Goal: Task Accomplishment & Management: Manage account settings

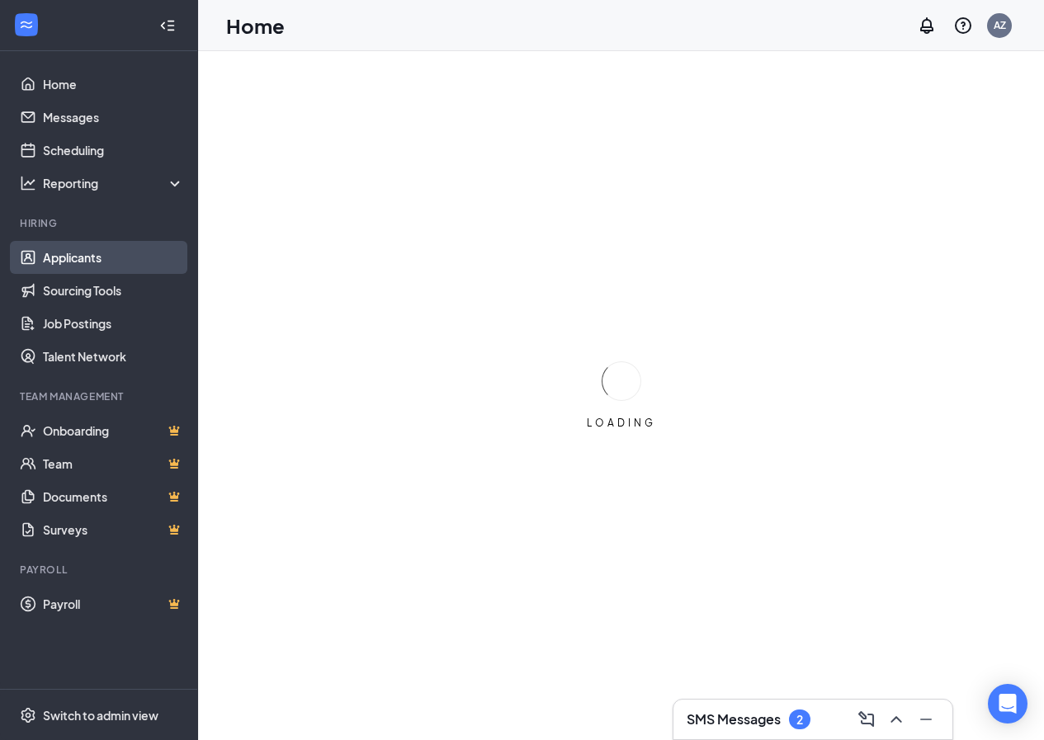
click at [73, 256] on link "Applicants" at bounding box center [113, 257] width 141 height 33
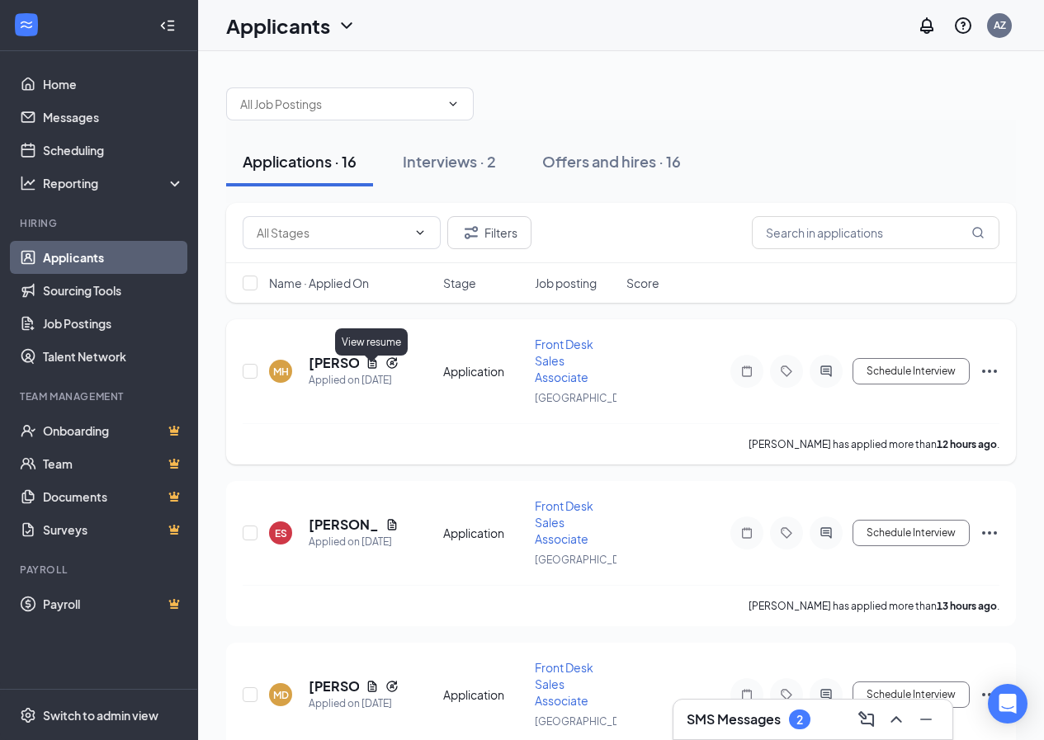
click at [373, 370] on icon "Document" at bounding box center [372, 363] width 13 height 13
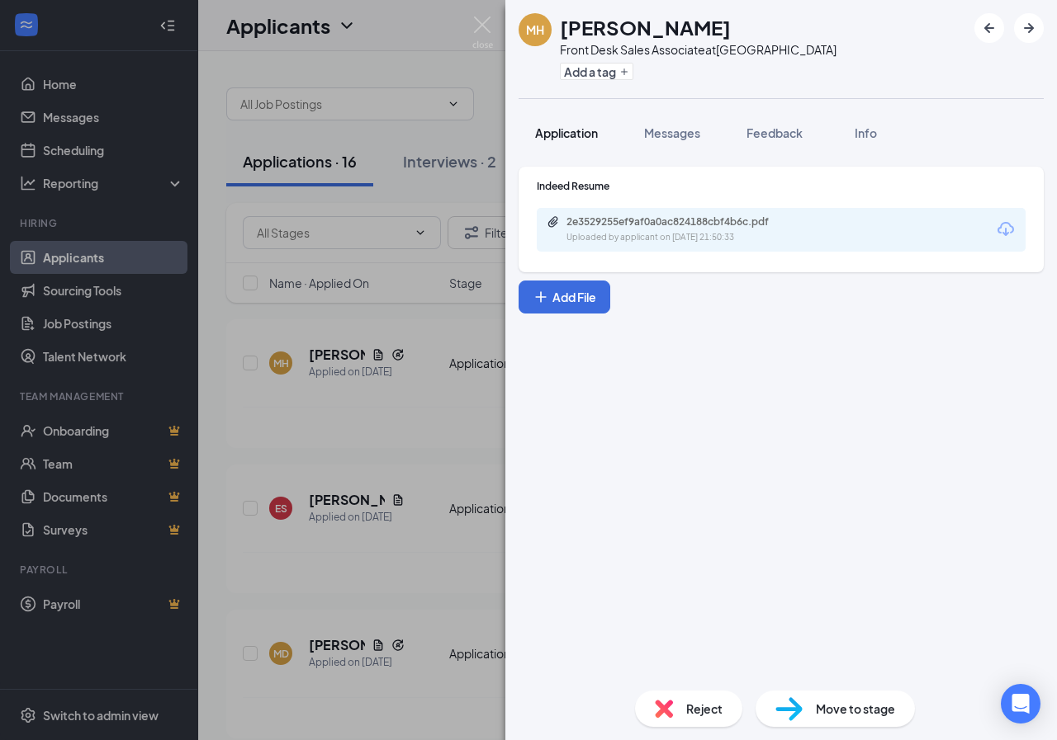
click at [556, 147] on button "Application" at bounding box center [566, 132] width 96 height 41
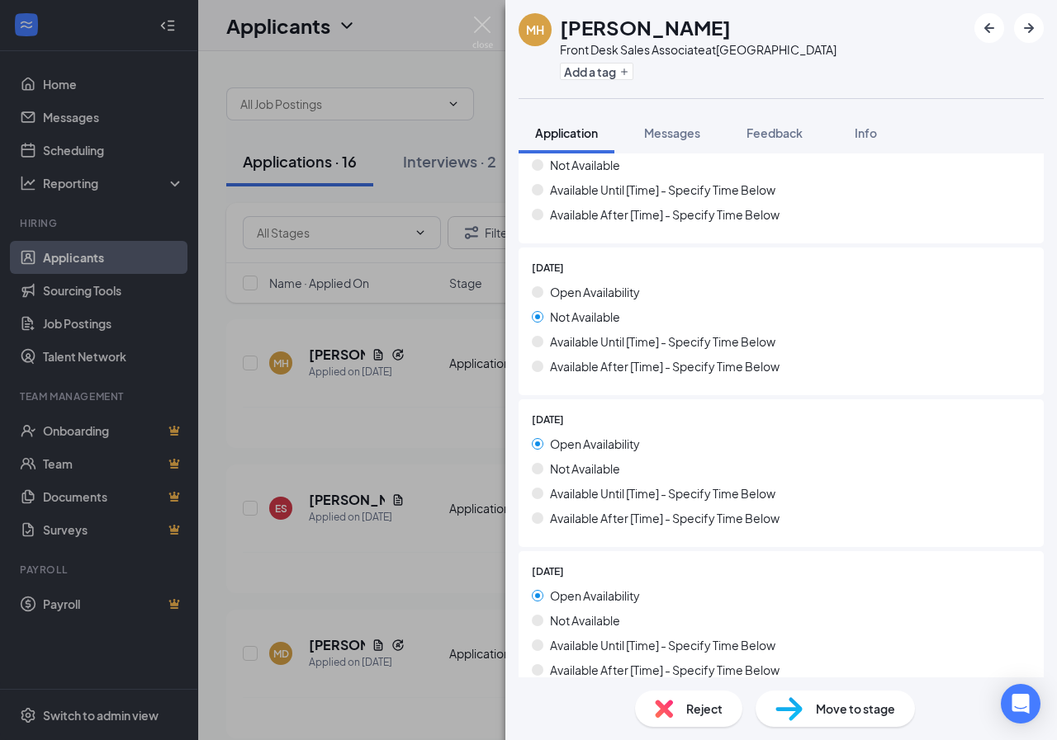
scroll to position [1646, 0]
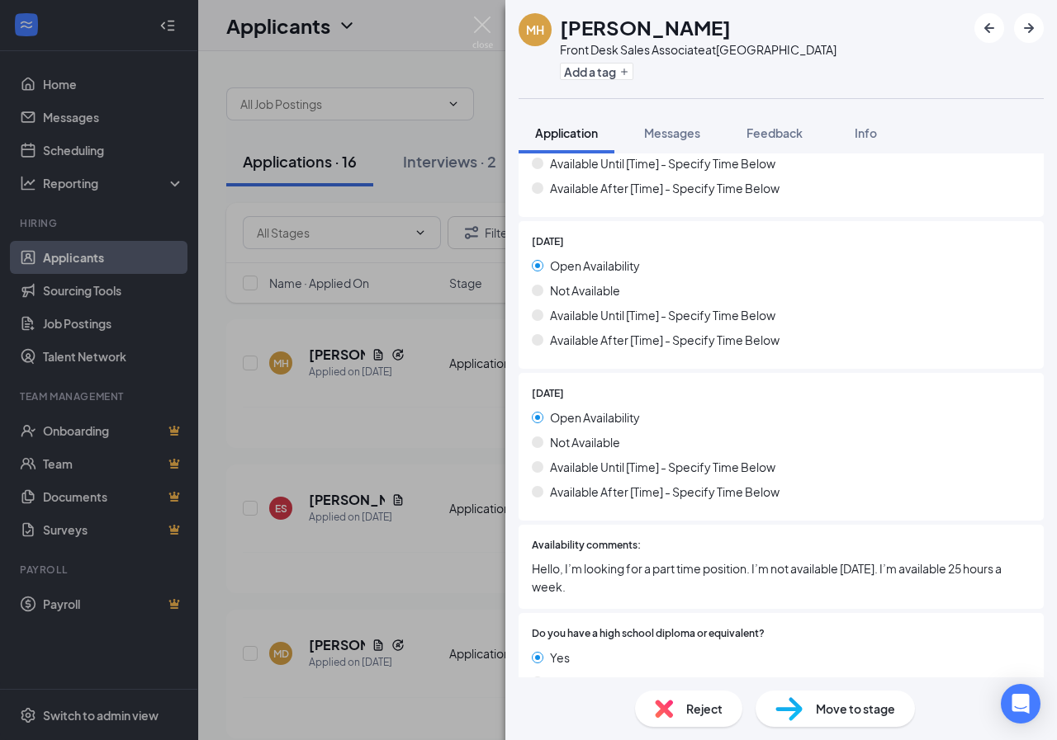
click at [658, 712] on img at bounding box center [664, 709] width 18 height 18
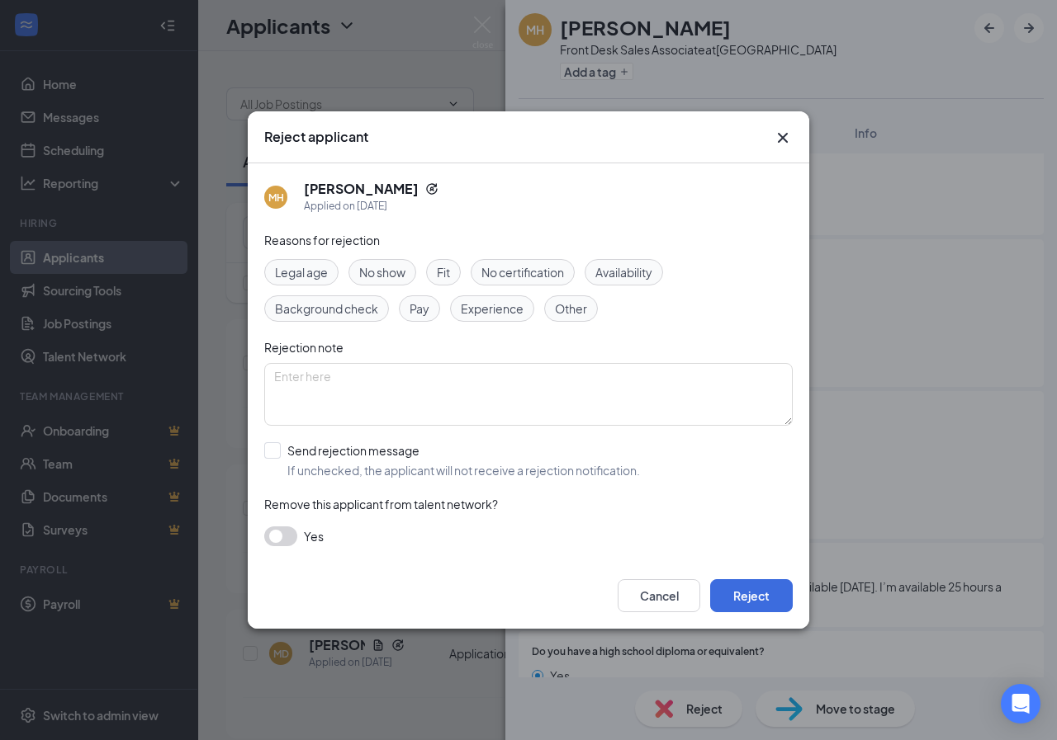
drag, startPoint x: 603, startPoint y: 270, endPoint x: 617, endPoint y: 320, distance: 52.1
click at [603, 271] on span "Availability" at bounding box center [623, 272] width 57 height 18
click at [741, 598] on button "Reject" at bounding box center [751, 595] width 83 height 33
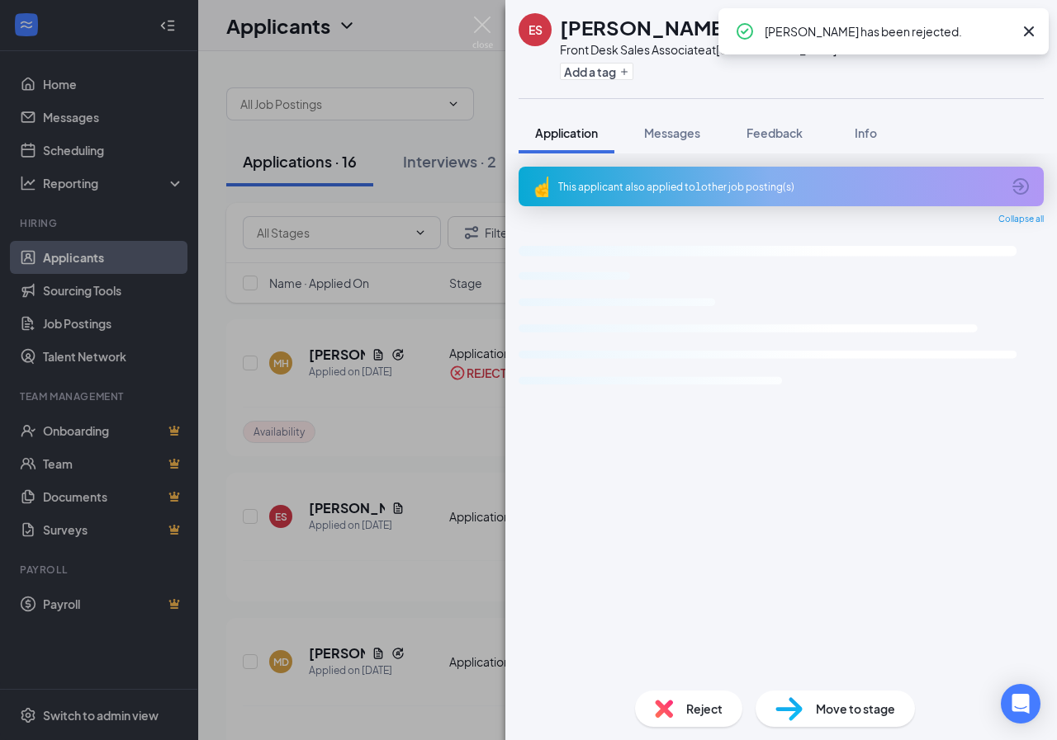
click at [484, 31] on img at bounding box center [482, 33] width 21 height 32
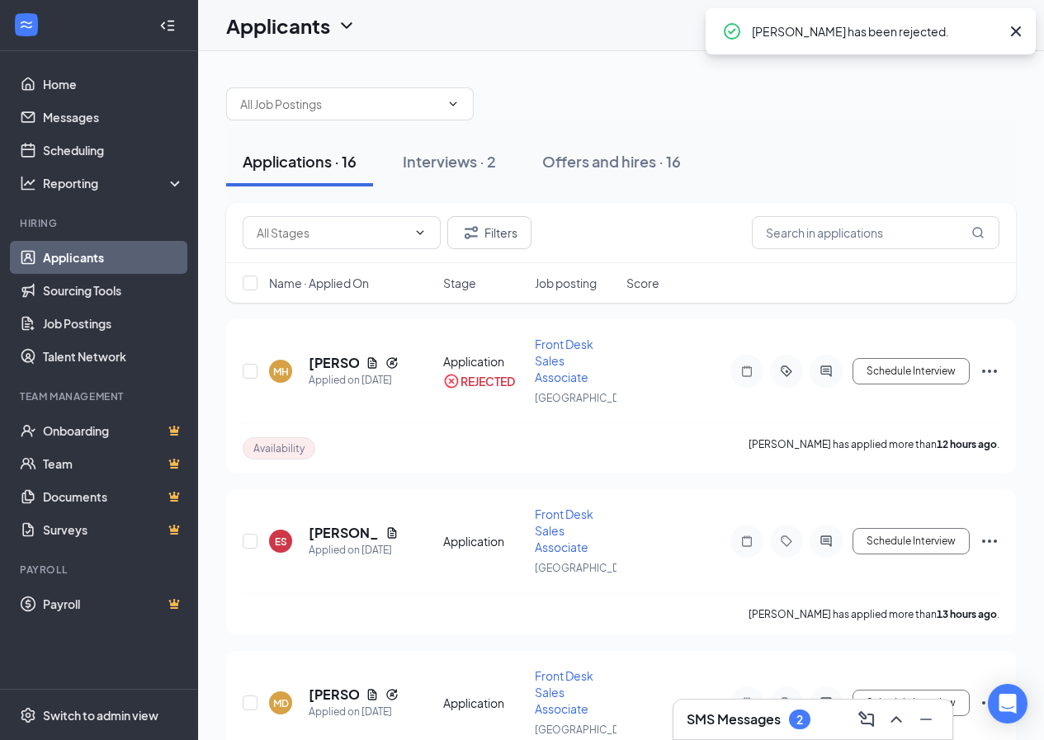
click at [482, 31] on div "Applicants AZ" at bounding box center [621, 25] width 846 height 51
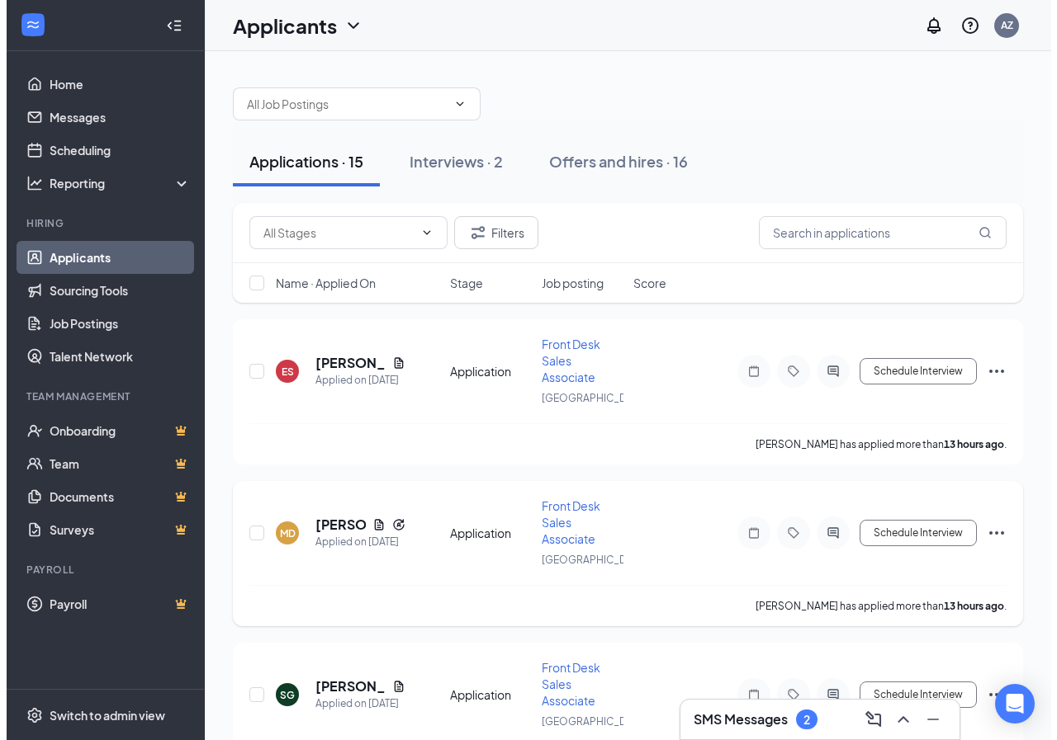
scroll to position [83, 0]
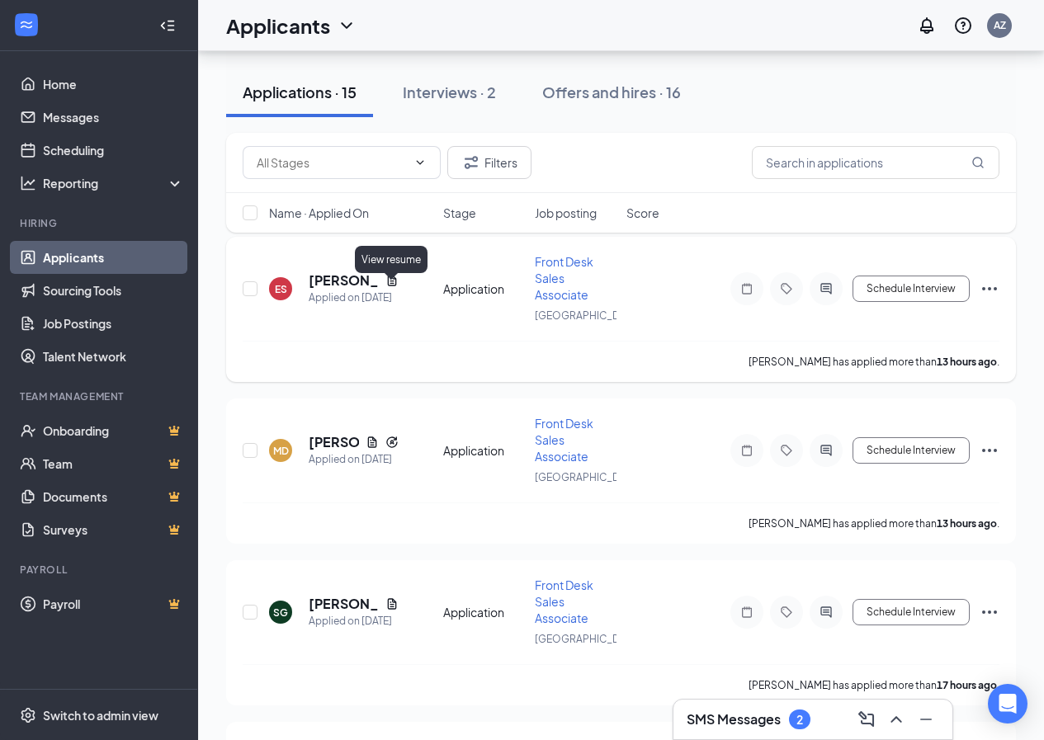
click at [392, 286] on icon "Document" at bounding box center [391, 280] width 9 height 11
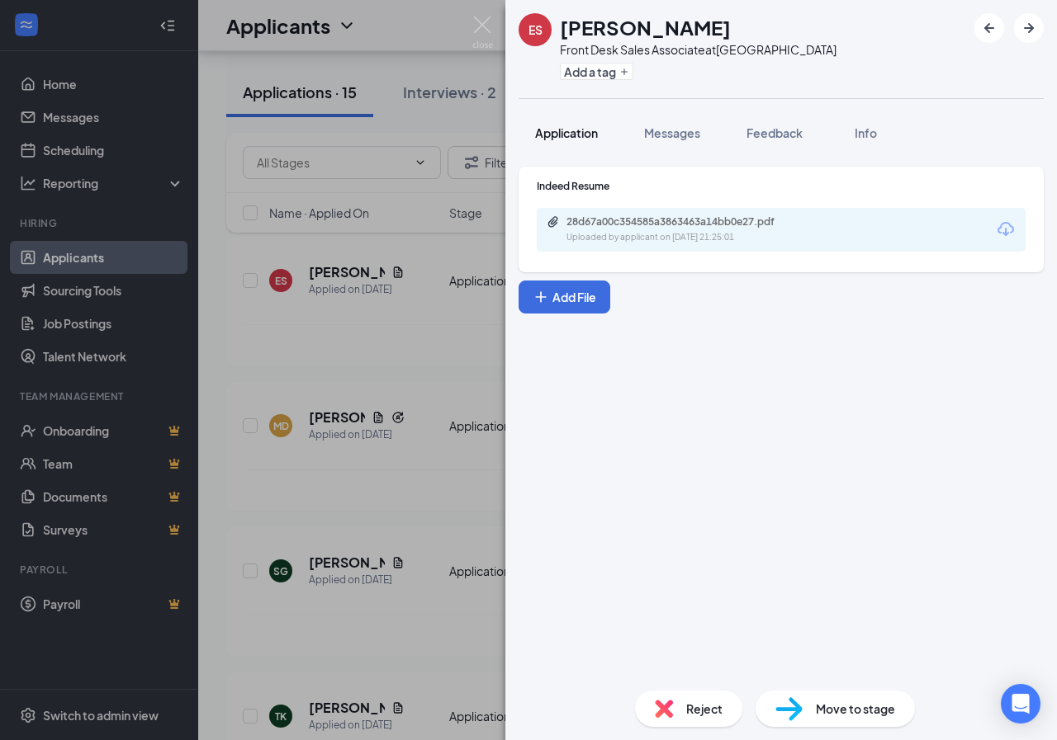
click at [589, 136] on span "Application" at bounding box center [566, 132] width 63 height 15
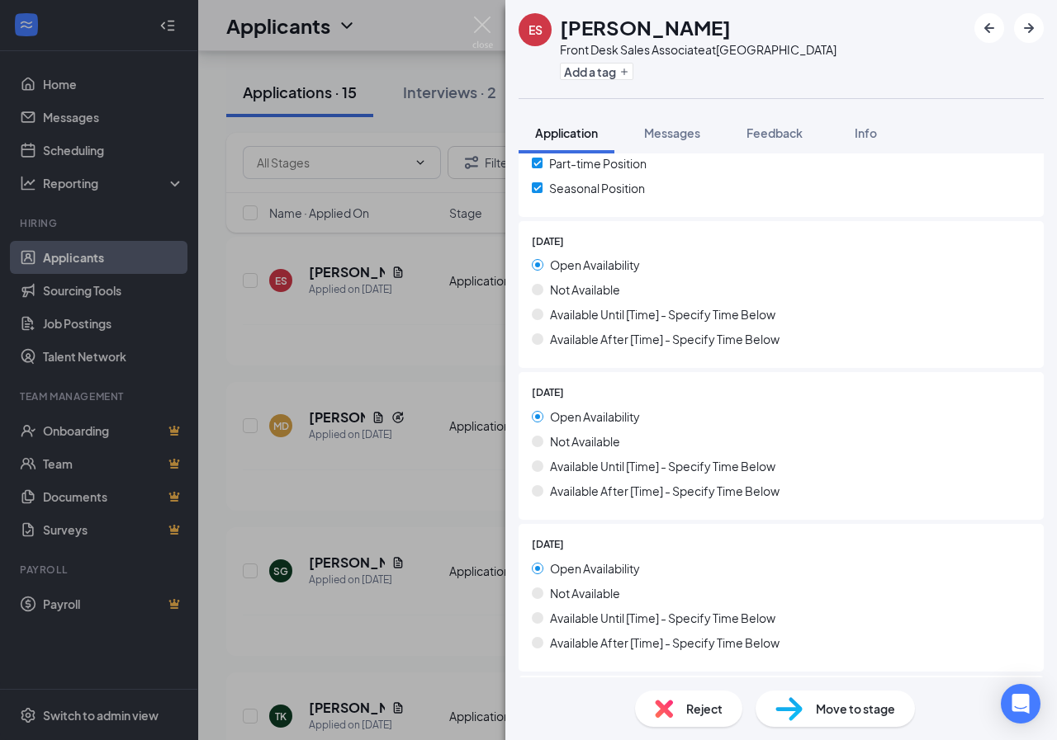
scroll to position [390, 0]
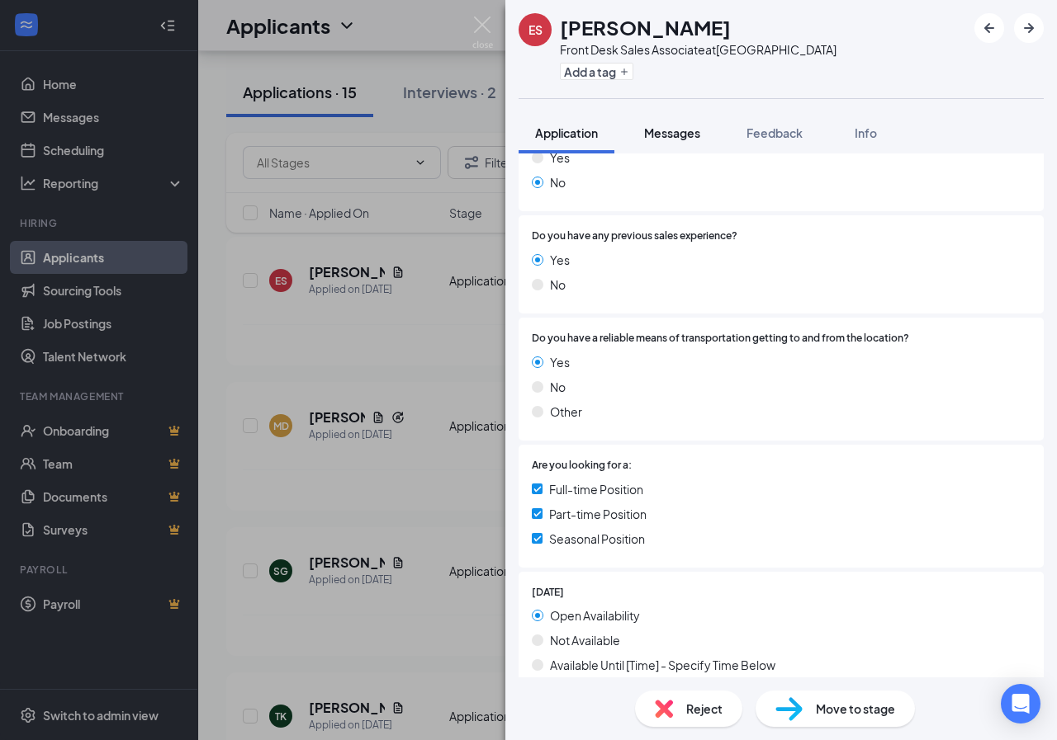
click at [665, 137] on span "Messages" at bounding box center [672, 132] width 56 height 15
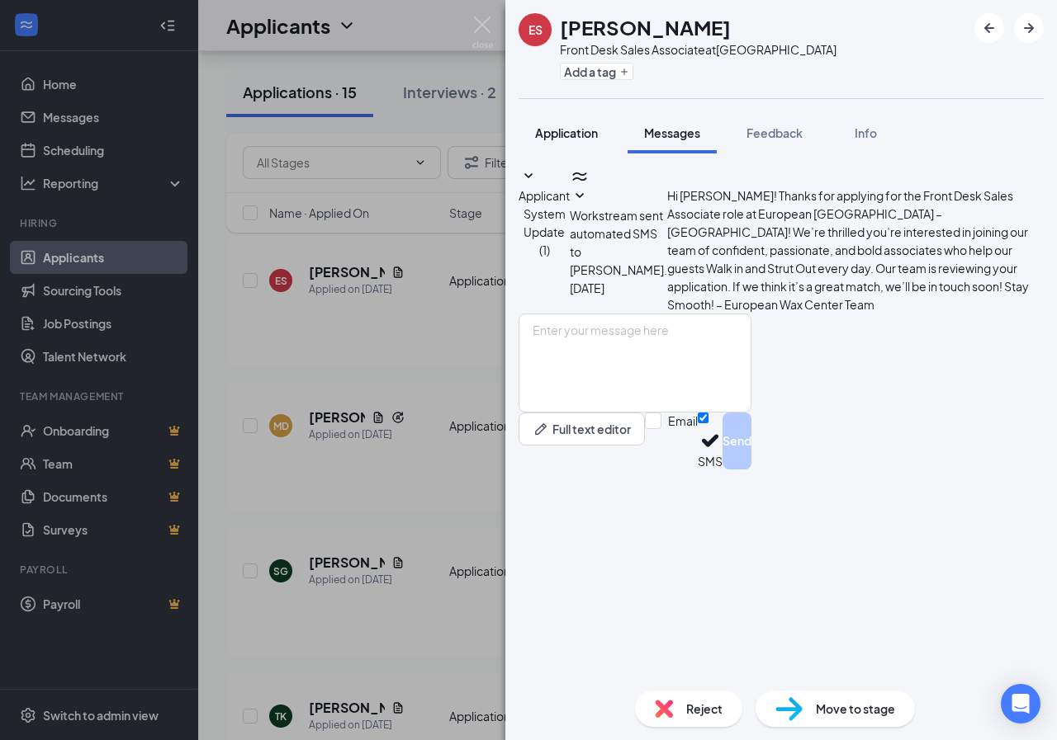
click at [588, 144] on button "Application" at bounding box center [566, 132] width 96 height 41
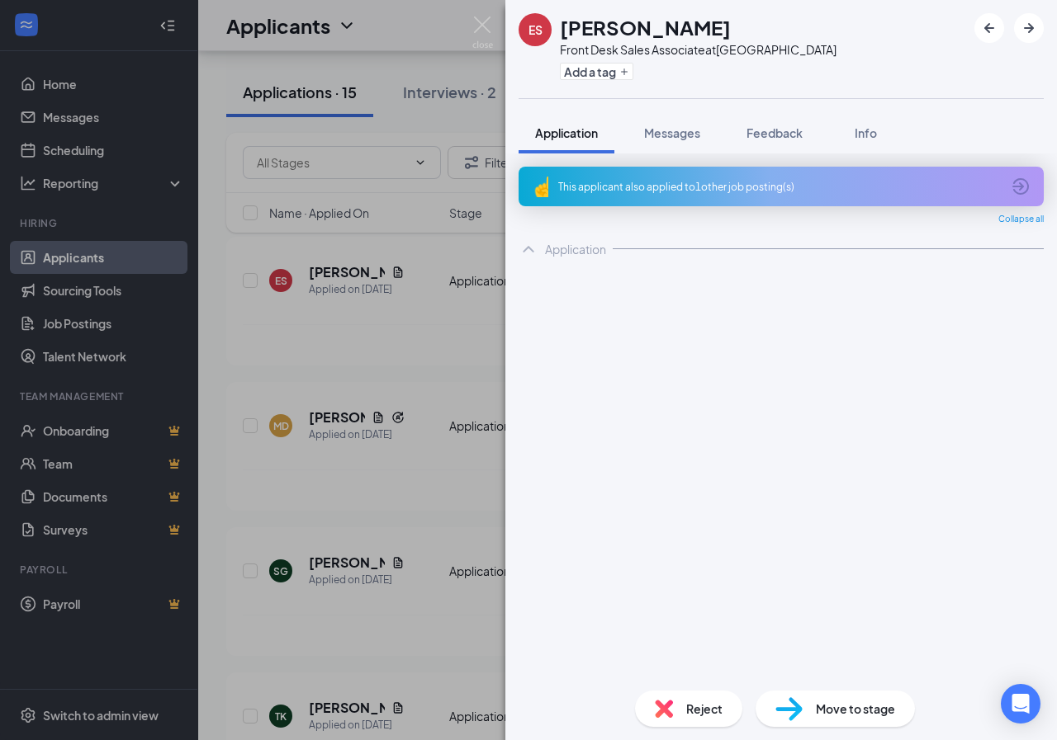
drag, startPoint x: 511, startPoint y: 28, endPoint x: 504, endPoint y: 54, distance: 26.4
click at [508, 29] on div "ES [PERSON_NAME] Front Desk Sales Associate at [GEOGRAPHIC_DATA] Add a tag" at bounding box center [780, 49] width 551 height 98
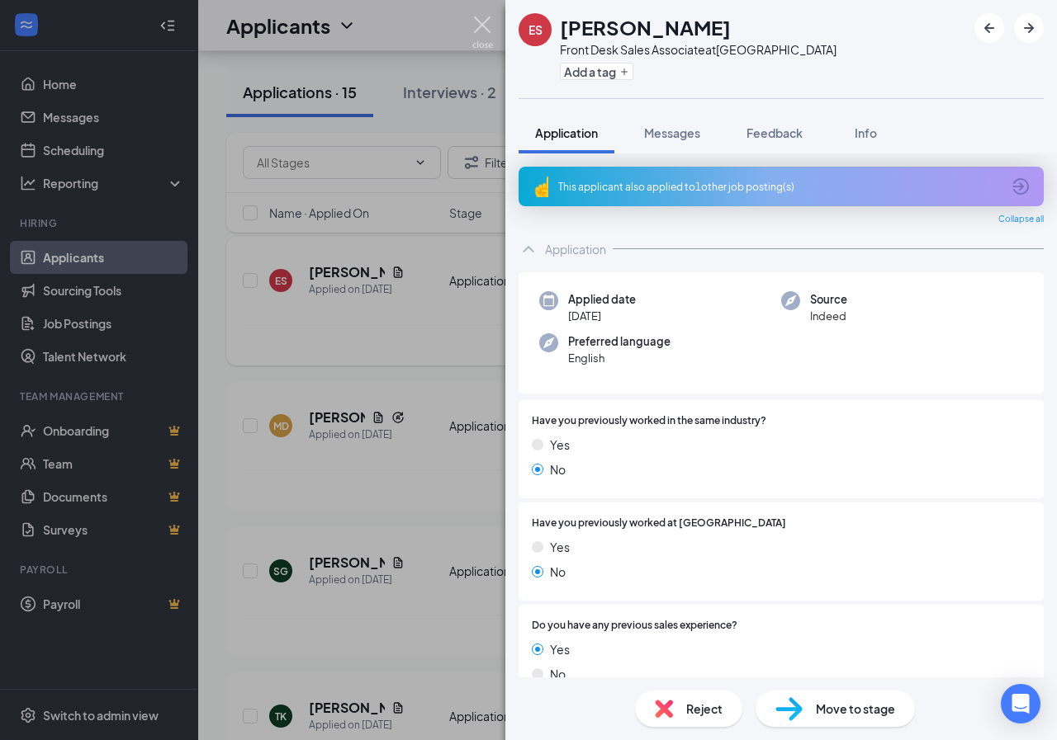
drag, startPoint x: 474, startPoint y: 29, endPoint x: 473, endPoint y: 391, distance: 362.4
click at [474, 31] on img at bounding box center [482, 33] width 21 height 32
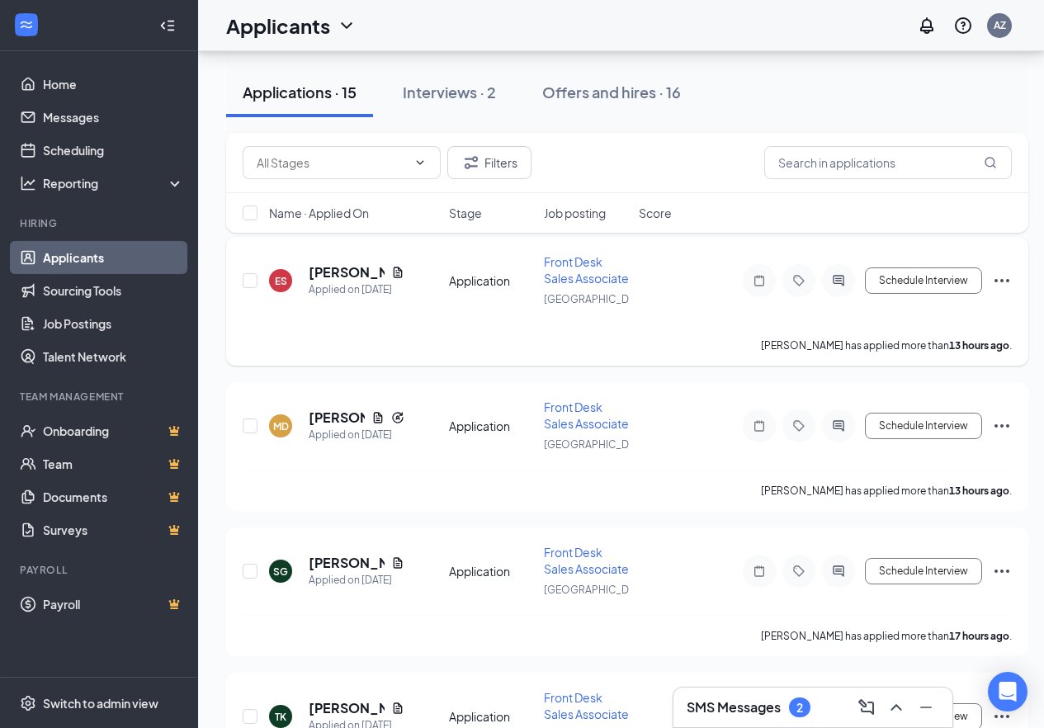
click at [1005, 291] on icon "Ellipses" at bounding box center [1002, 281] width 20 height 20
click at [401, 277] on icon "Document" at bounding box center [398, 272] width 9 height 11
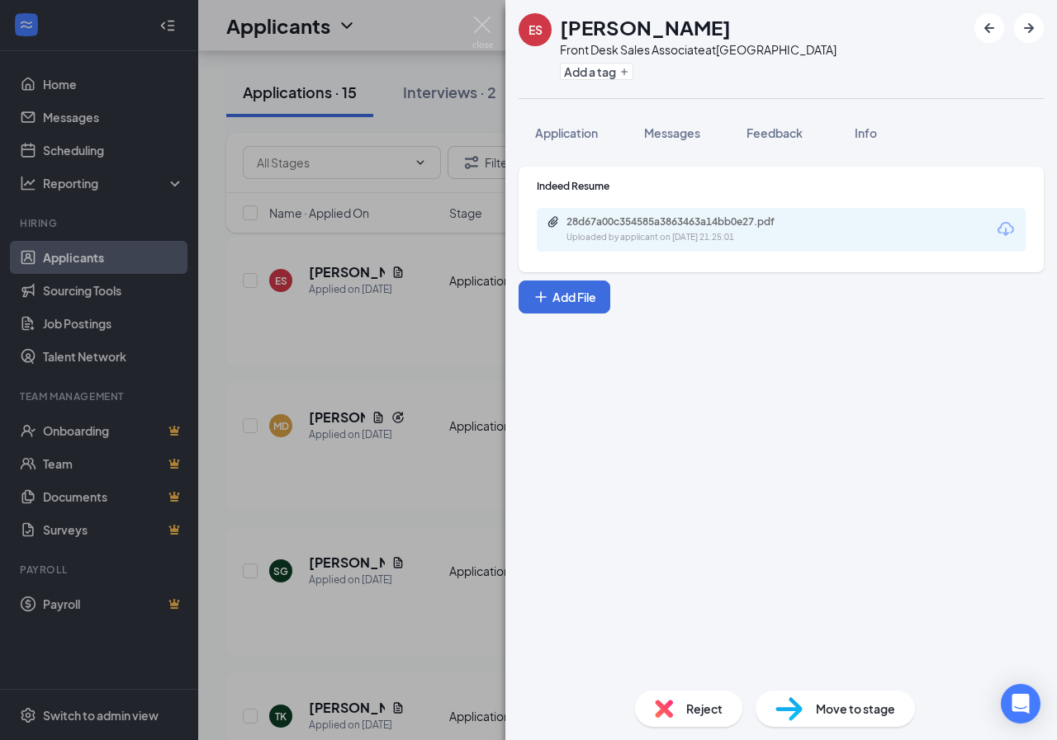
click at [717, 215] on div "28d67a00c354585a3863463a14bb0e27.pdf Uploaded by applicant on [DATE] 21:25:01" at bounding box center [781, 230] width 489 height 44
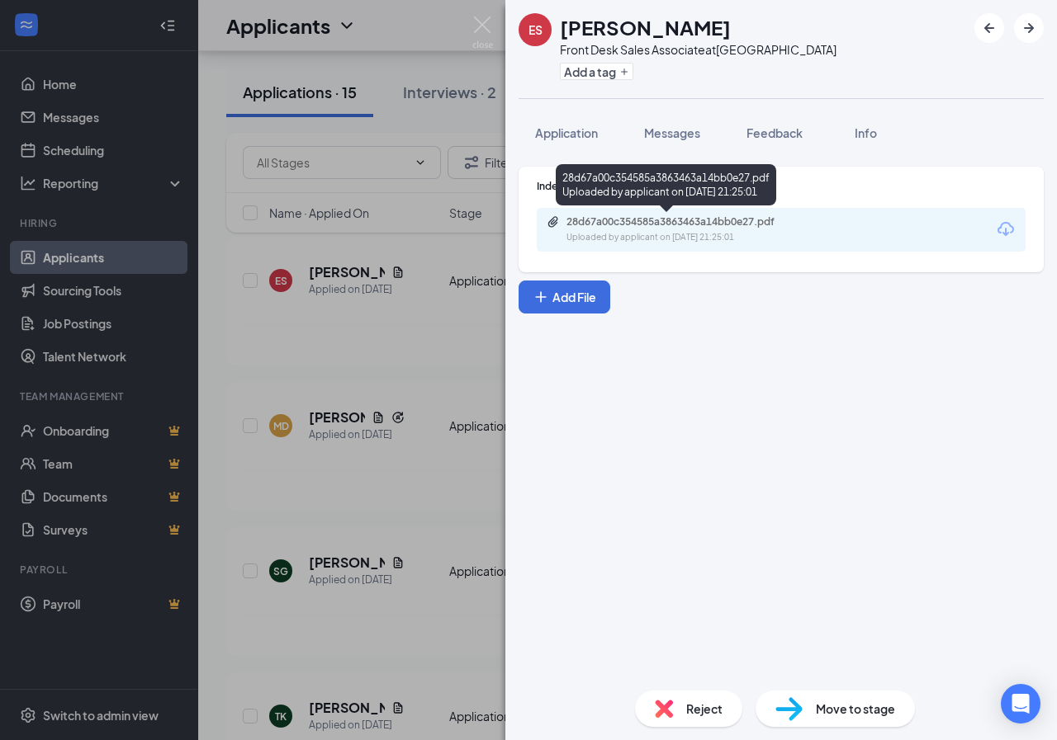
click at [637, 212] on div "28d67a00c354585a3863463a14bb0e27.pdf Uploaded by applicant on [DATE] 21:25:01" at bounding box center [781, 230] width 489 height 44
click at [633, 220] on div "28d67a00c354585a3863463a14bb0e27.pdf" at bounding box center [681, 221] width 231 height 13
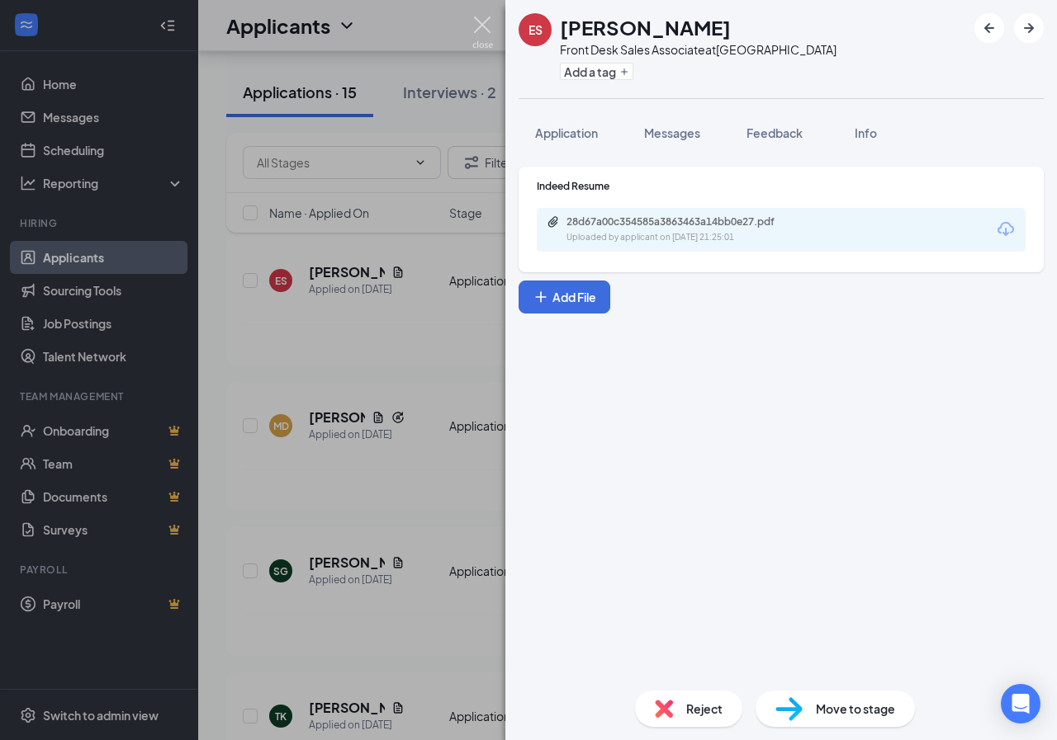
click at [476, 27] on img at bounding box center [482, 33] width 21 height 32
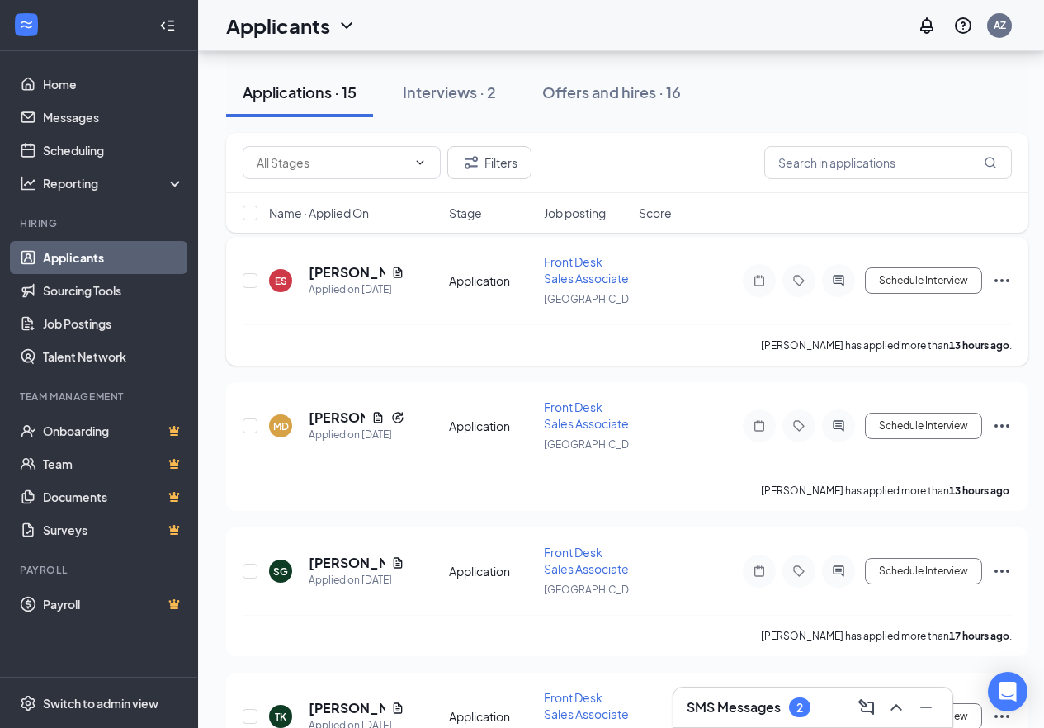
click at [1010, 291] on icon "Ellipses" at bounding box center [1002, 281] width 20 height 20
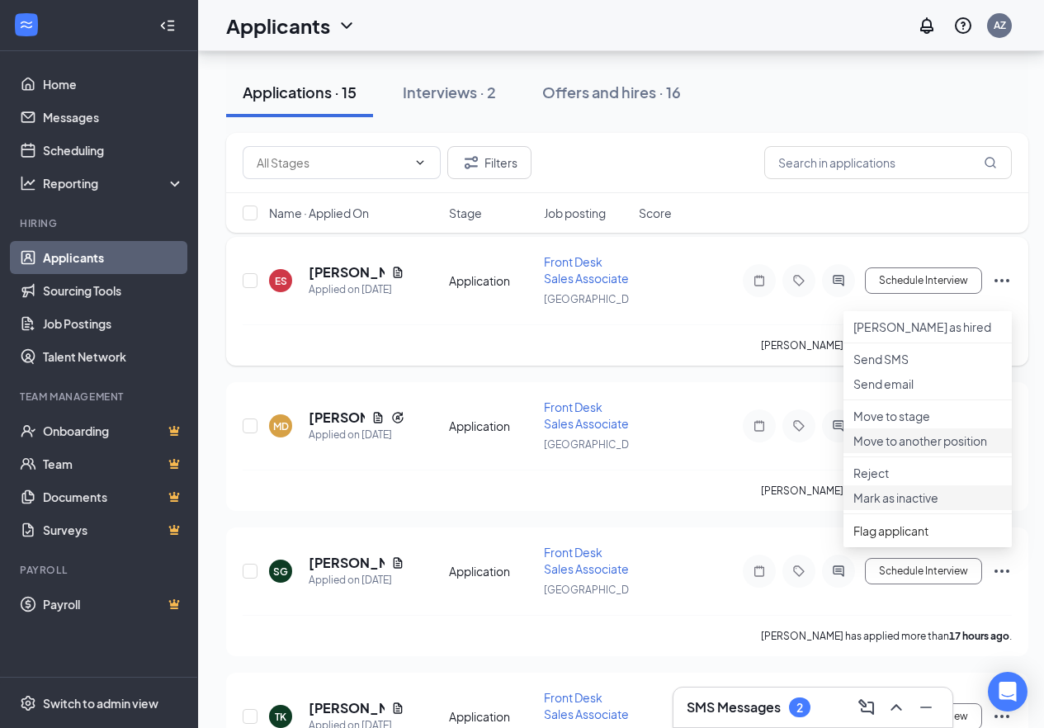
drag, startPoint x: 876, startPoint y: 536, endPoint x: 861, endPoint y: 505, distance: 34.0
click at [873, 481] on p "Reject" at bounding box center [928, 473] width 149 height 17
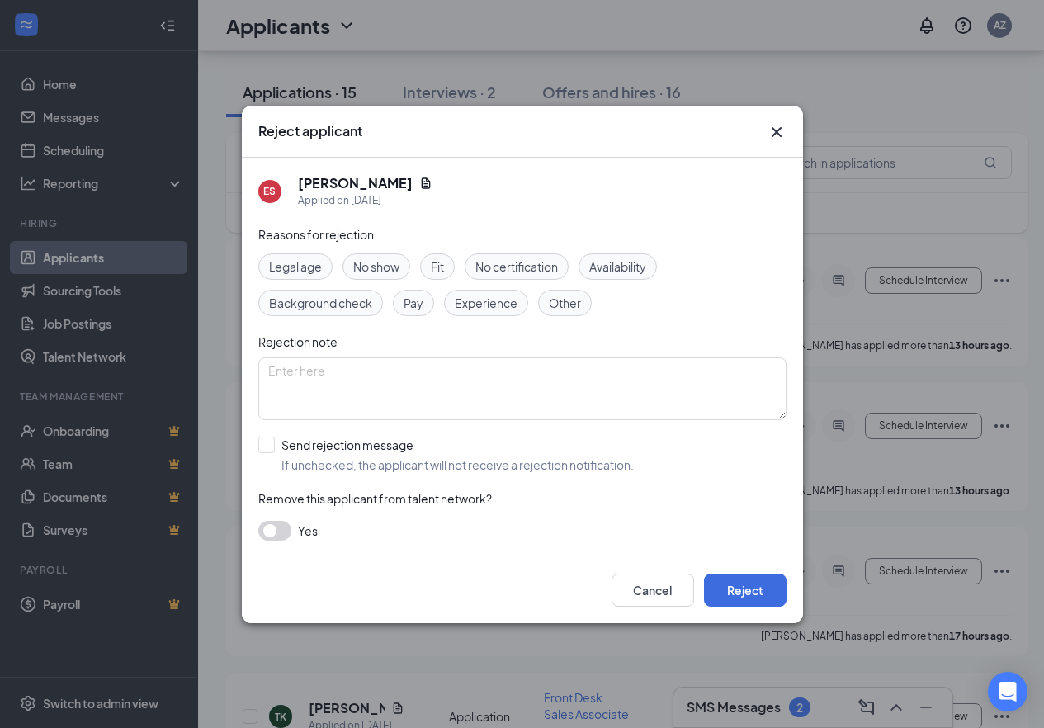
drag, startPoint x: 614, startPoint y: 275, endPoint x: 638, endPoint y: 304, distance: 37.5
click at [617, 276] on div "Availability" at bounding box center [618, 266] width 78 height 26
click at [740, 594] on button "Reject" at bounding box center [745, 590] width 83 height 33
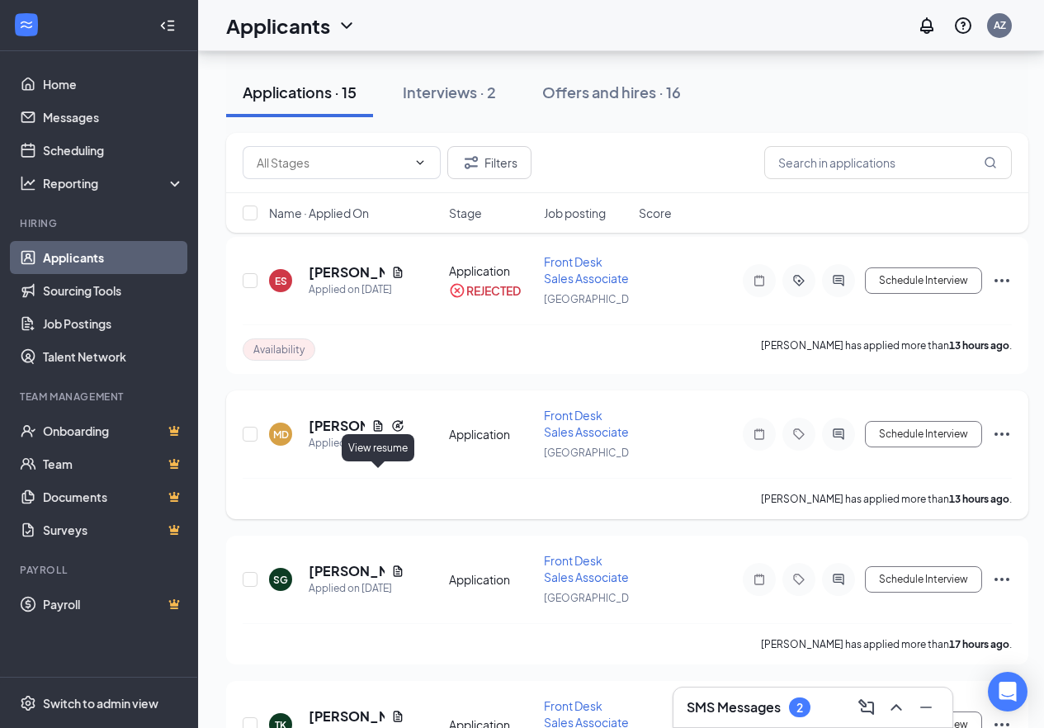
click at [373, 433] on icon "Document" at bounding box center [377, 425] width 13 height 13
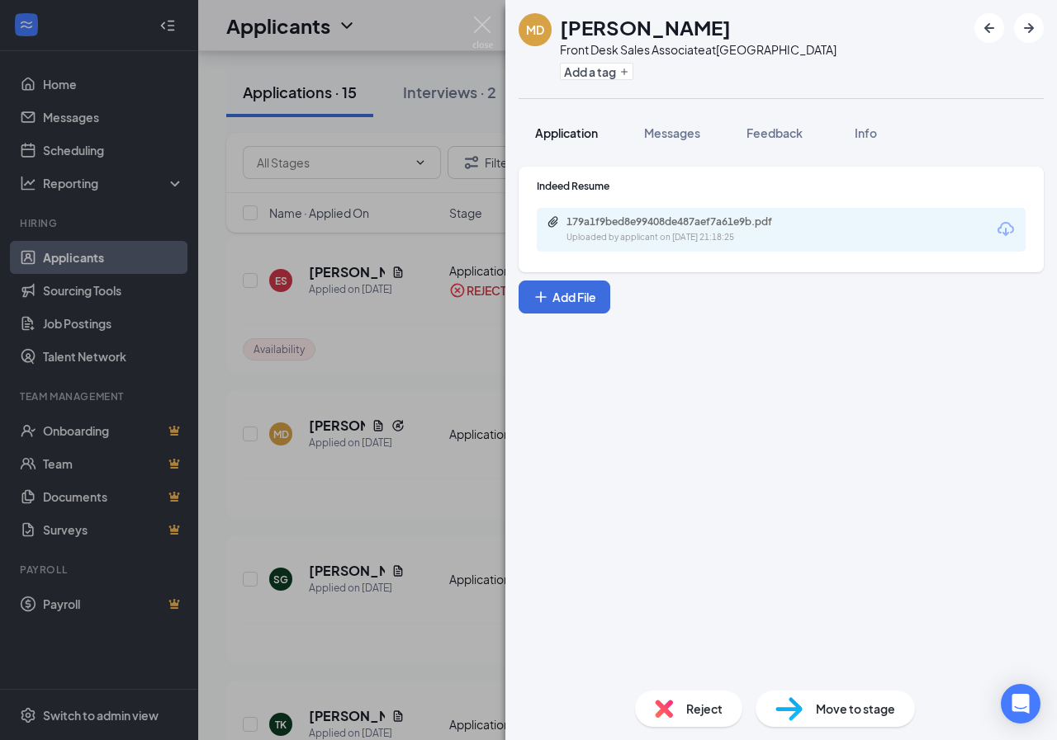
click at [563, 138] on span "Application" at bounding box center [566, 132] width 63 height 15
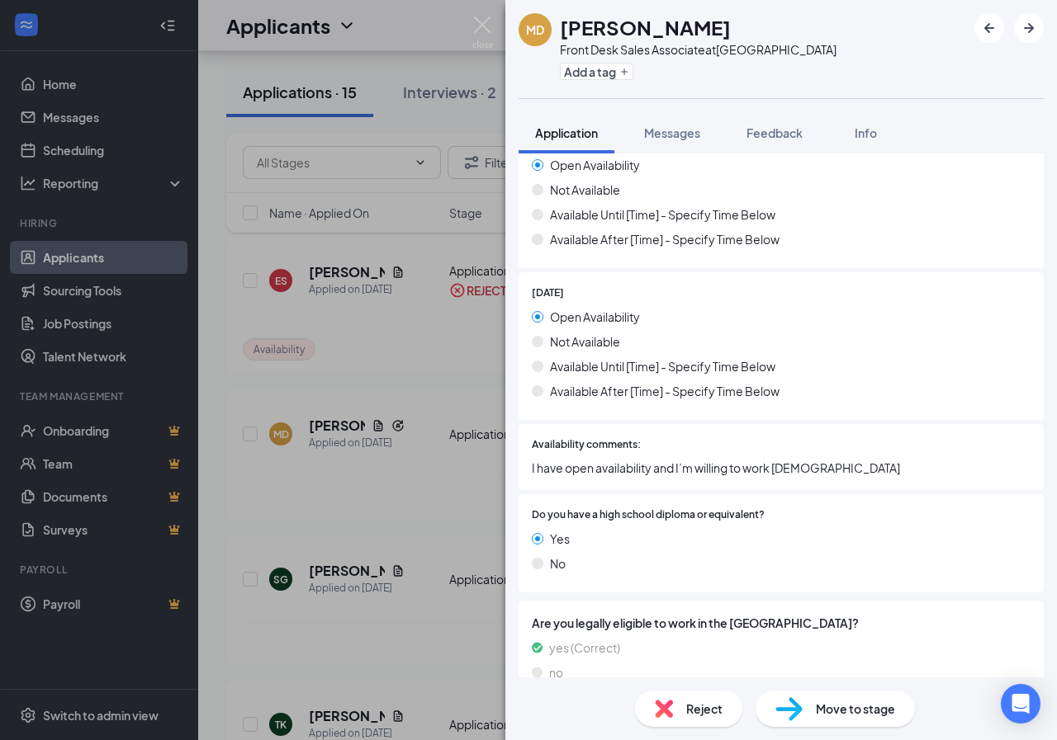
scroll to position [1628, 0]
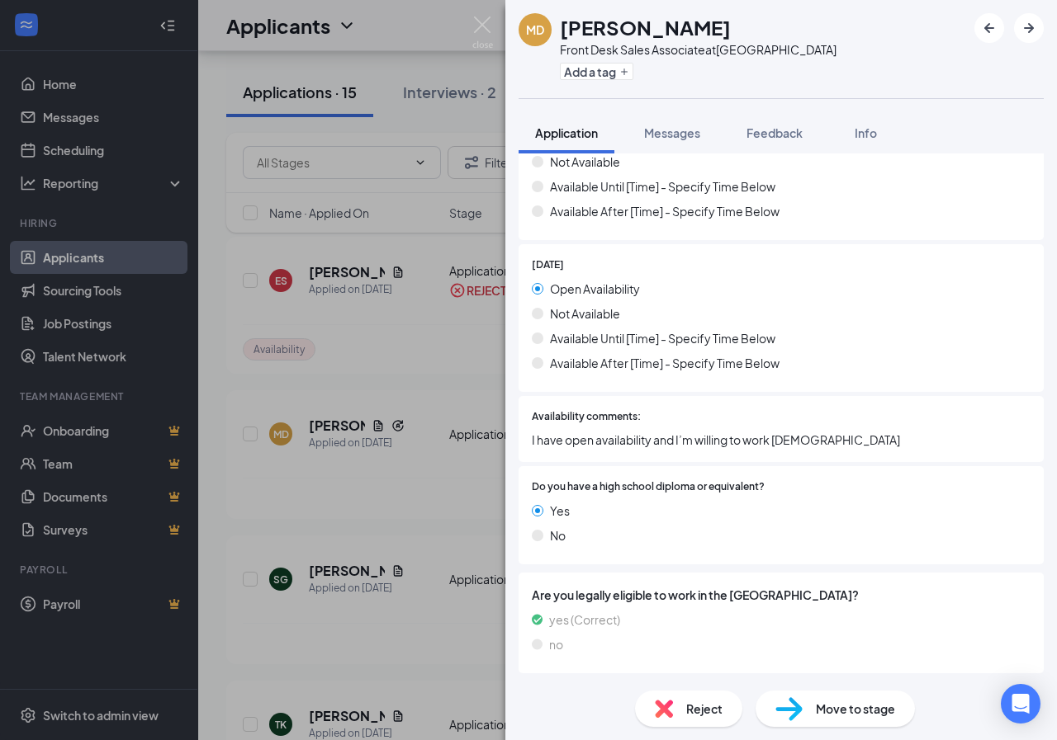
drag, startPoint x: 503, startPoint y: 21, endPoint x: 488, endPoint y: 29, distance: 17.0
click at [502, 21] on div "MD [PERSON_NAME] Front Desk Sales Associate at [GEOGRAPHIC_DATA] Add a tag Appl…" at bounding box center [528, 370] width 1057 height 740
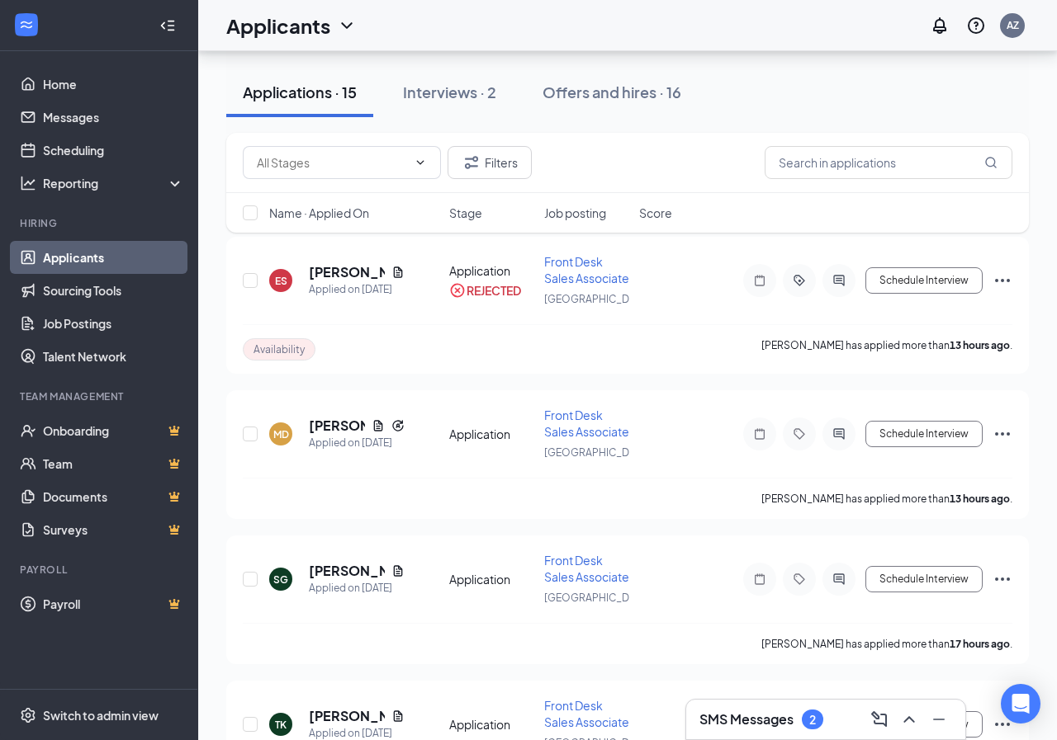
click at [488, 29] on div "Applicants AZ" at bounding box center [627, 25] width 858 height 51
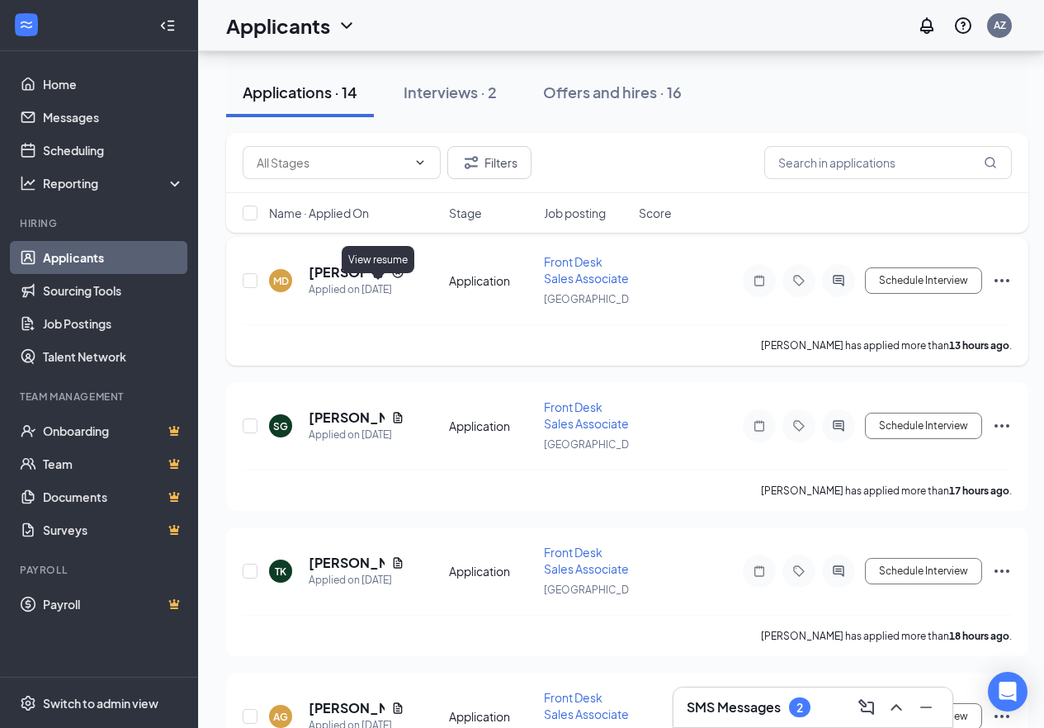
click at [377, 277] on icon "Document" at bounding box center [378, 272] width 9 height 11
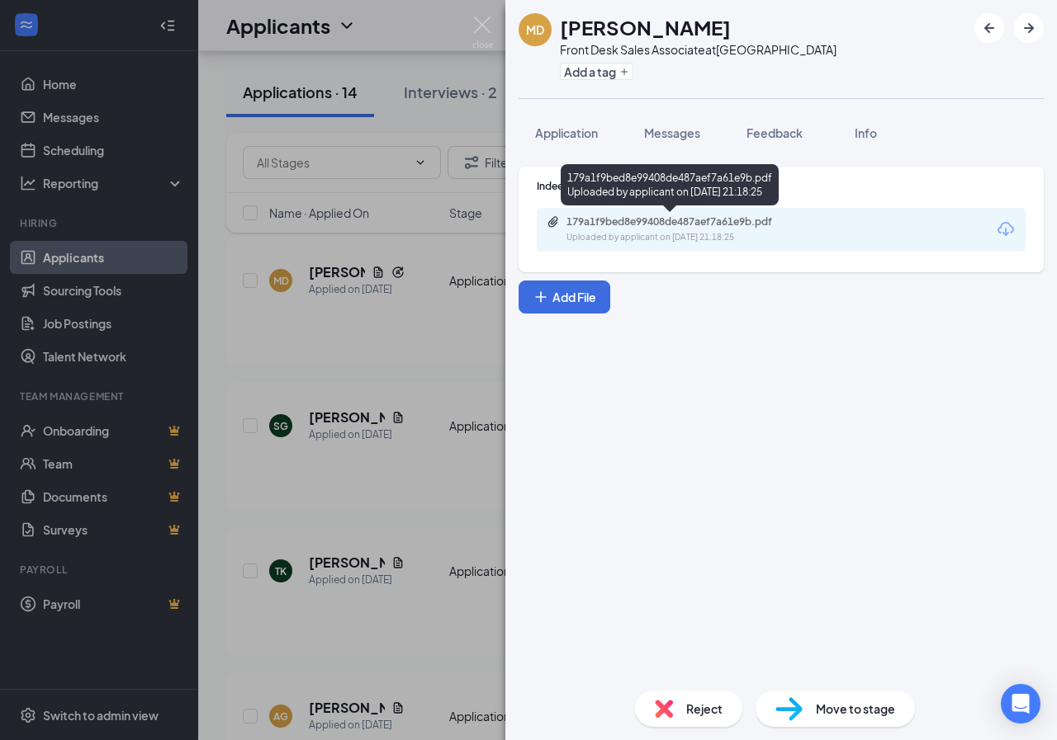
click at [685, 219] on div "179a1f9bed8e99408de487aef7a61e9b.pdf" at bounding box center [681, 221] width 231 height 13
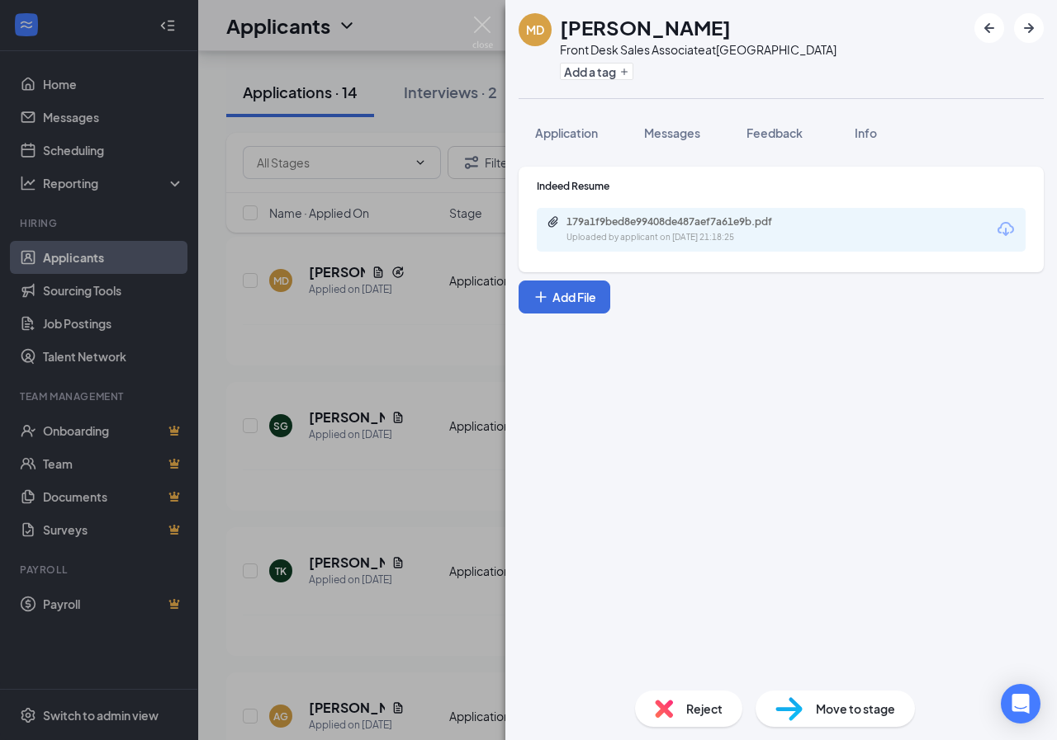
click at [471, 31] on div "MD [PERSON_NAME] Front Desk Sales Associate at [GEOGRAPHIC_DATA] Add a tag Appl…" at bounding box center [528, 370] width 1057 height 740
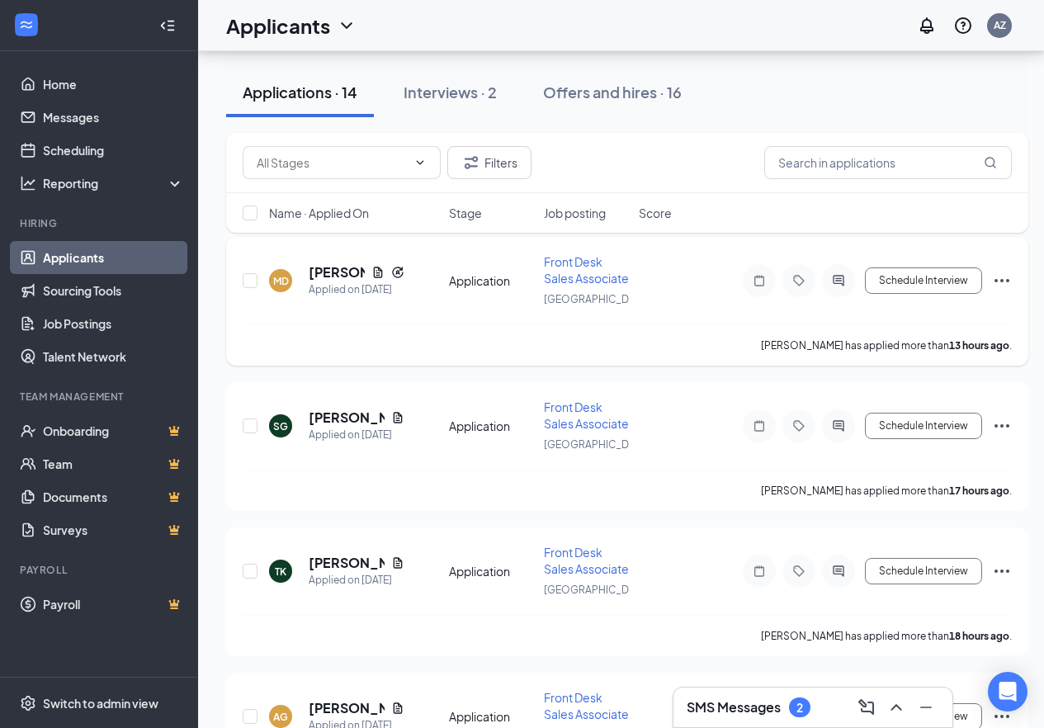
click at [996, 291] on icon "Ellipses" at bounding box center [1002, 281] width 20 height 20
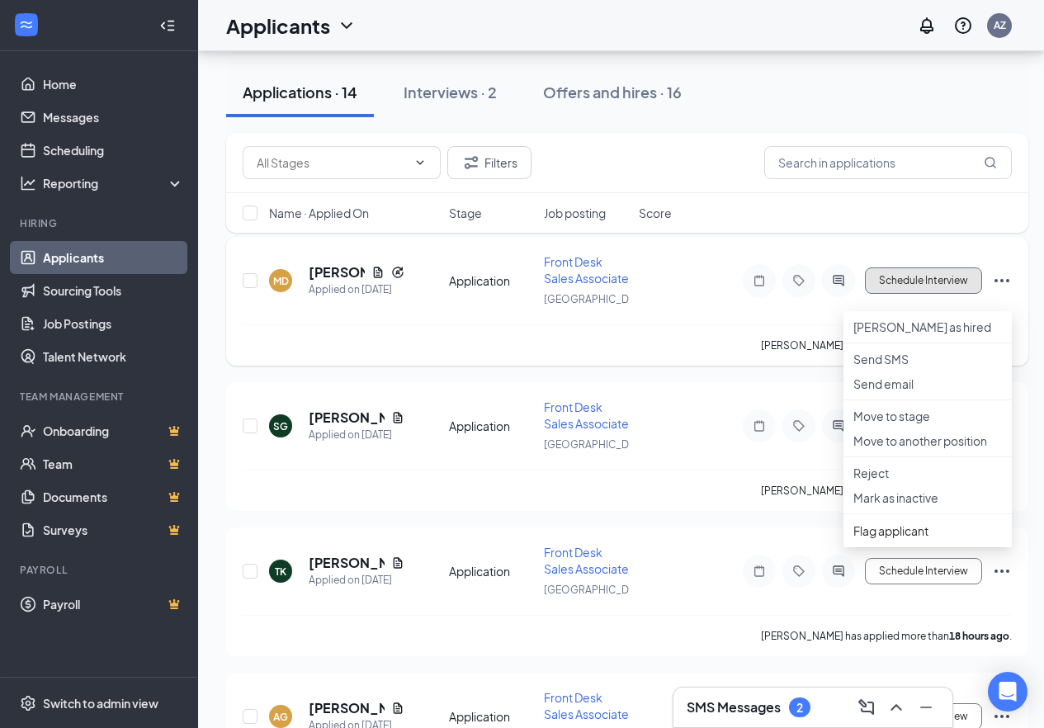
click at [898, 287] on button "Schedule Interview" at bounding box center [923, 280] width 117 height 26
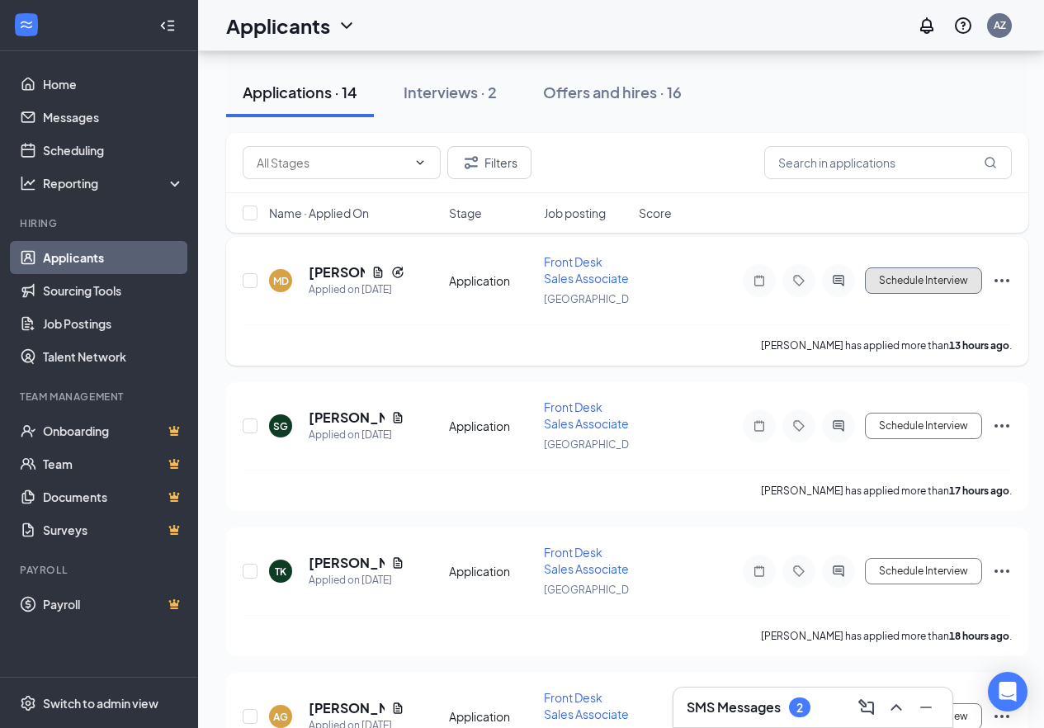
type input "Phone Interview (next stage)"
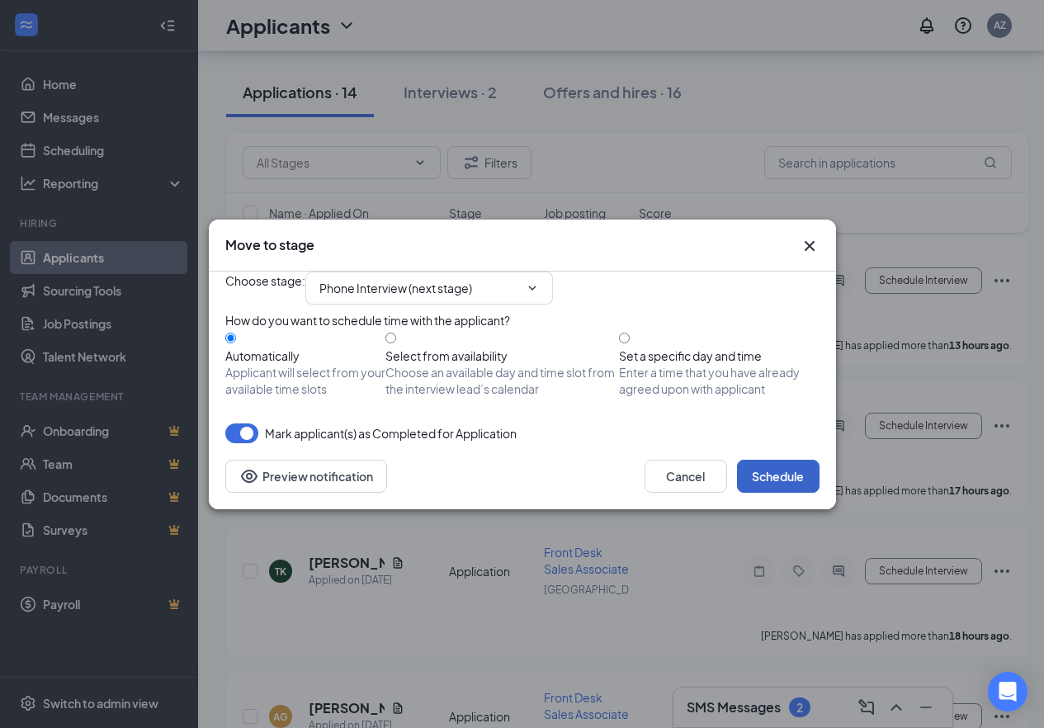
drag, startPoint x: 768, startPoint y: 508, endPoint x: 750, endPoint y: 508, distance: 18.2
click at [767, 493] on button "Schedule" at bounding box center [778, 476] width 83 height 33
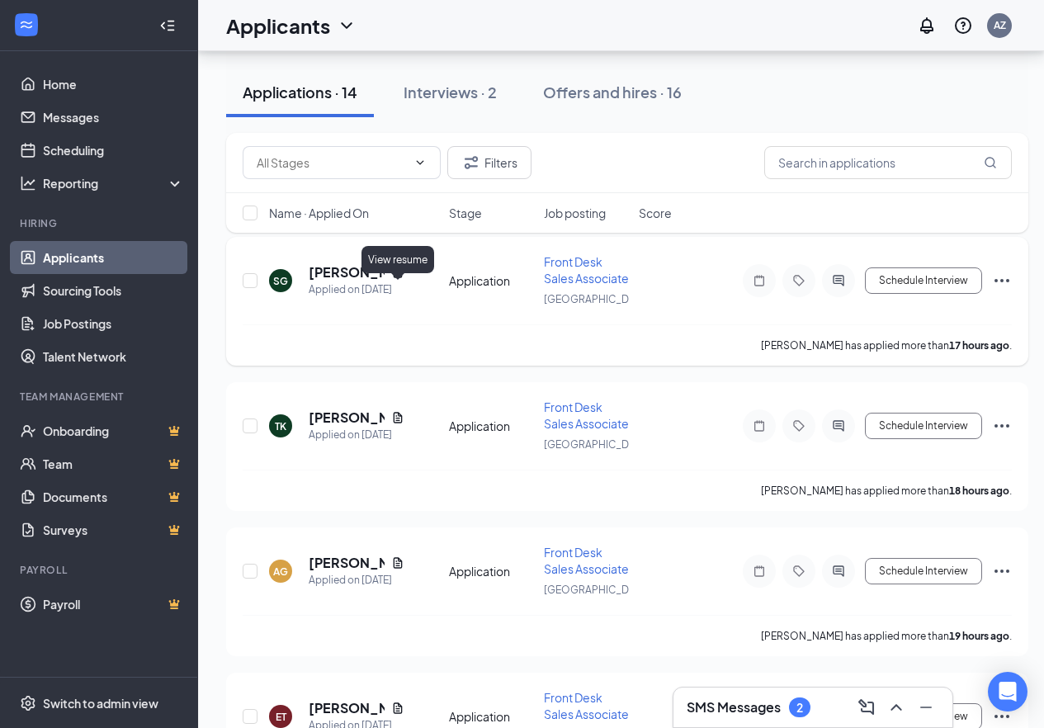
click at [395, 277] on icon "Document" at bounding box center [398, 272] width 9 height 11
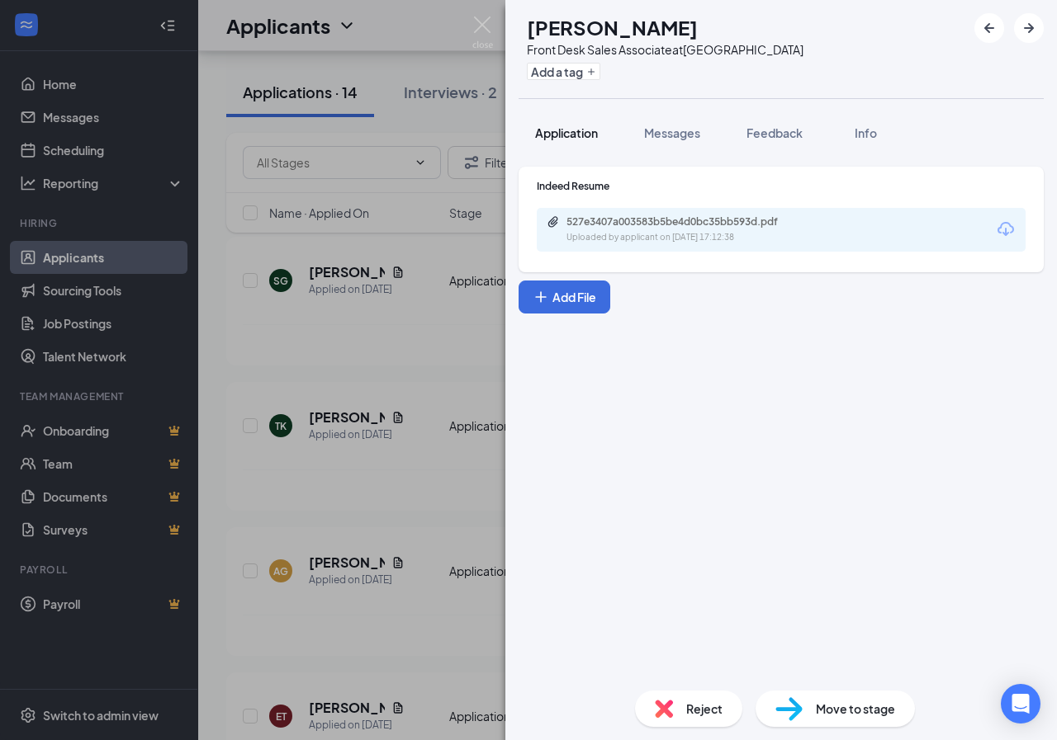
click at [594, 114] on button "Application" at bounding box center [566, 132] width 96 height 41
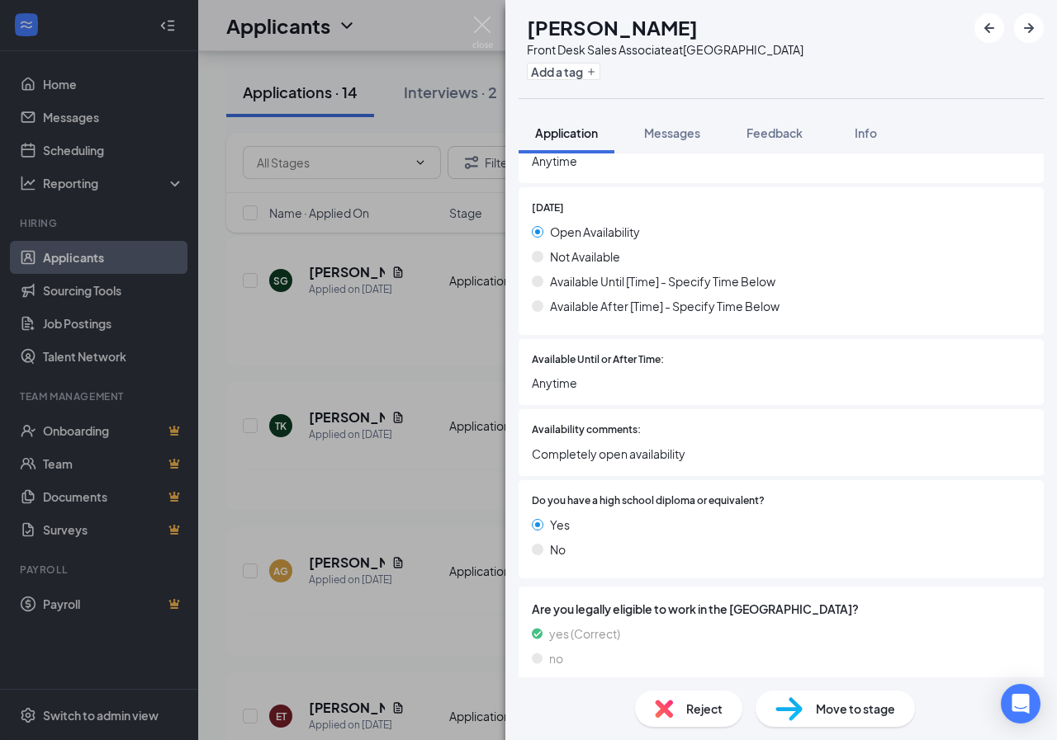
scroll to position [2078, 0]
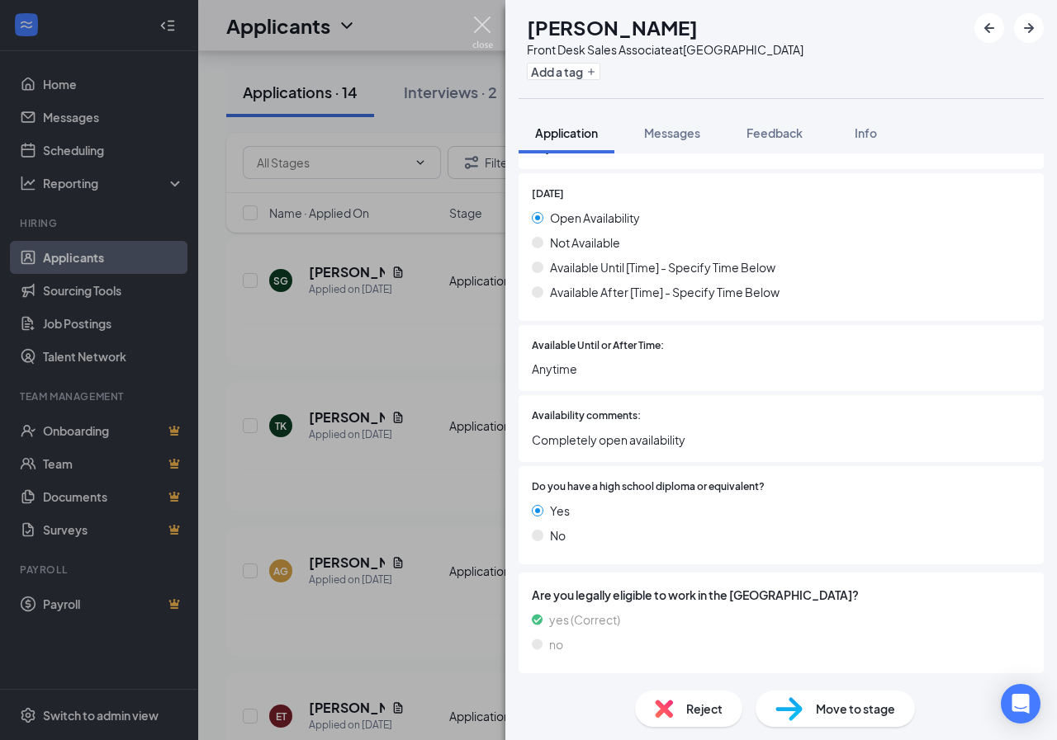
click at [489, 36] on img at bounding box center [482, 33] width 21 height 32
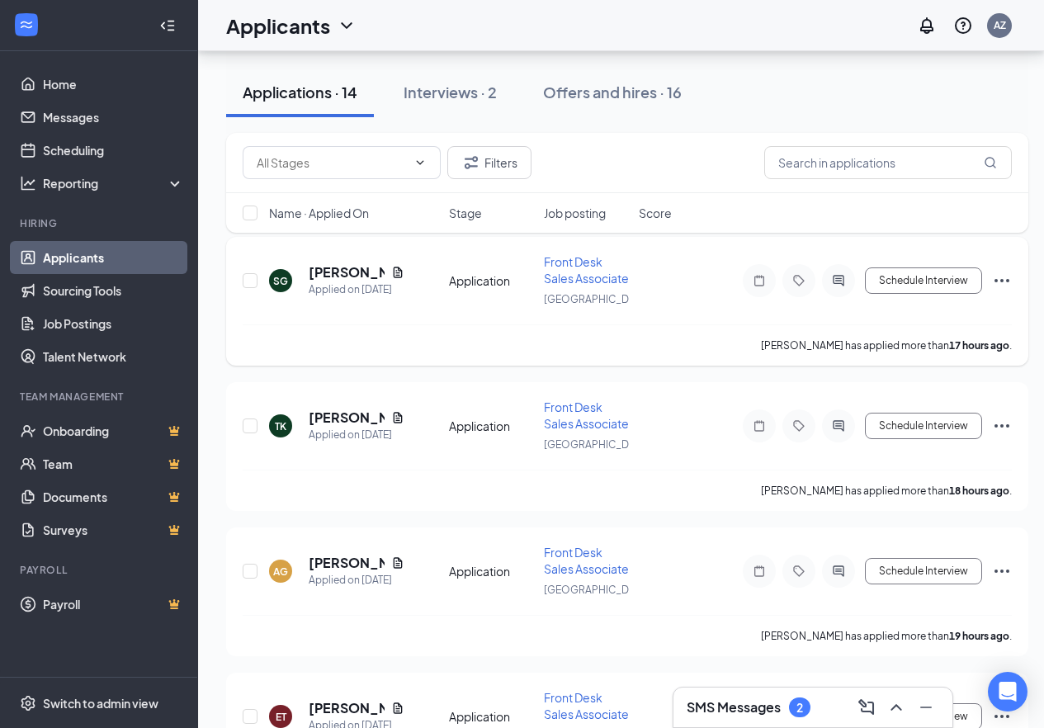
click at [403, 279] on icon "Document" at bounding box center [397, 272] width 13 height 13
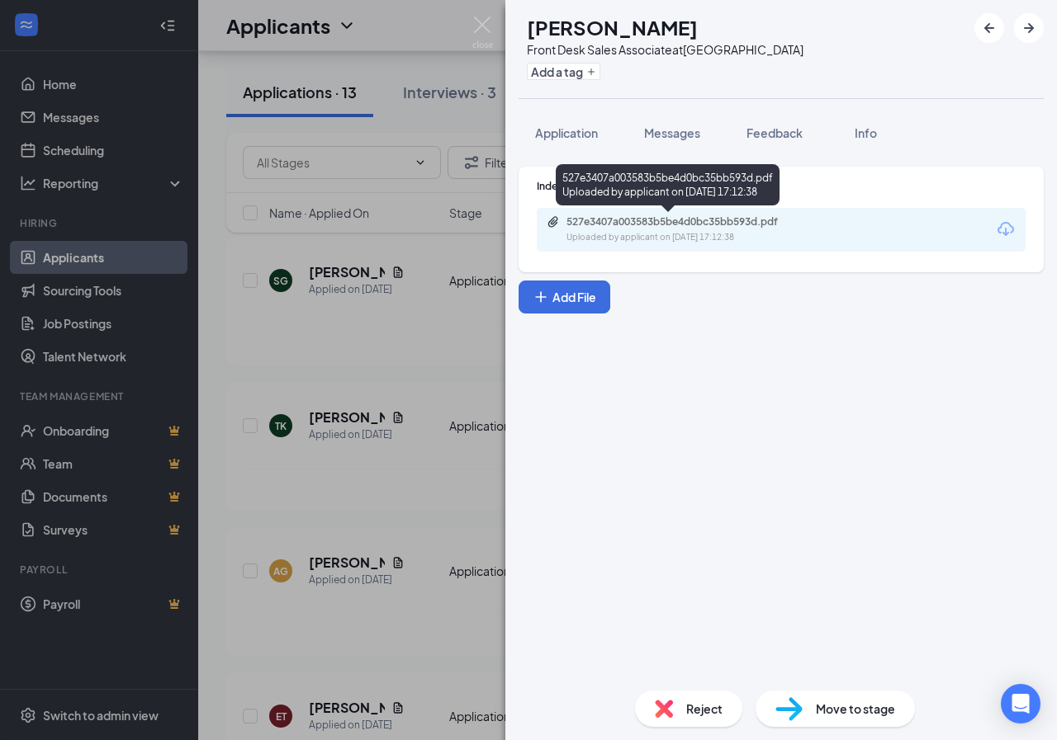
click at [692, 217] on div "527e3407a003583b5be4d0bc35bb593d.pdf" at bounding box center [681, 221] width 231 height 13
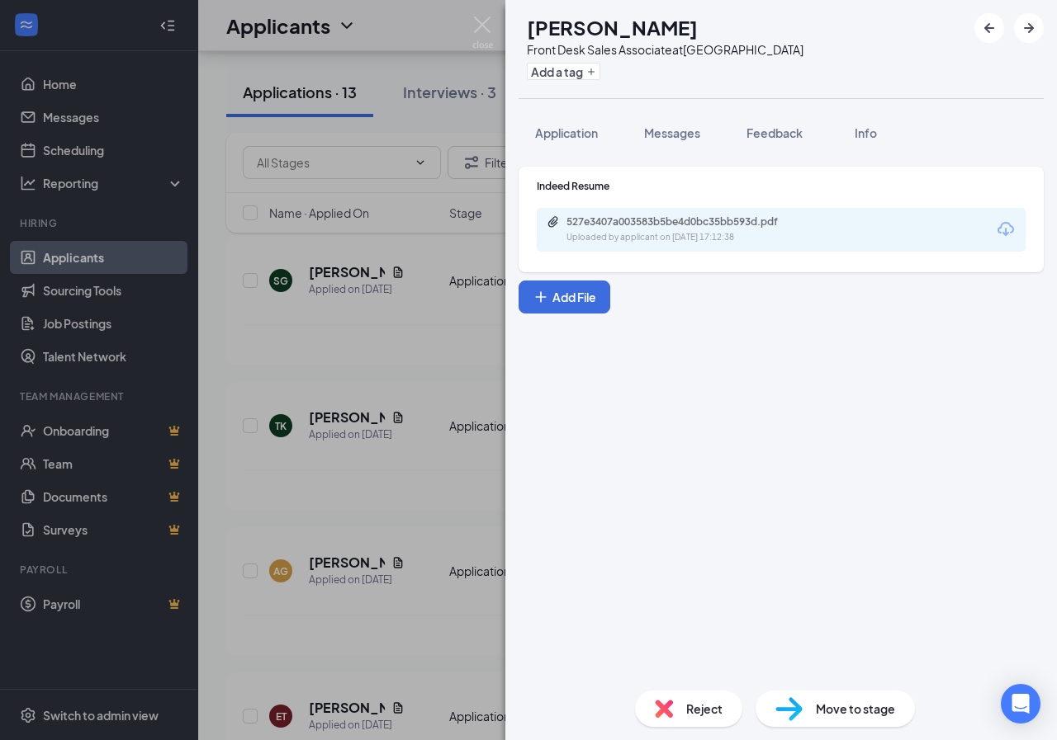
click at [502, 33] on div "SG [PERSON_NAME] Front Desk Sales Associate at [GEOGRAPHIC_DATA] Add a tag Appl…" at bounding box center [528, 370] width 1057 height 740
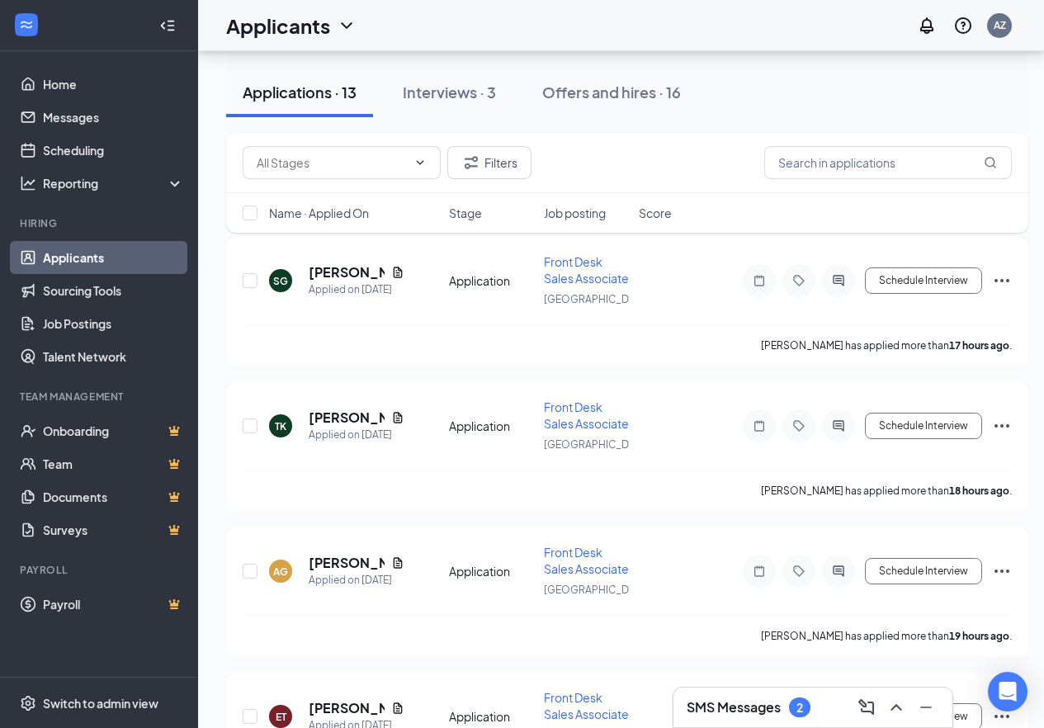
click at [494, 34] on div "Applicants AZ" at bounding box center [621, 25] width 846 height 51
click at [996, 282] on icon "Ellipses" at bounding box center [1002, 280] width 15 height 3
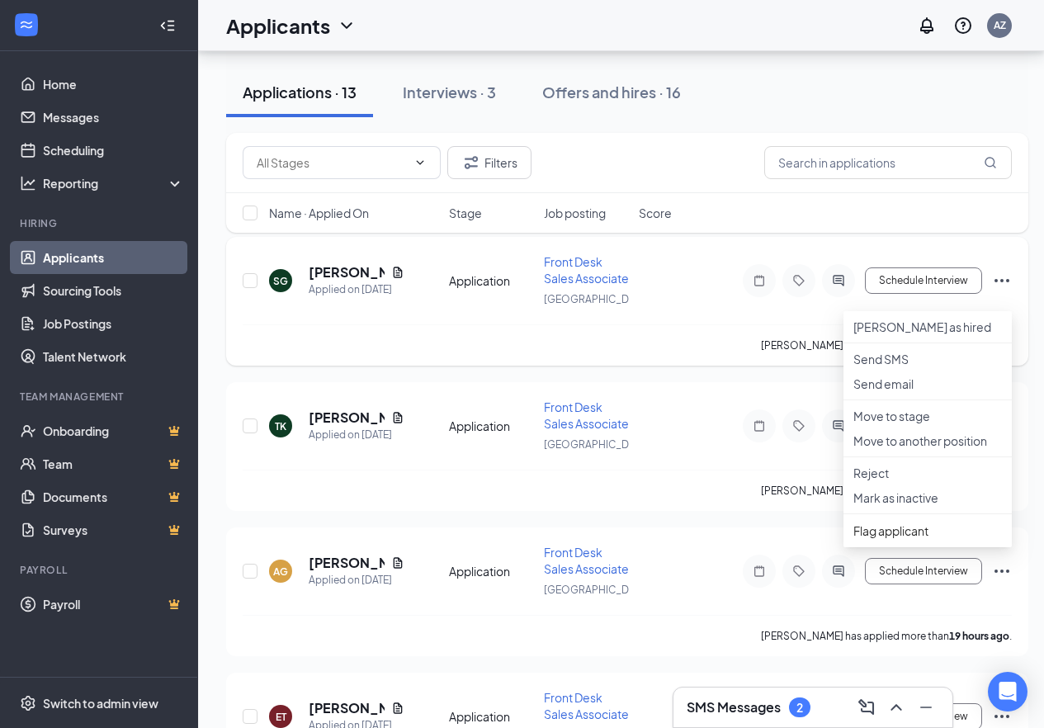
click at [622, 308] on div "[GEOGRAPHIC_DATA]" at bounding box center [586, 299] width 85 height 18
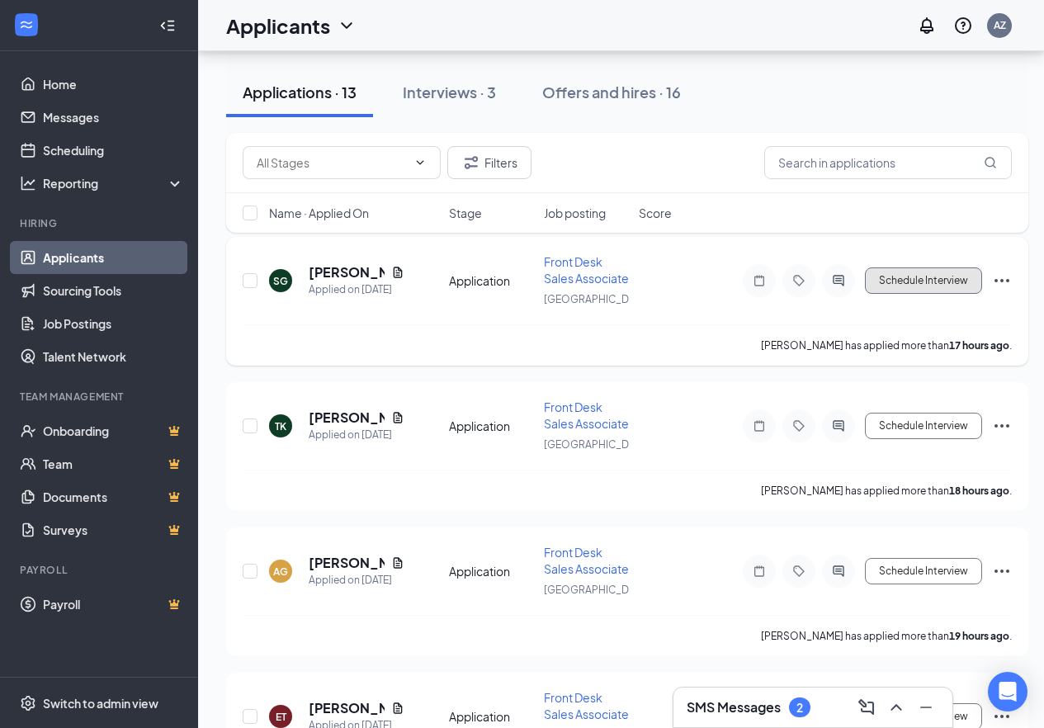
click at [967, 294] on button "Schedule Interview" at bounding box center [923, 280] width 117 height 26
type input "Phone Interview (next stage)"
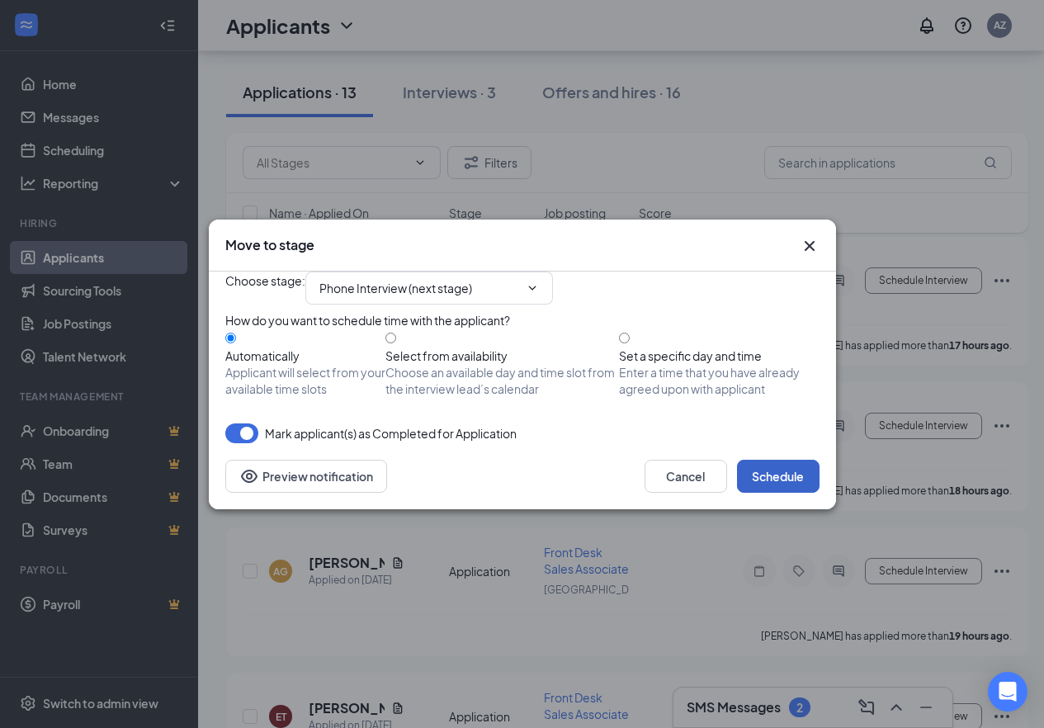
click at [797, 493] on button "Schedule" at bounding box center [778, 476] width 83 height 33
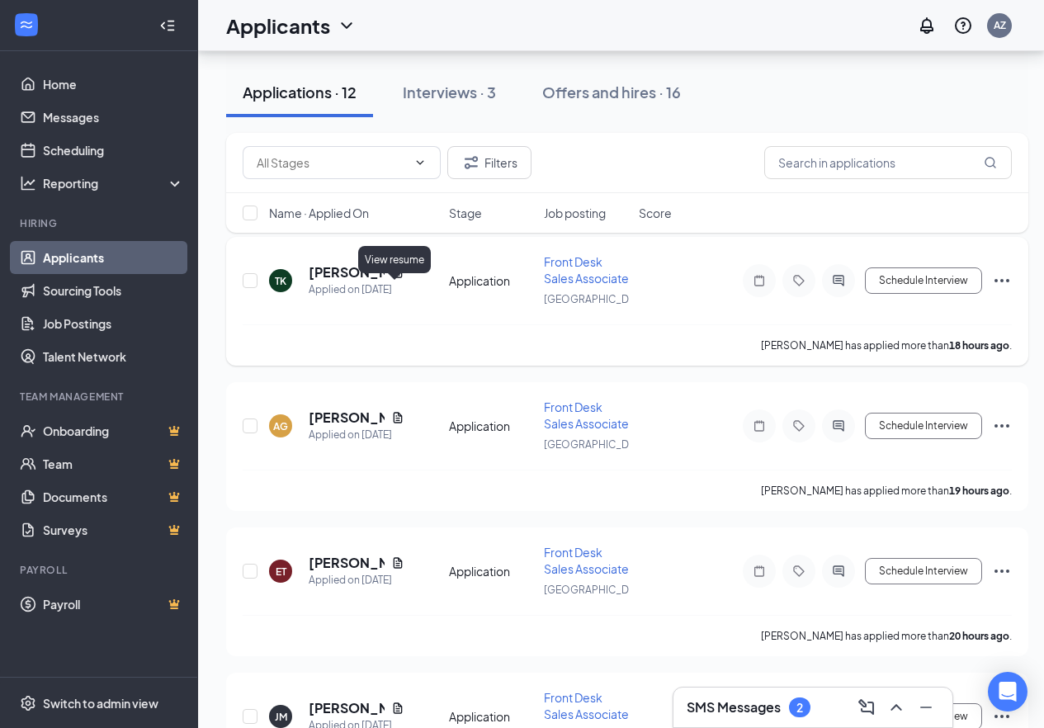
click at [398, 279] on icon "Document" at bounding box center [397, 272] width 13 height 13
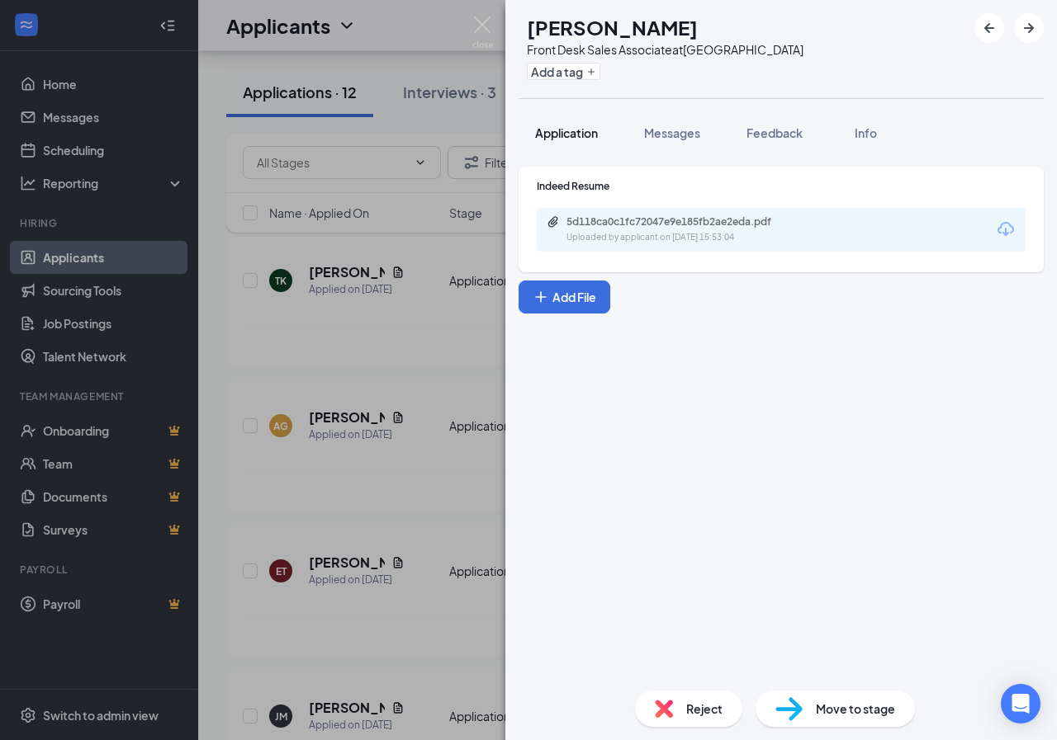
click at [565, 139] on span "Application" at bounding box center [566, 132] width 63 height 15
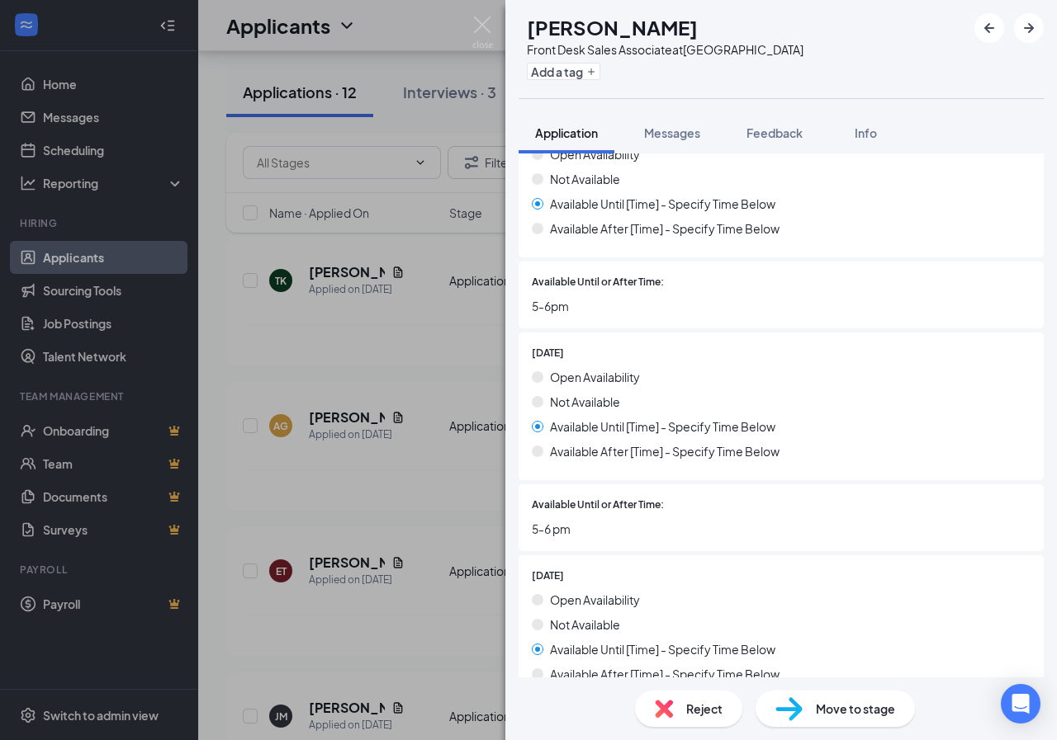
scroll to position [615, 0]
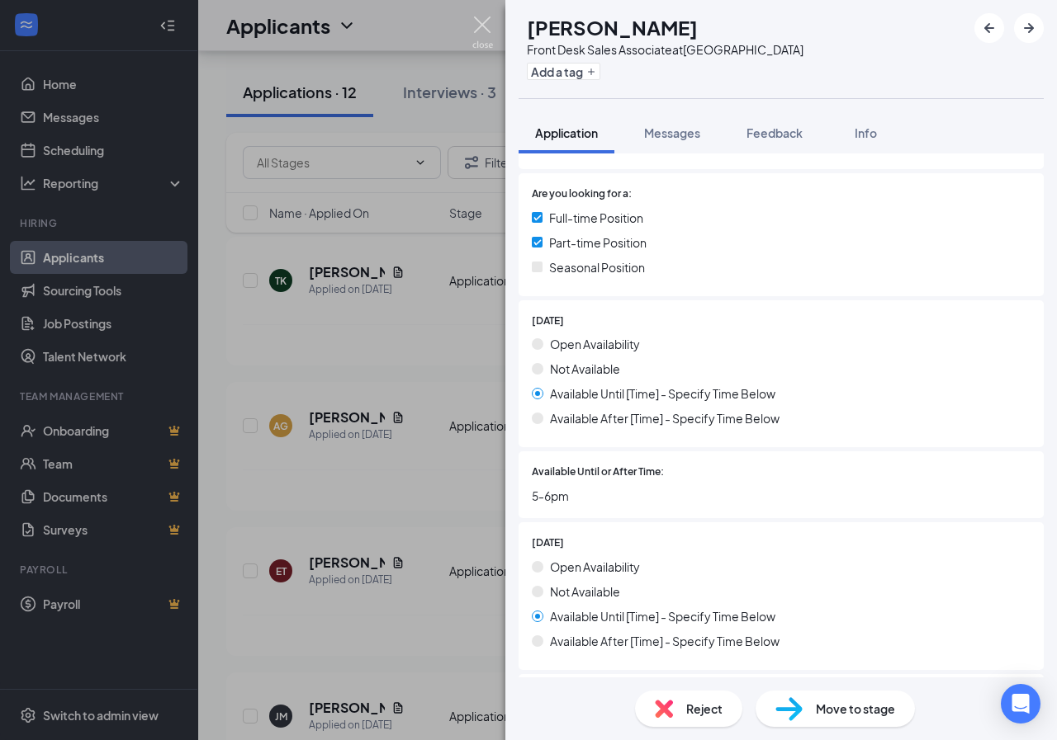
click at [491, 27] on img at bounding box center [482, 33] width 21 height 32
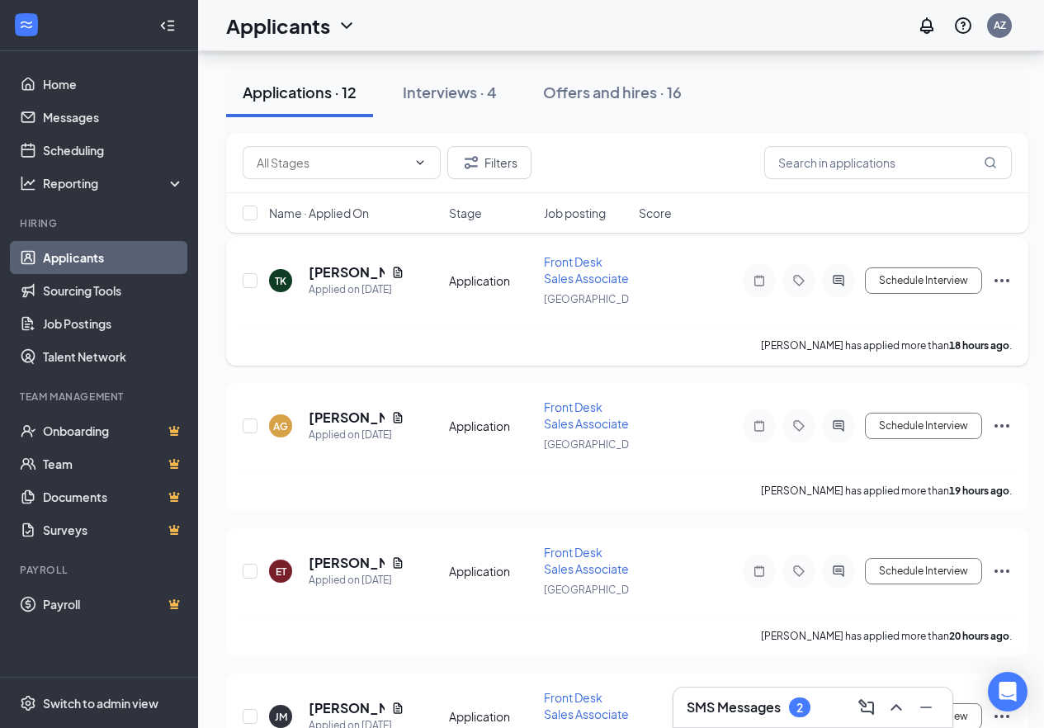
click at [391, 279] on icon "Document" at bounding box center [397, 272] width 13 height 13
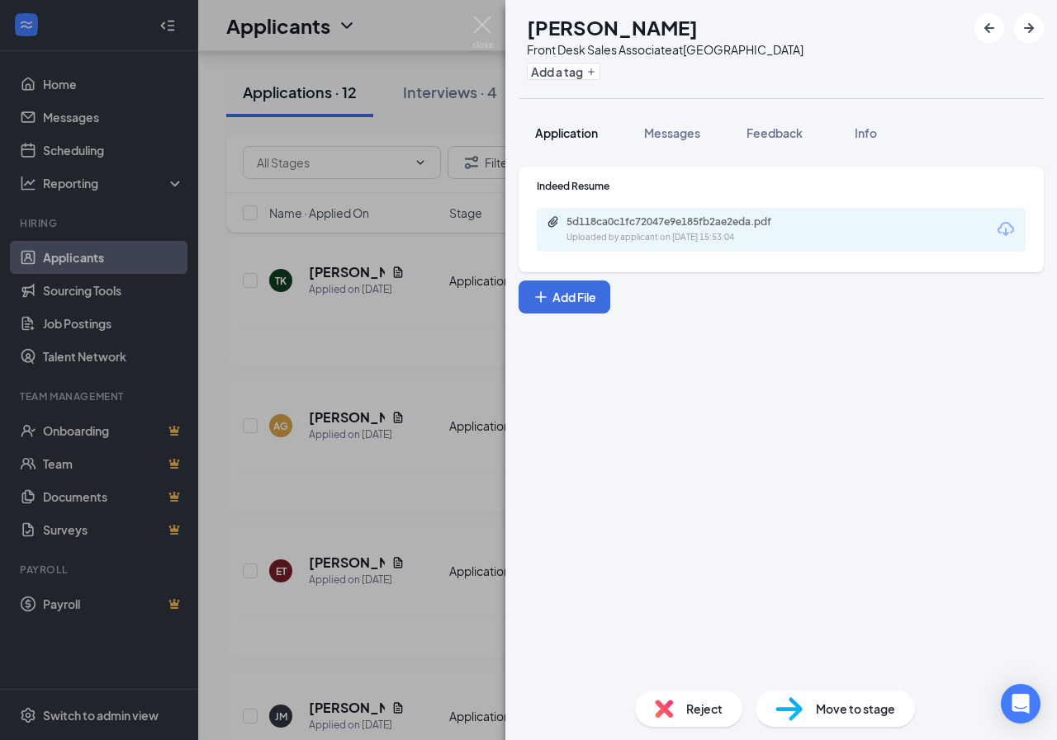
click at [588, 141] on button "Application" at bounding box center [566, 132] width 96 height 41
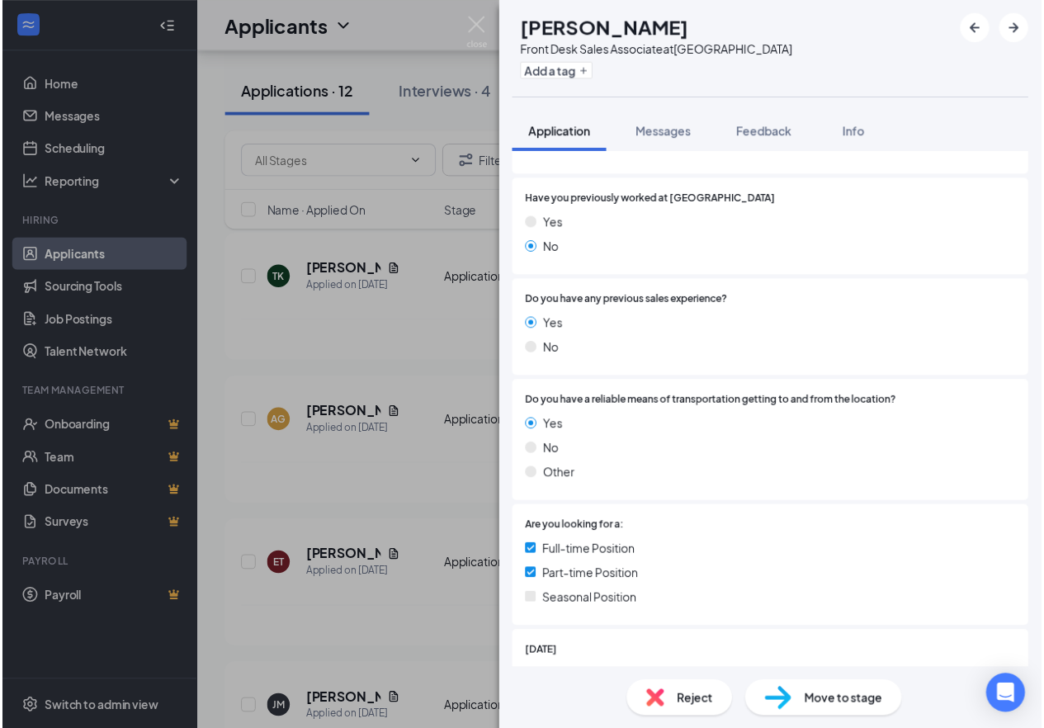
scroll to position [279, 0]
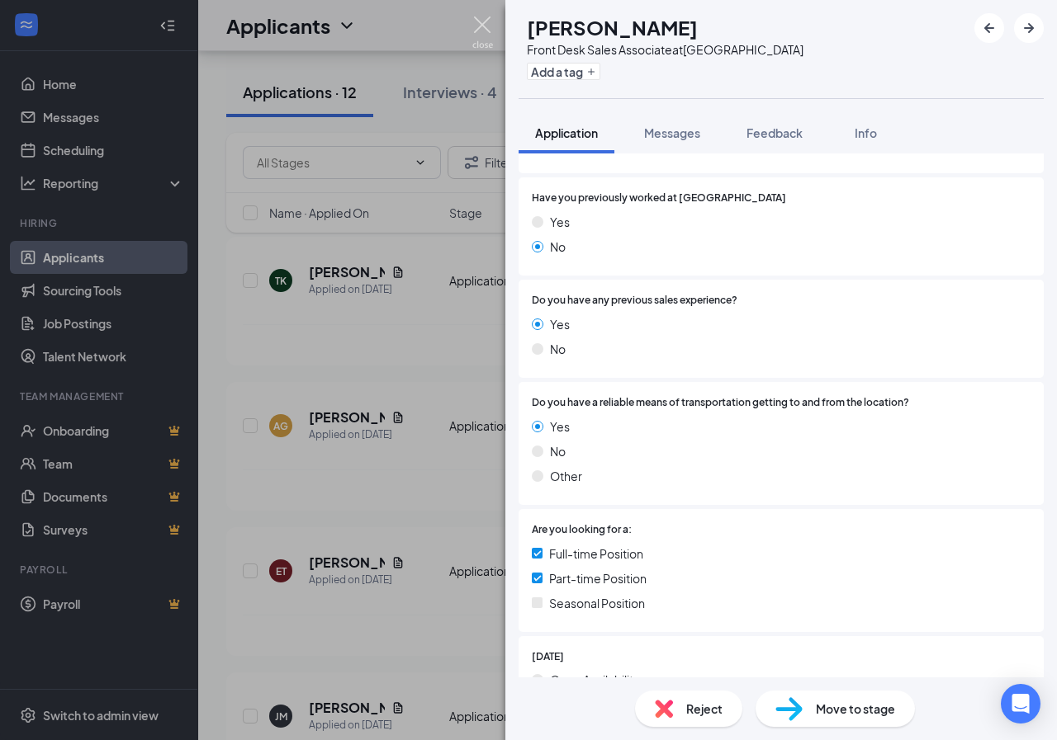
click at [482, 35] on img at bounding box center [482, 33] width 21 height 32
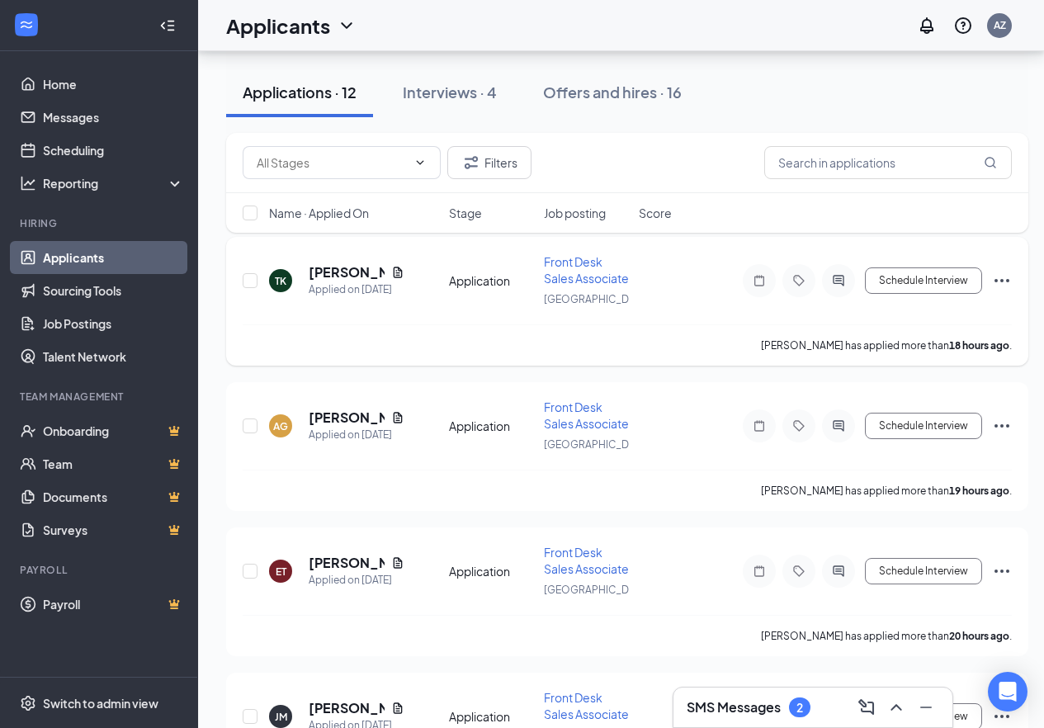
click at [997, 291] on icon "Ellipses" at bounding box center [1002, 281] width 20 height 20
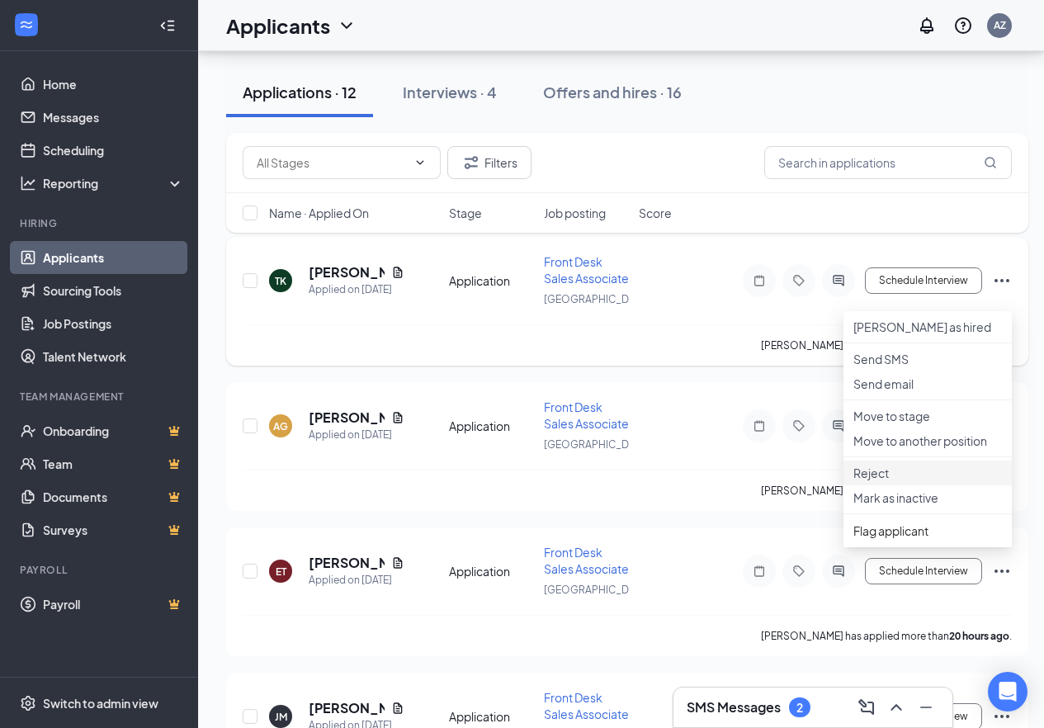
click at [872, 485] on li "Reject" at bounding box center [928, 473] width 168 height 25
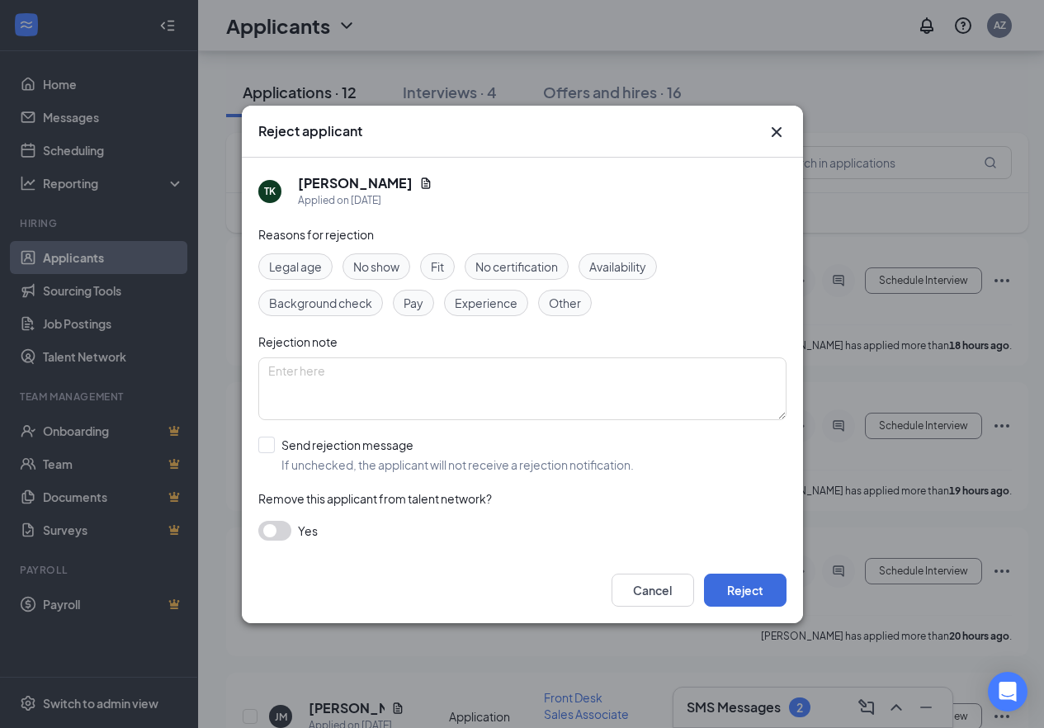
click at [608, 269] on span "Availability" at bounding box center [617, 267] width 57 height 18
click at [764, 578] on button "Reject" at bounding box center [745, 590] width 83 height 33
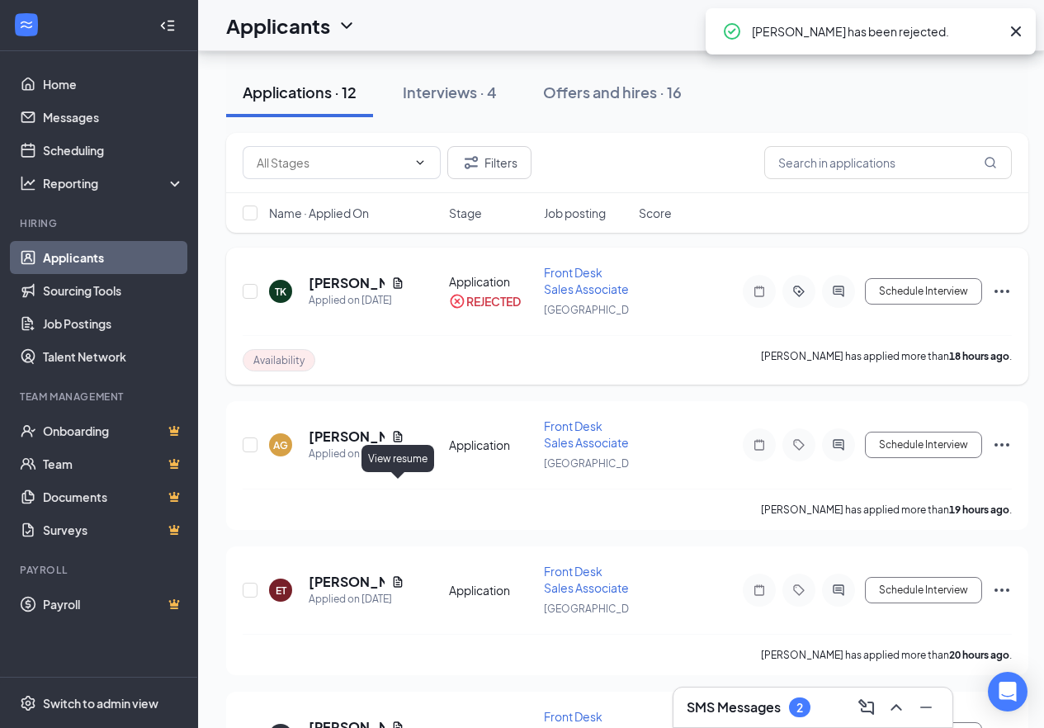
click at [399, 472] on div "AG [PERSON_NAME] Applied on [DATE] Application Front Desk Sales Associate [GEOG…" at bounding box center [627, 465] width 802 height 129
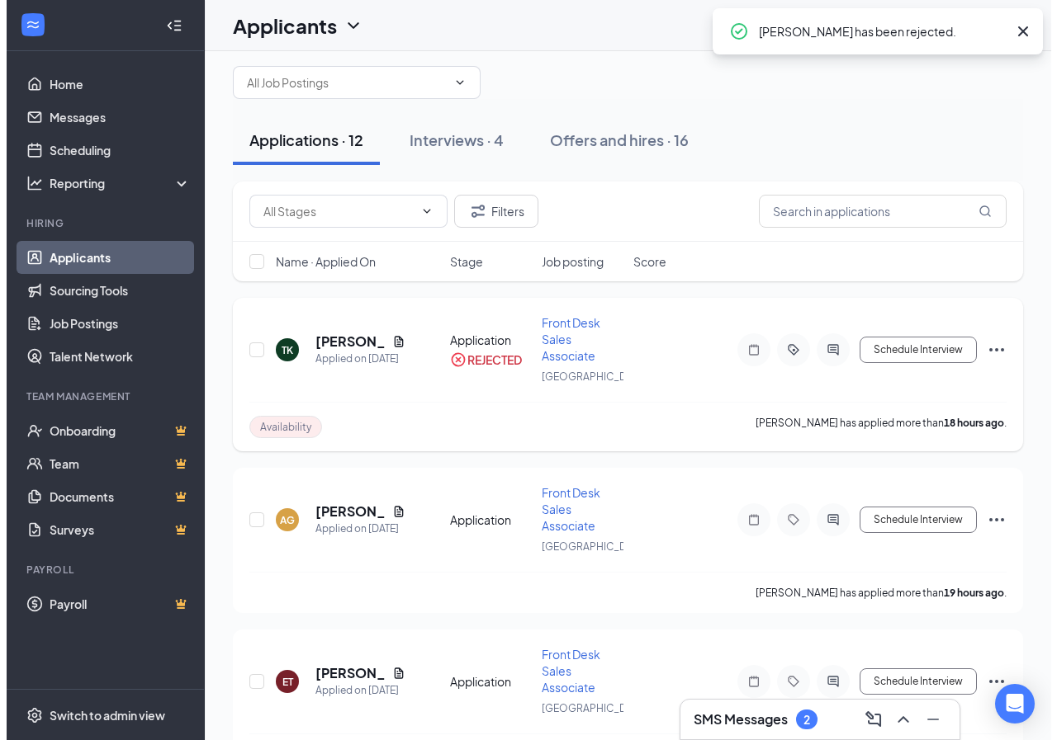
scroll to position [83, 0]
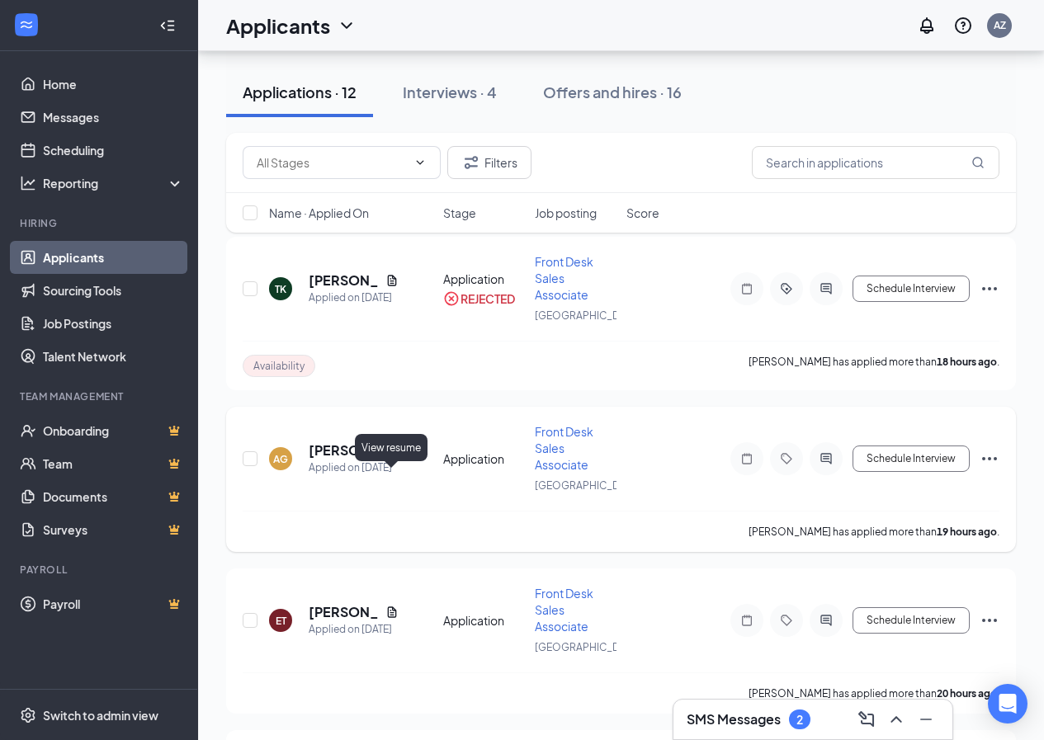
click at [400, 476] on div "AG [PERSON_NAME] Applied on [DATE]" at bounding box center [351, 459] width 164 height 35
click at [396, 457] on icon "Document" at bounding box center [391, 450] width 13 height 13
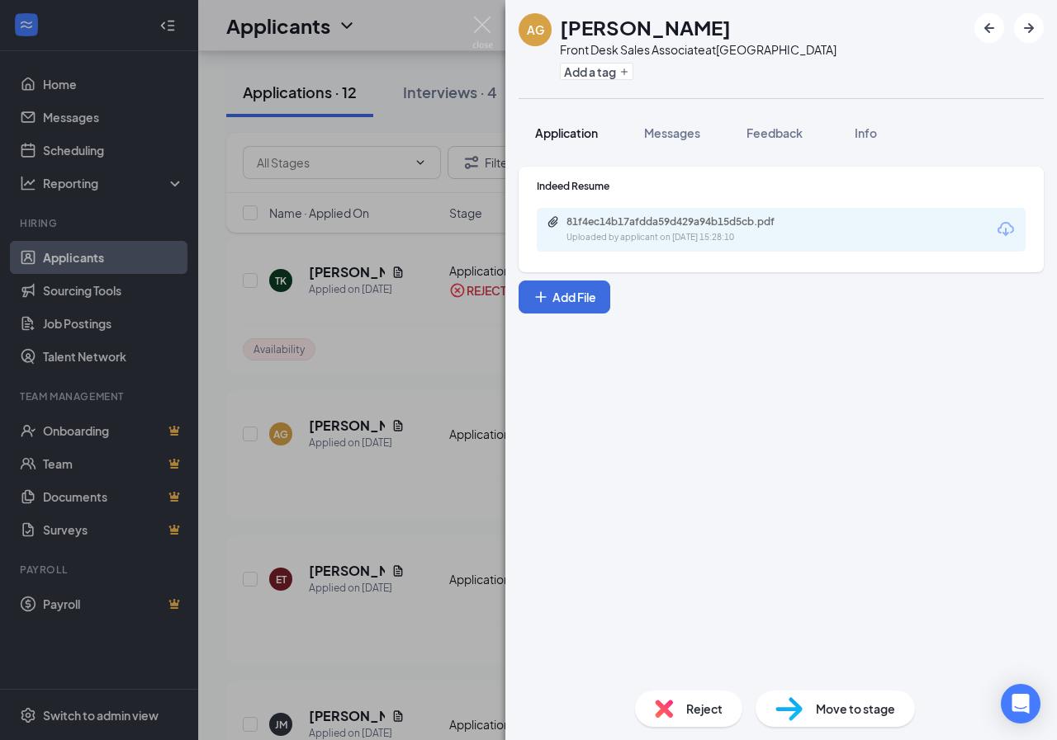
click at [584, 123] on button "Application" at bounding box center [566, 132] width 96 height 41
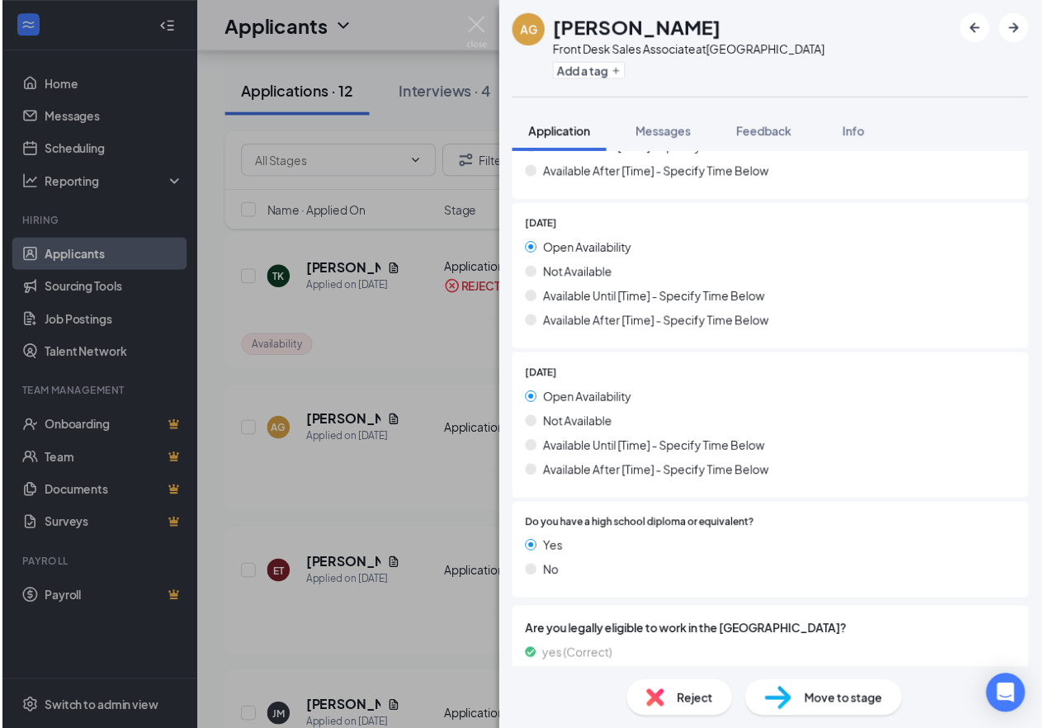
scroll to position [1511, 0]
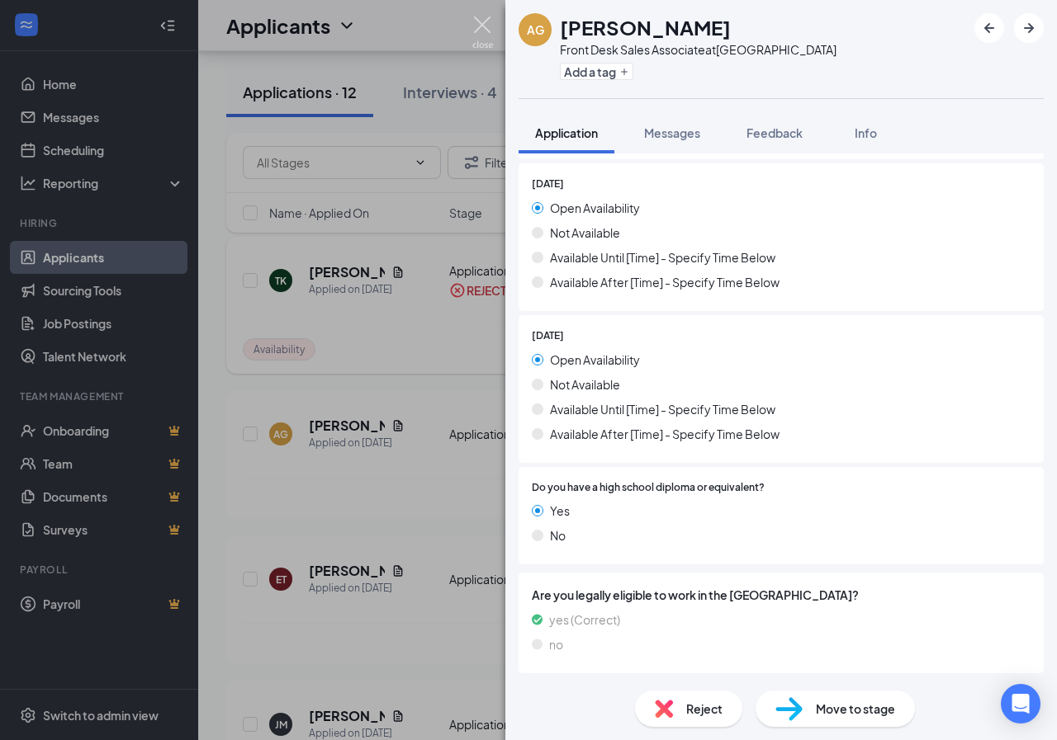
drag, startPoint x: 476, startPoint y: 35, endPoint x: 469, endPoint y: 340, distance: 304.7
click at [476, 35] on img at bounding box center [482, 33] width 21 height 32
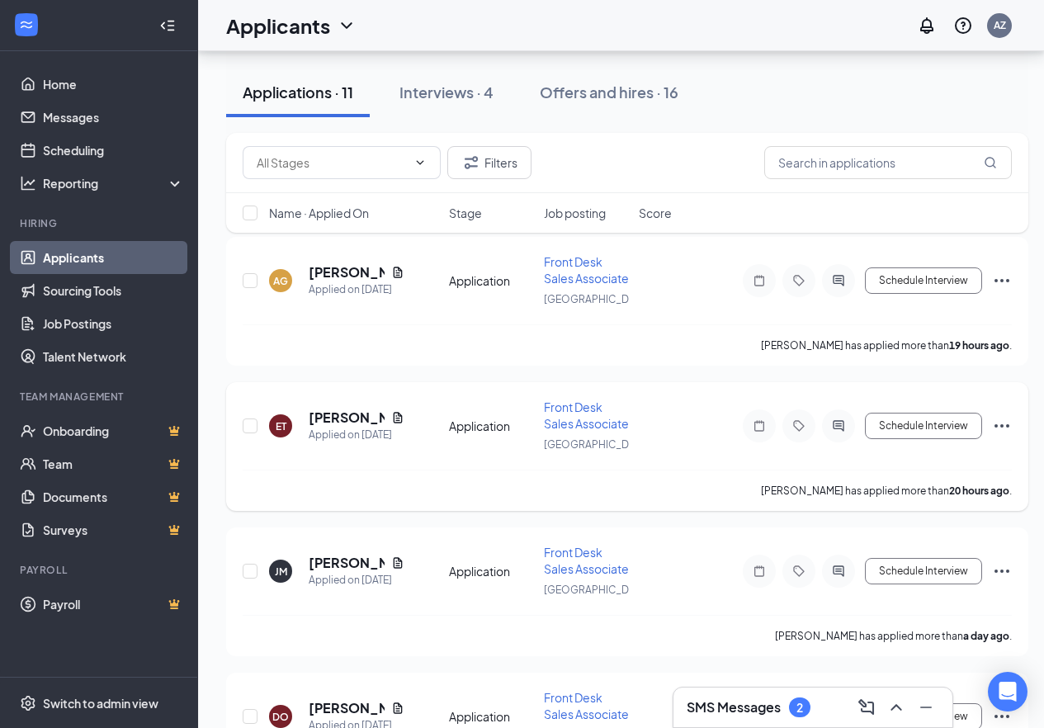
click at [400, 443] on div "ET [PERSON_NAME] Applied on [DATE]" at bounding box center [354, 426] width 170 height 35
click at [400, 279] on icon "Document" at bounding box center [397, 272] width 13 height 13
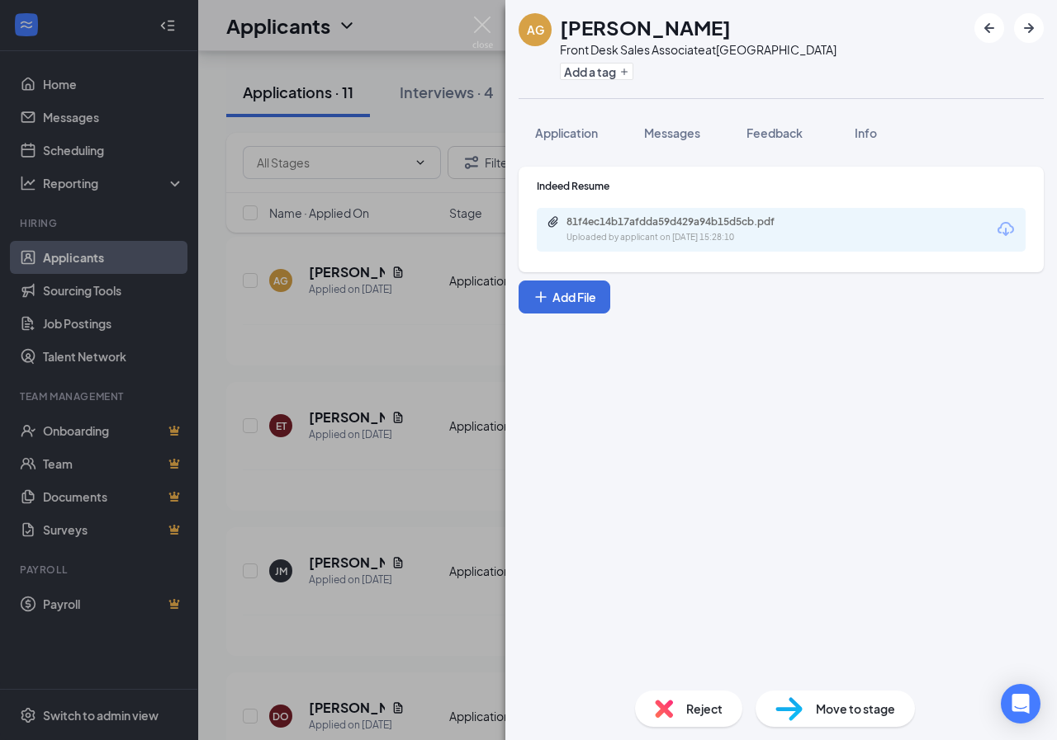
click at [700, 215] on div "81f4ec14b17afdda59d429a94b15d5cb.pdf Uploaded by applicant on [DATE] 15:28:10" at bounding box center [781, 230] width 489 height 44
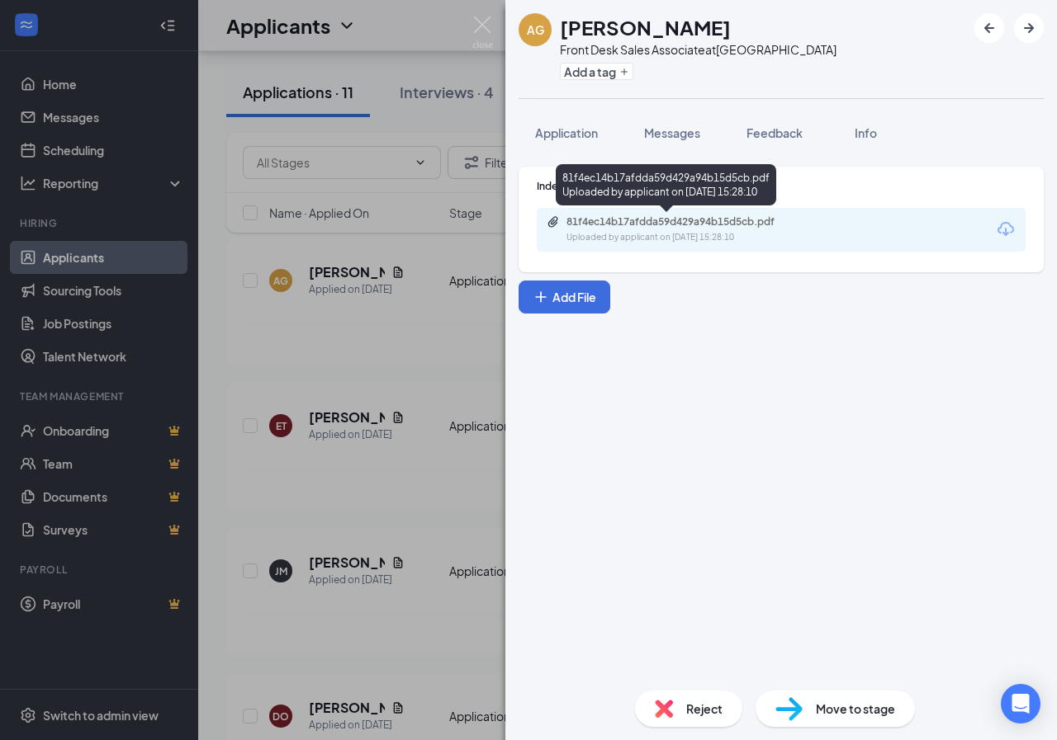
click at [704, 224] on div "81f4ec14b17afdda59d429a94b15d5cb.pdf" at bounding box center [681, 221] width 231 height 13
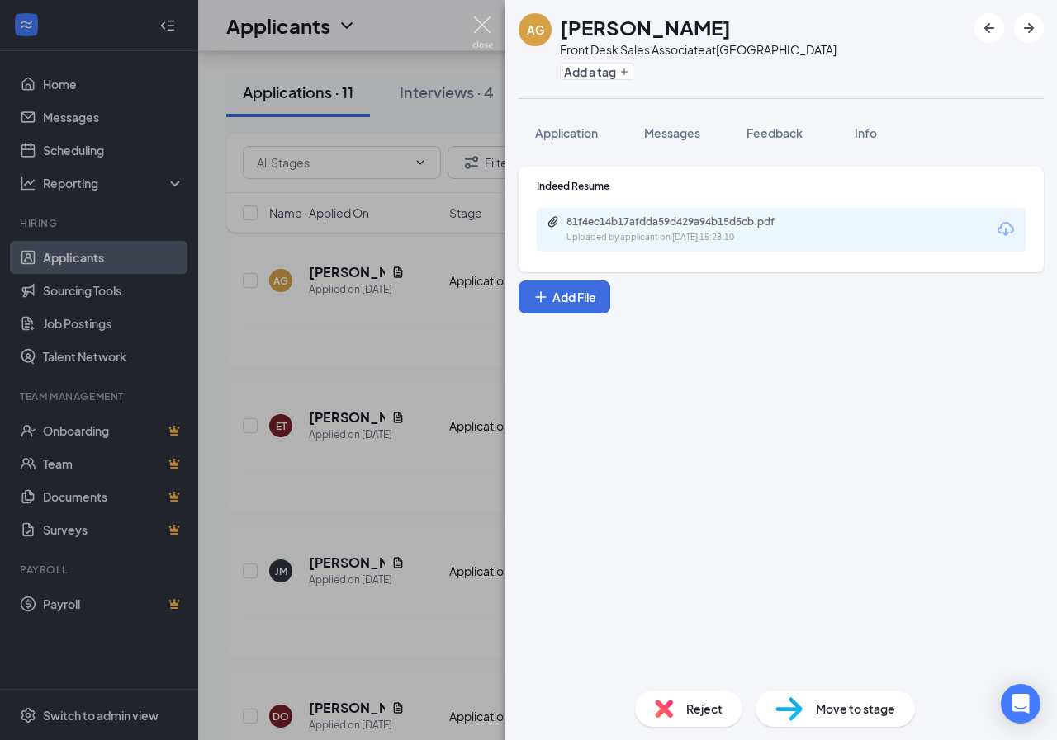
click at [487, 21] on img at bounding box center [482, 33] width 21 height 32
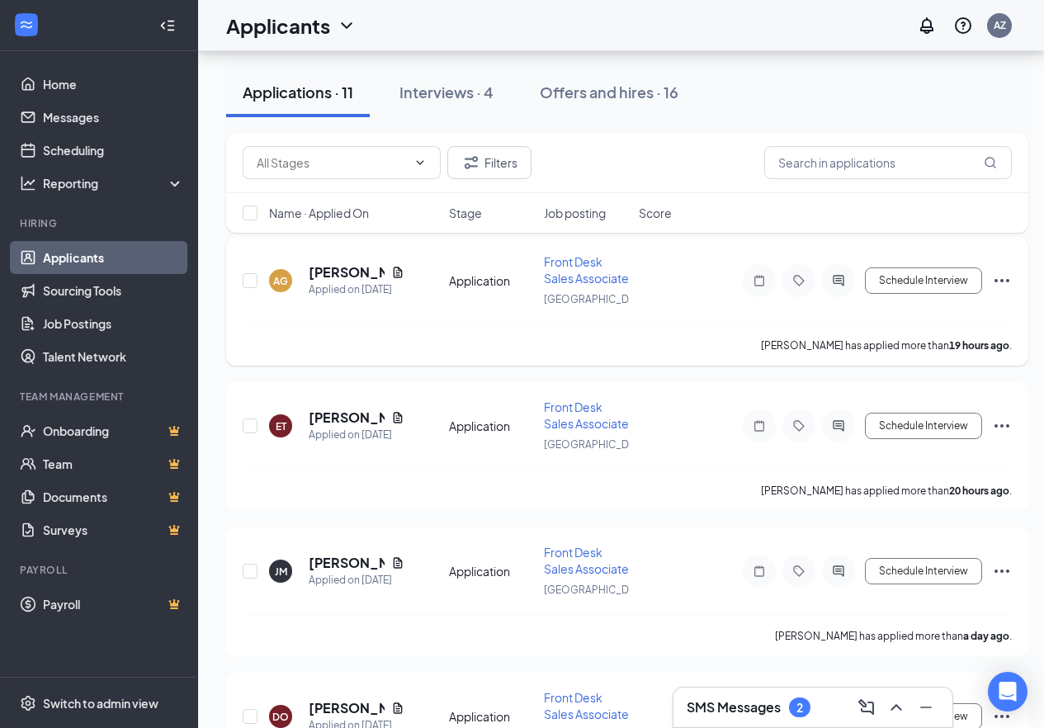
click at [1004, 291] on icon "Ellipses" at bounding box center [1002, 281] width 20 height 20
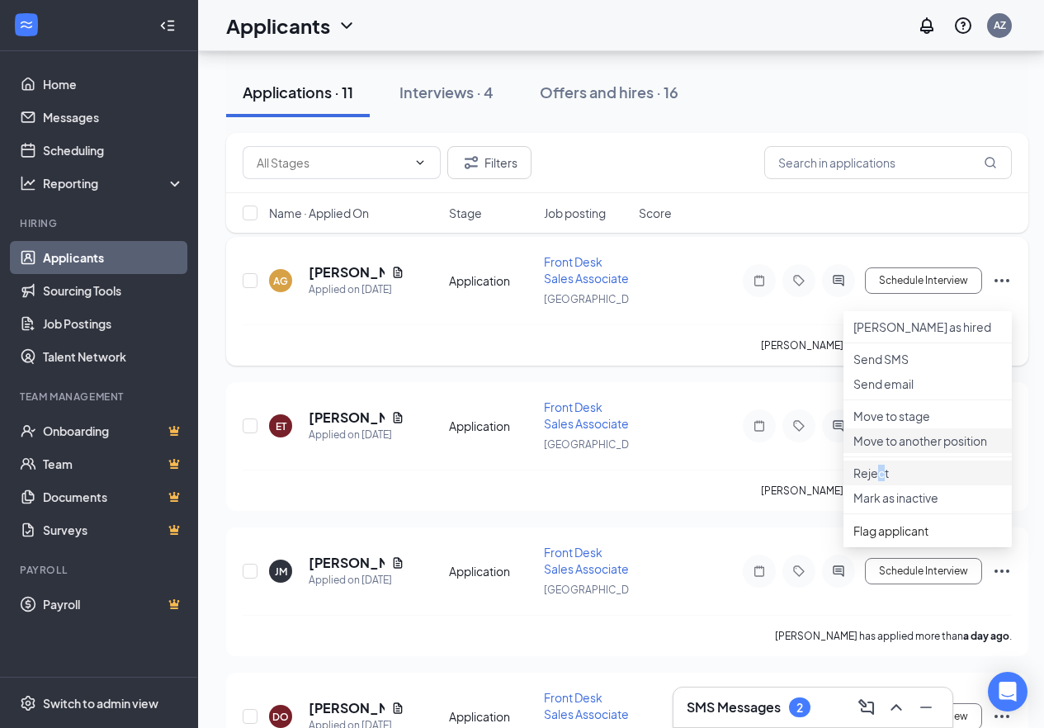
click at [884, 481] on p "Reject" at bounding box center [928, 473] width 149 height 17
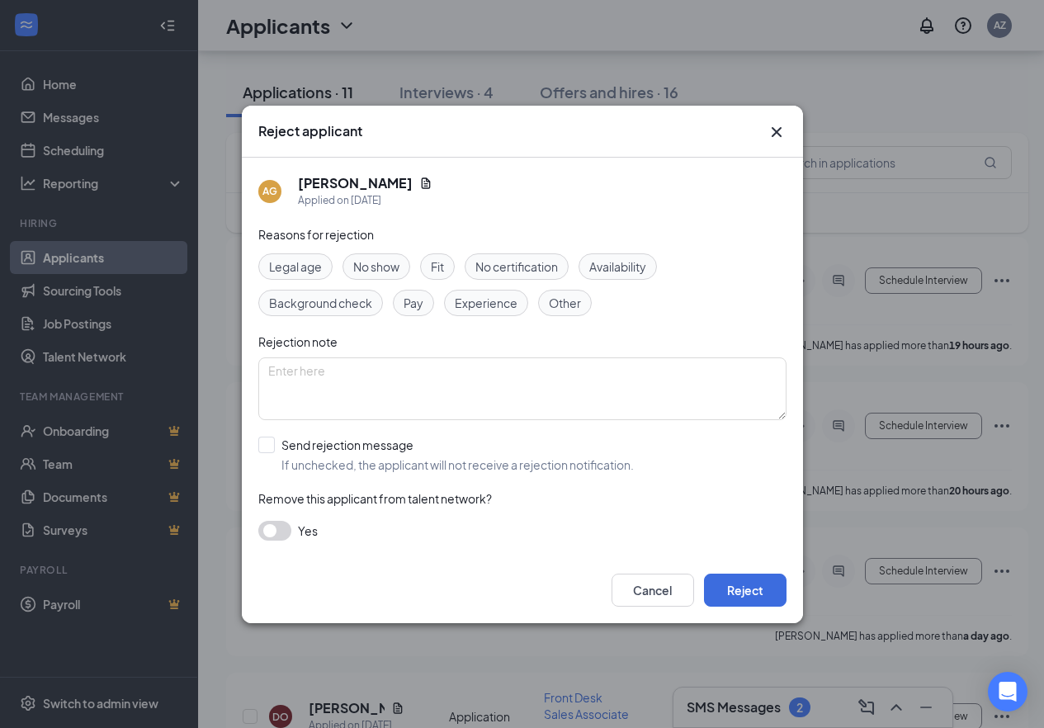
click at [444, 272] on span "Fit" at bounding box center [437, 267] width 13 height 18
click at [734, 591] on button "Reject" at bounding box center [745, 590] width 83 height 33
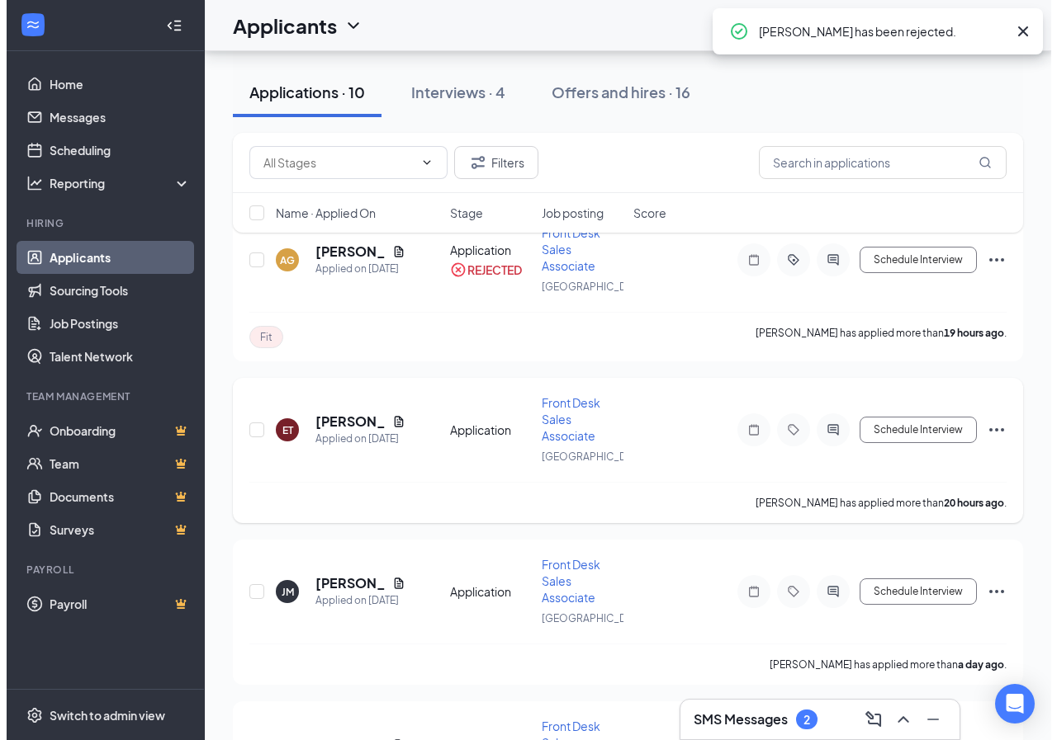
scroll to position [165, 0]
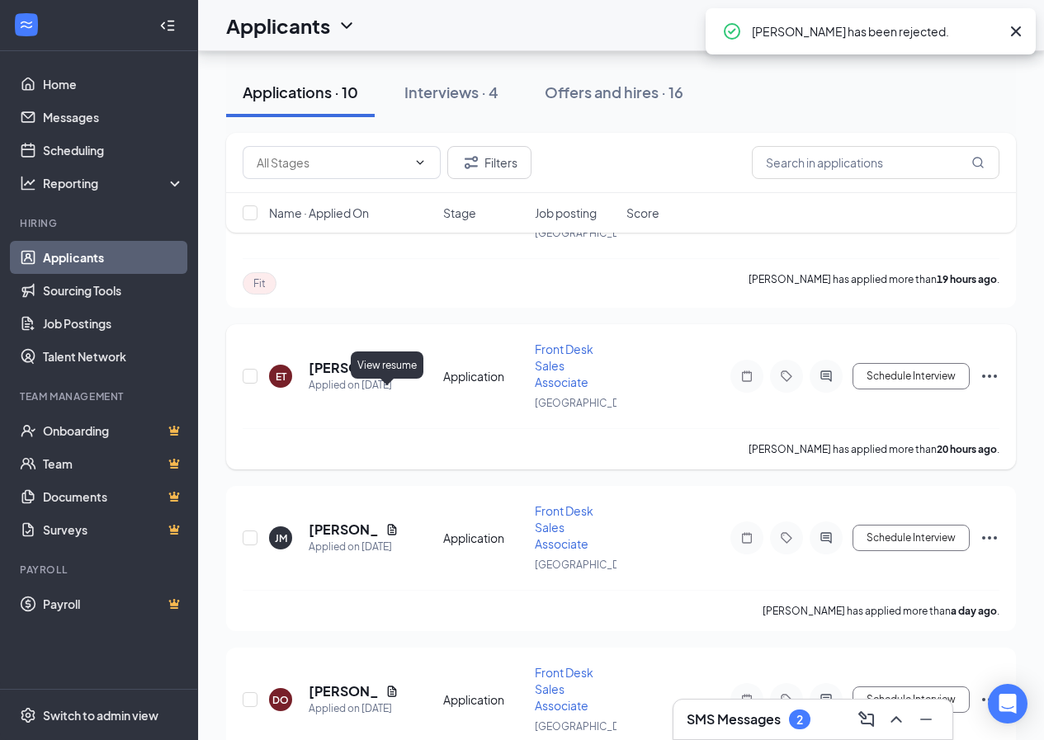
click at [385, 375] on icon "Document" at bounding box center [391, 368] width 13 height 13
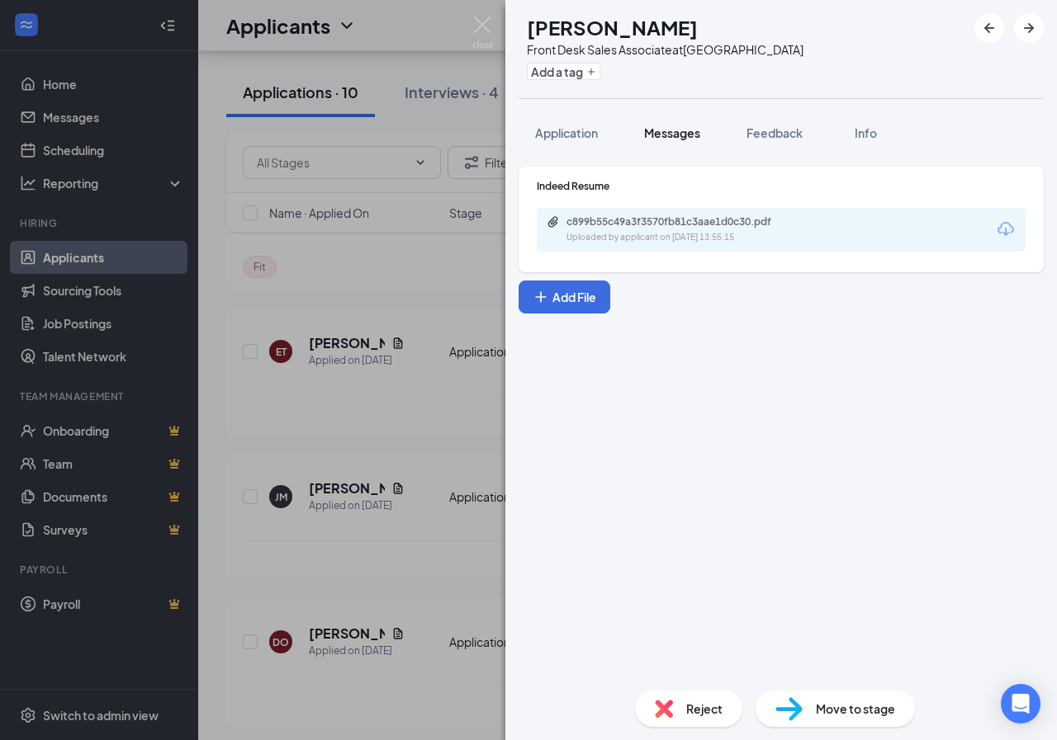
click at [651, 138] on span "Messages" at bounding box center [672, 132] width 56 height 15
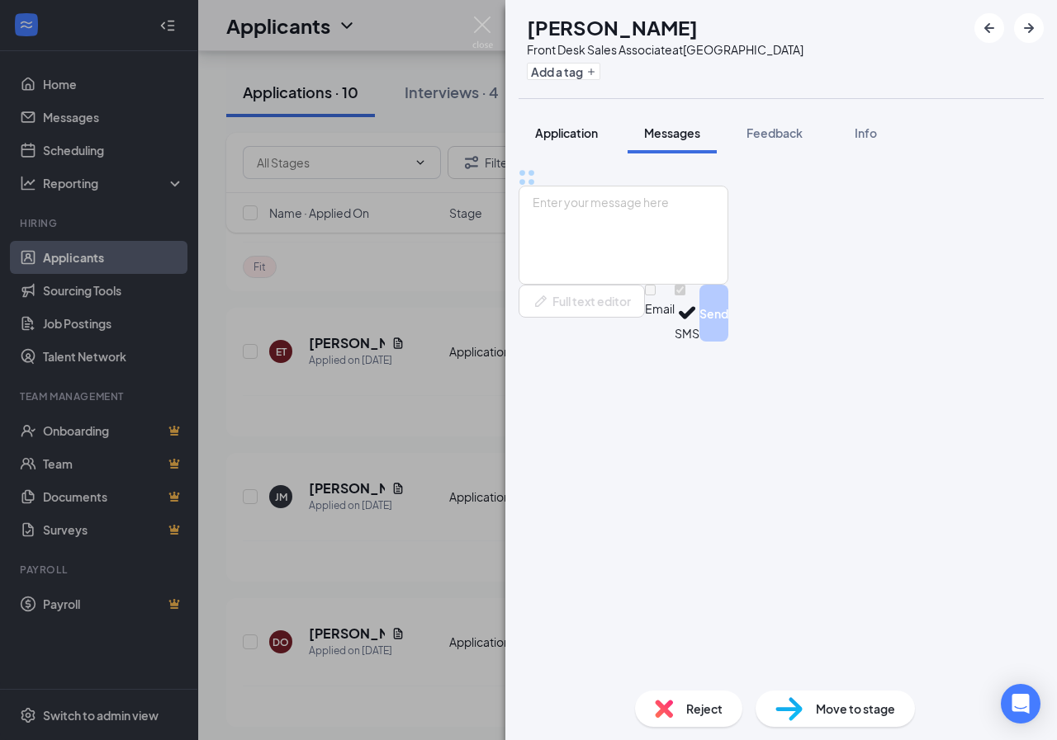
click at [568, 138] on span "Application" at bounding box center [566, 132] width 63 height 15
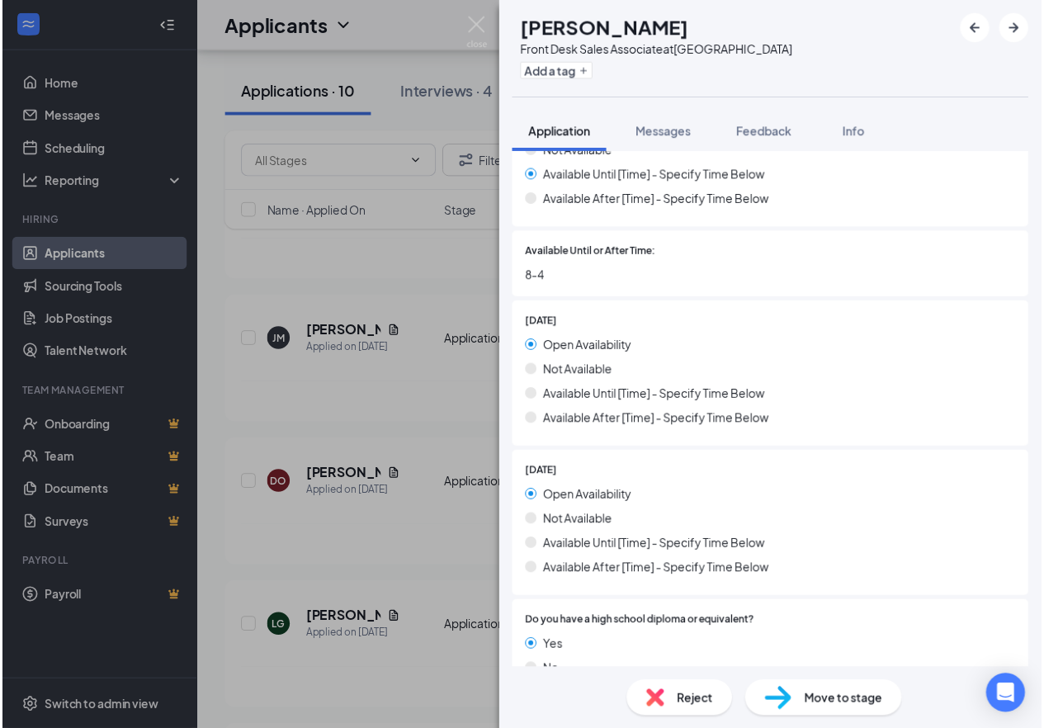
scroll to position [1795, 0]
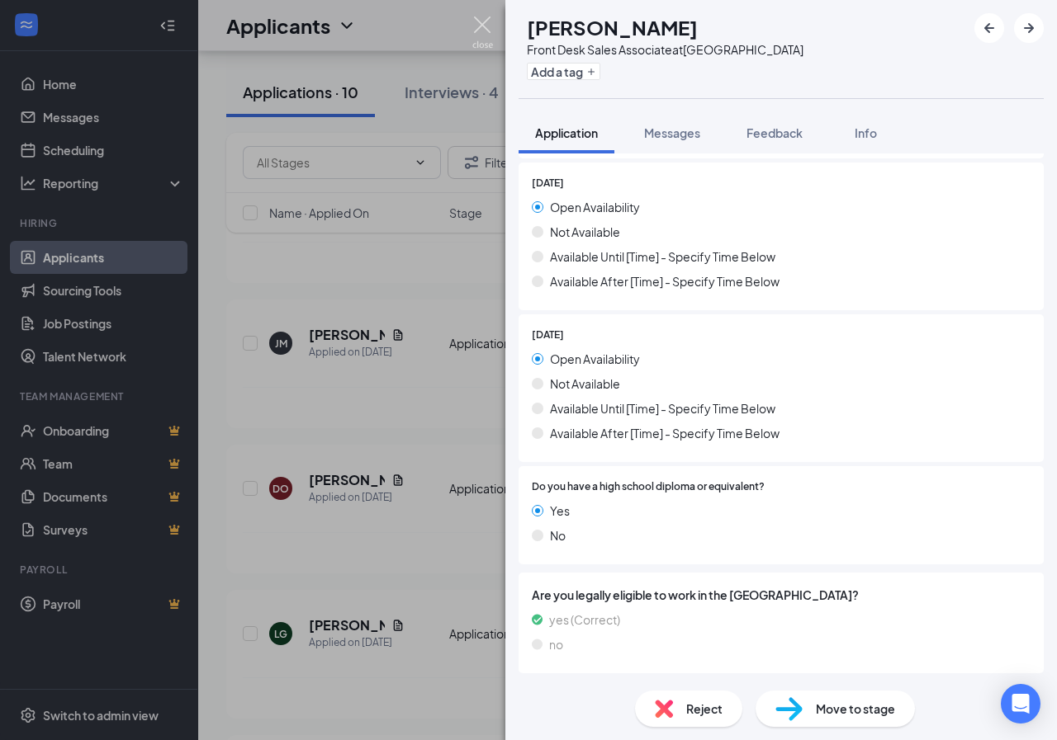
click at [485, 21] on img at bounding box center [482, 33] width 21 height 32
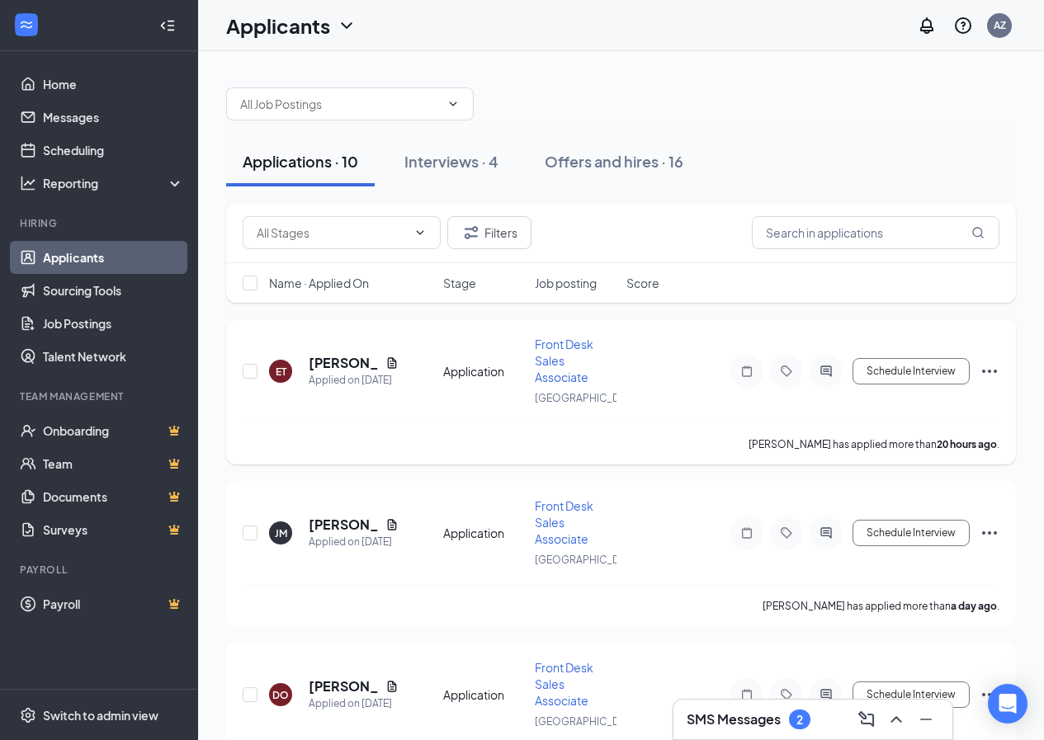
click at [986, 376] on icon "Ellipses" at bounding box center [990, 372] width 20 height 20
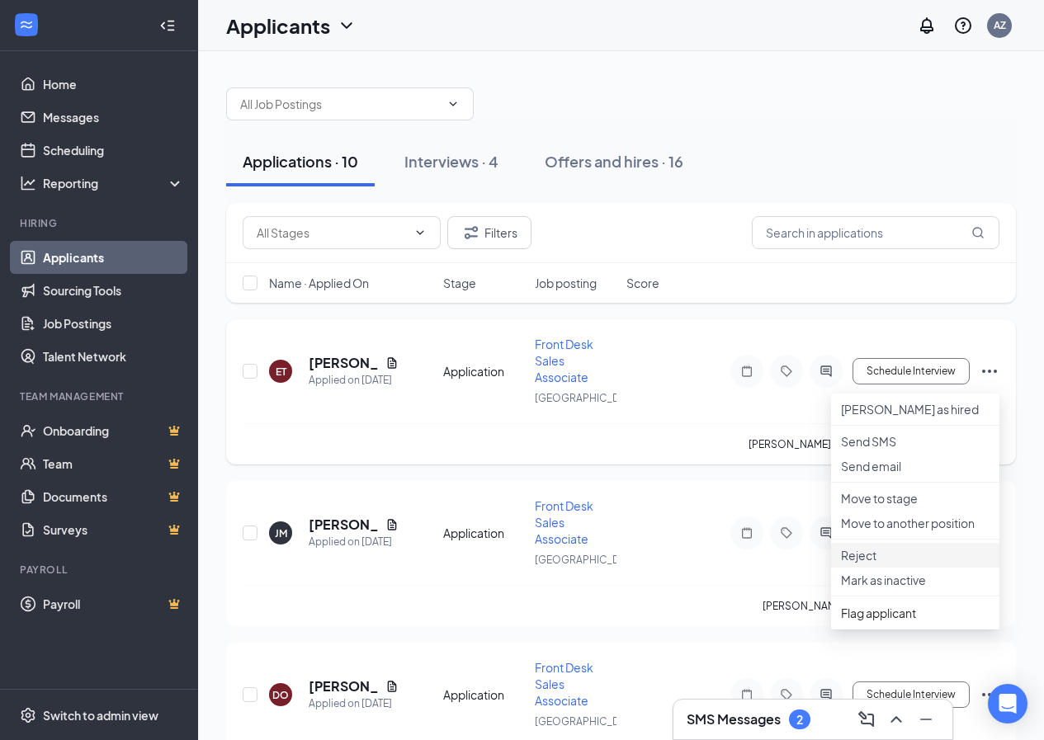
click at [855, 564] on p "Reject" at bounding box center [915, 555] width 149 height 17
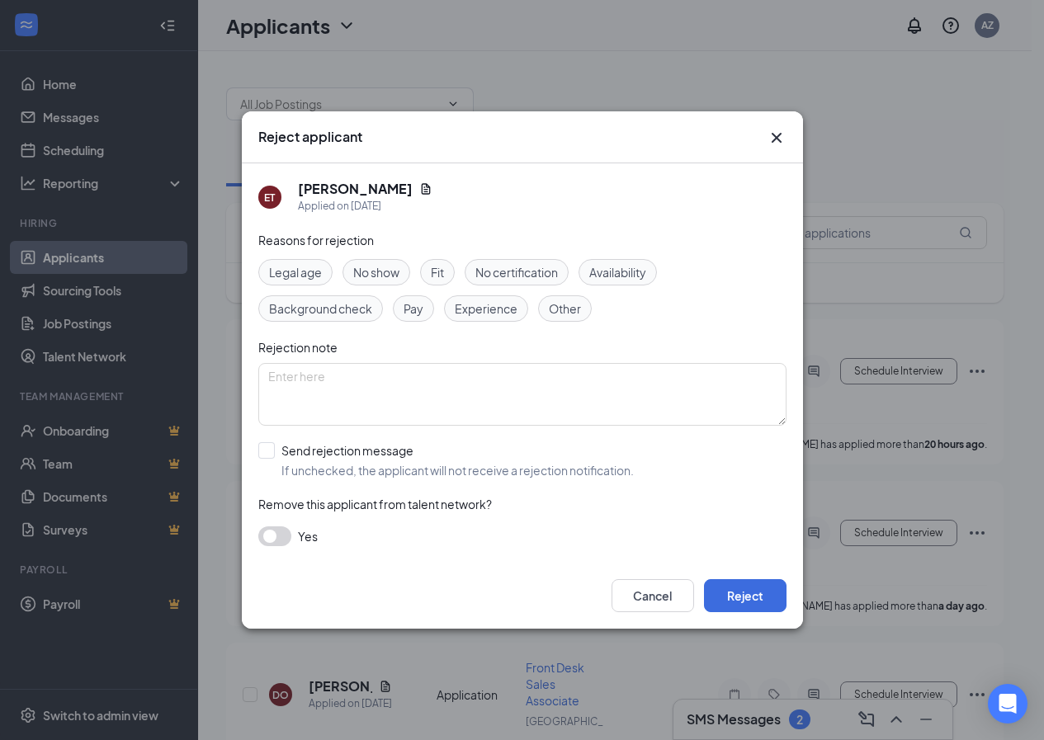
click at [600, 274] on span "Availability" at bounding box center [617, 272] width 57 height 18
click at [718, 583] on button "Reject" at bounding box center [745, 595] width 83 height 33
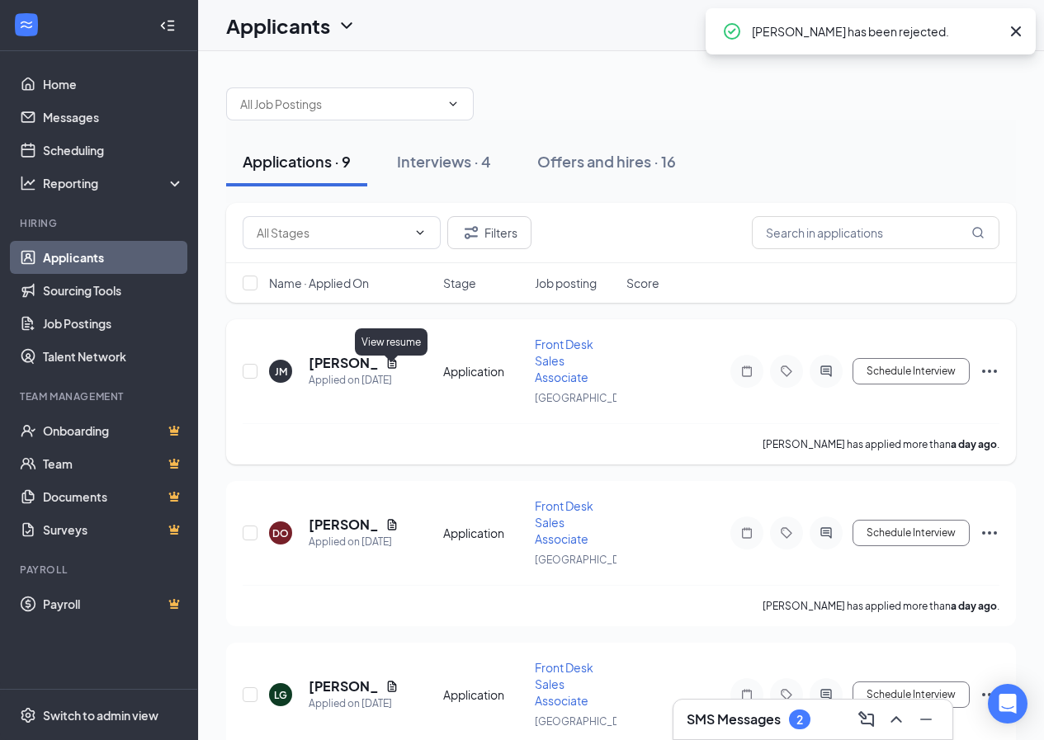
click at [390, 368] on icon "Document" at bounding box center [391, 363] width 13 height 13
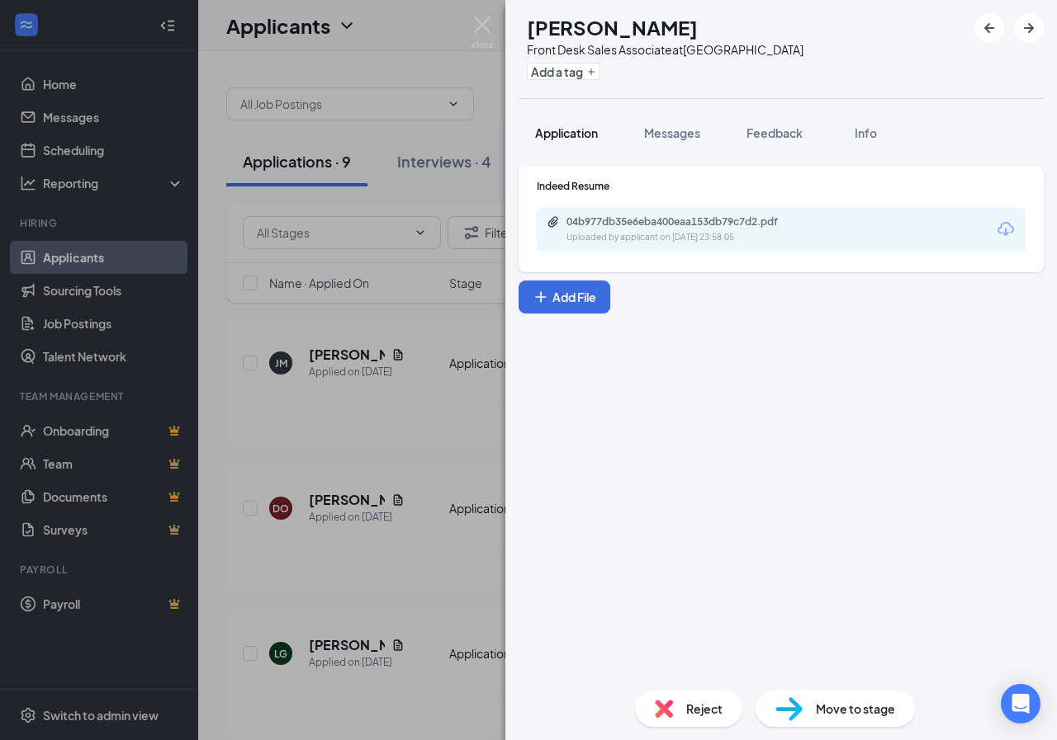
click at [575, 123] on button "Application" at bounding box center [566, 132] width 96 height 41
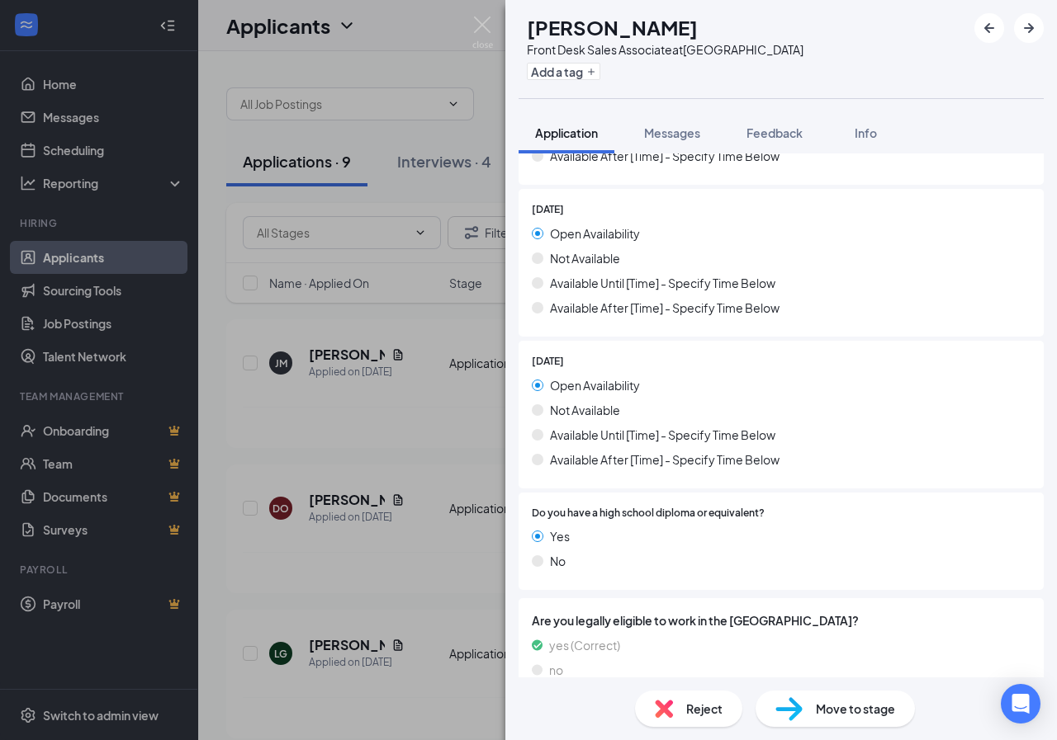
scroll to position [1557, 0]
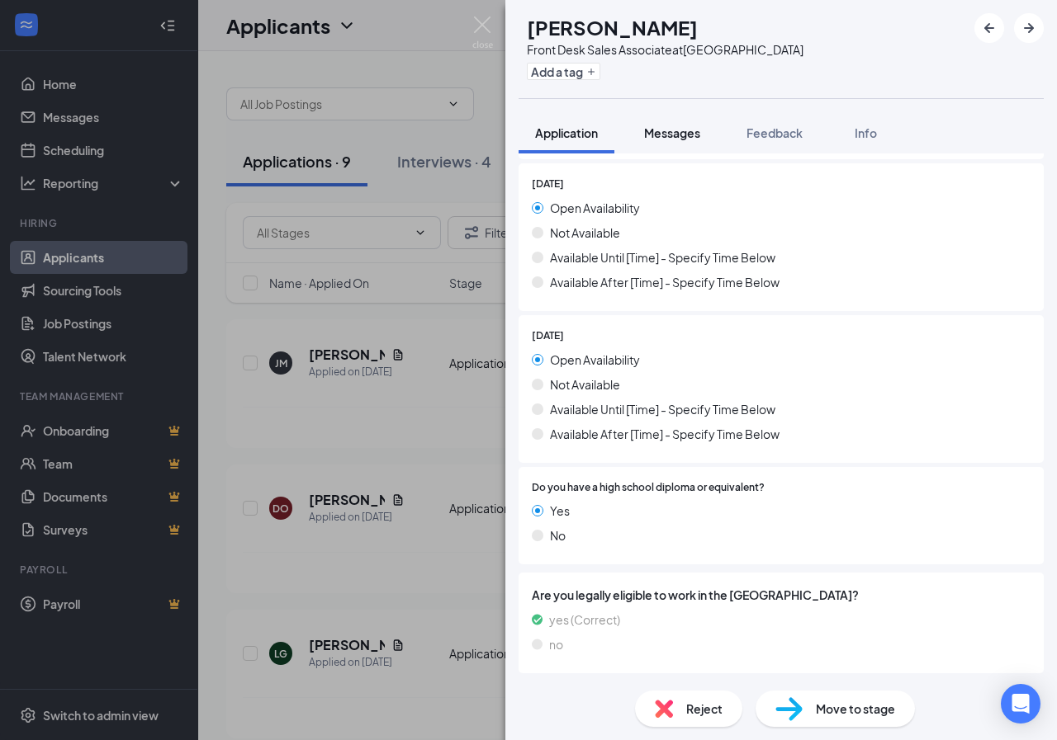
click at [663, 116] on button "Messages" at bounding box center [671, 132] width 89 height 41
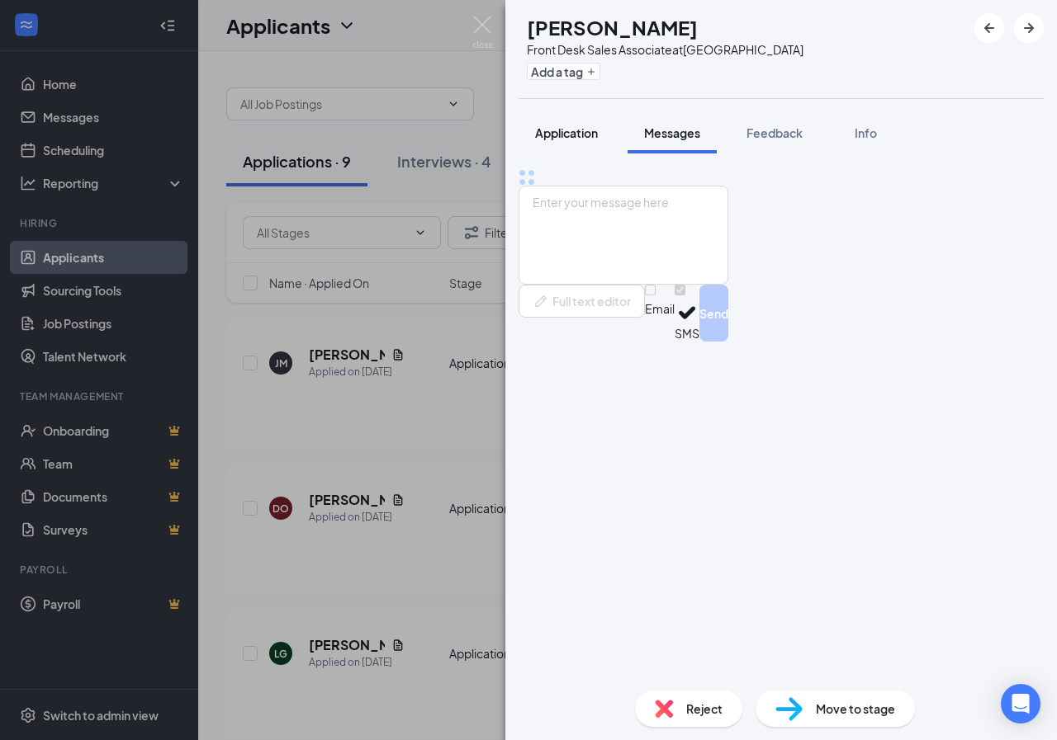
click at [597, 140] on div "Application" at bounding box center [566, 133] width 63 height 17
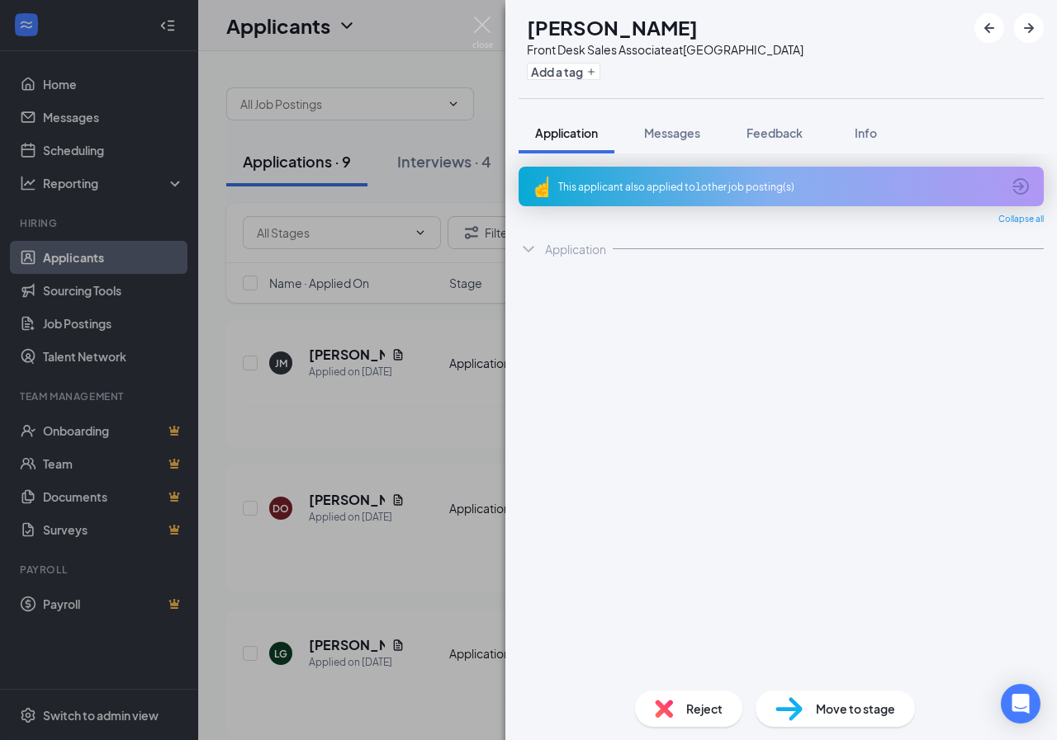
click at [570, 121] on button "Application" at bounding box center [566, 132] width 96 height 41
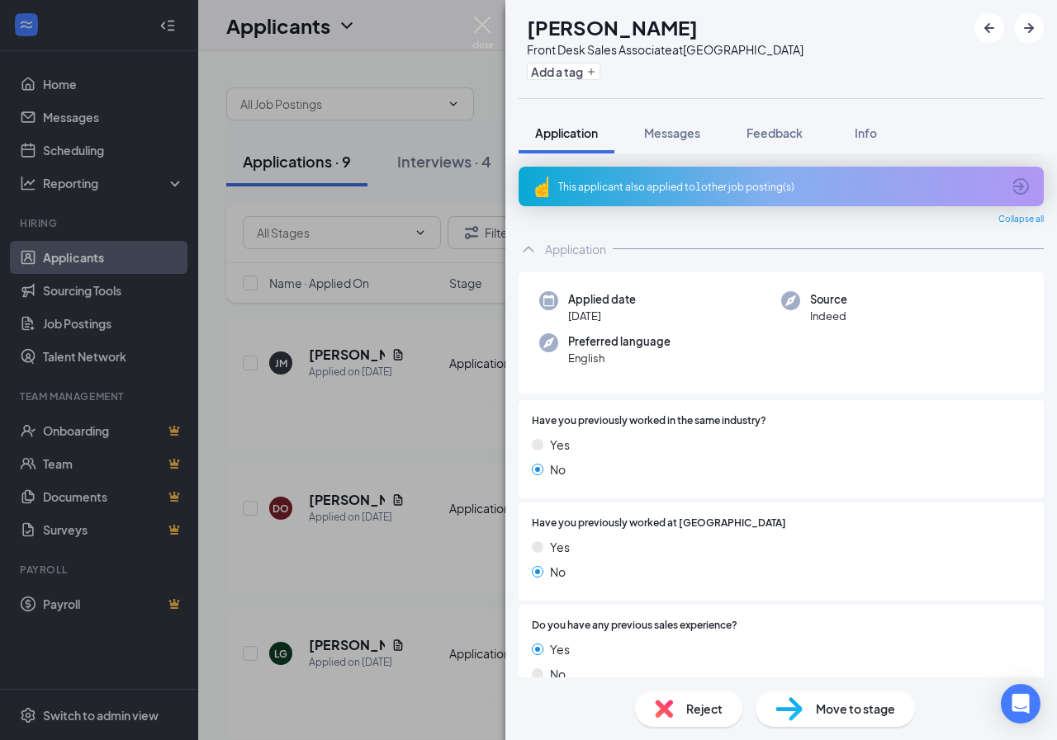
click at [1000, 218] on span "Collapse all" at bounding box center [1020, 219] width 45 height 13
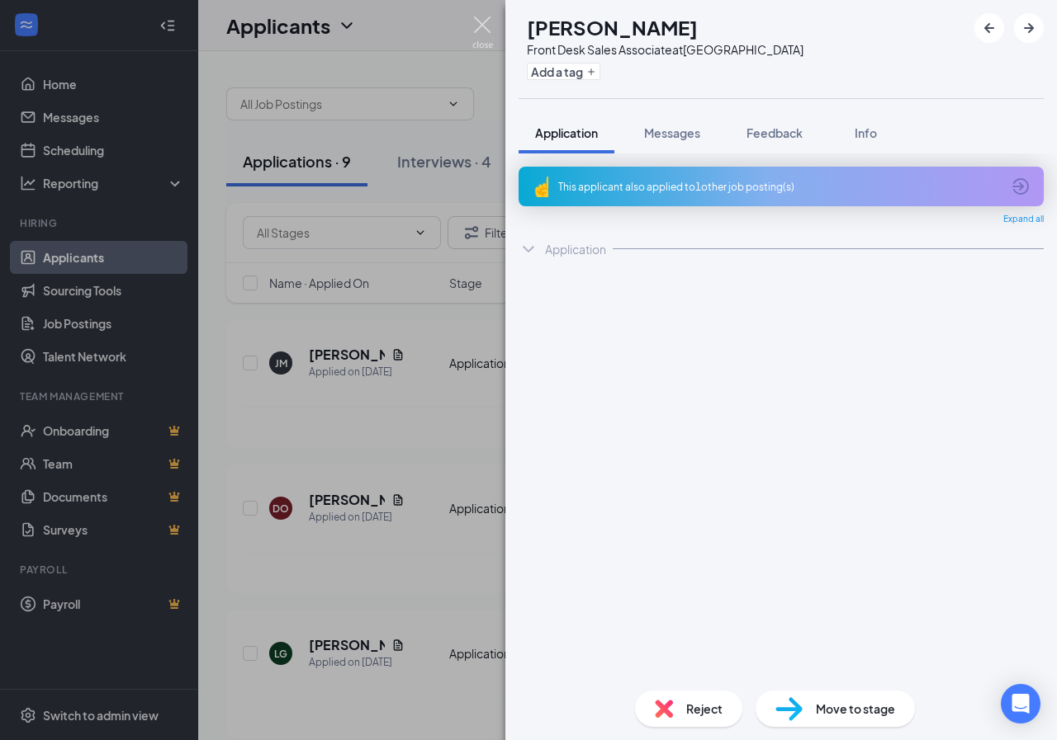
click at [472, 26] on img at bounding box center [482, 33] width 21 height 32
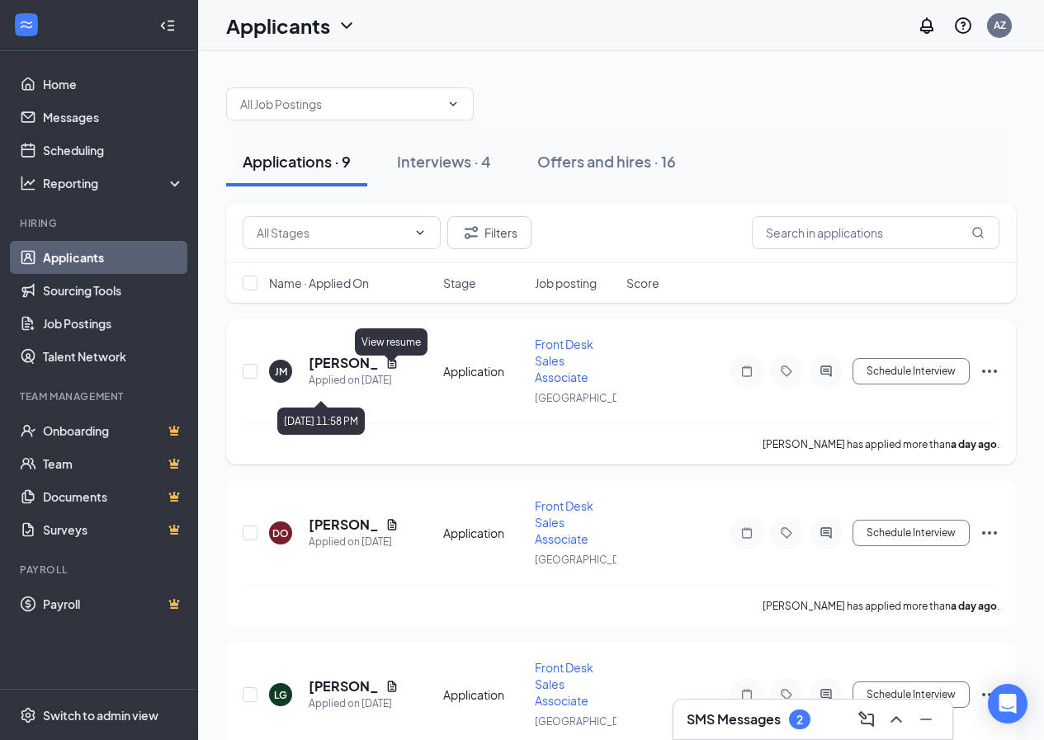
click at [393, 382] on div "Applied on [DATE]" at bounding box center [354, 380] width 90 height 17
click at [390, 370] on icon "Document" at bounding box center [391, 363] width 13 height 13
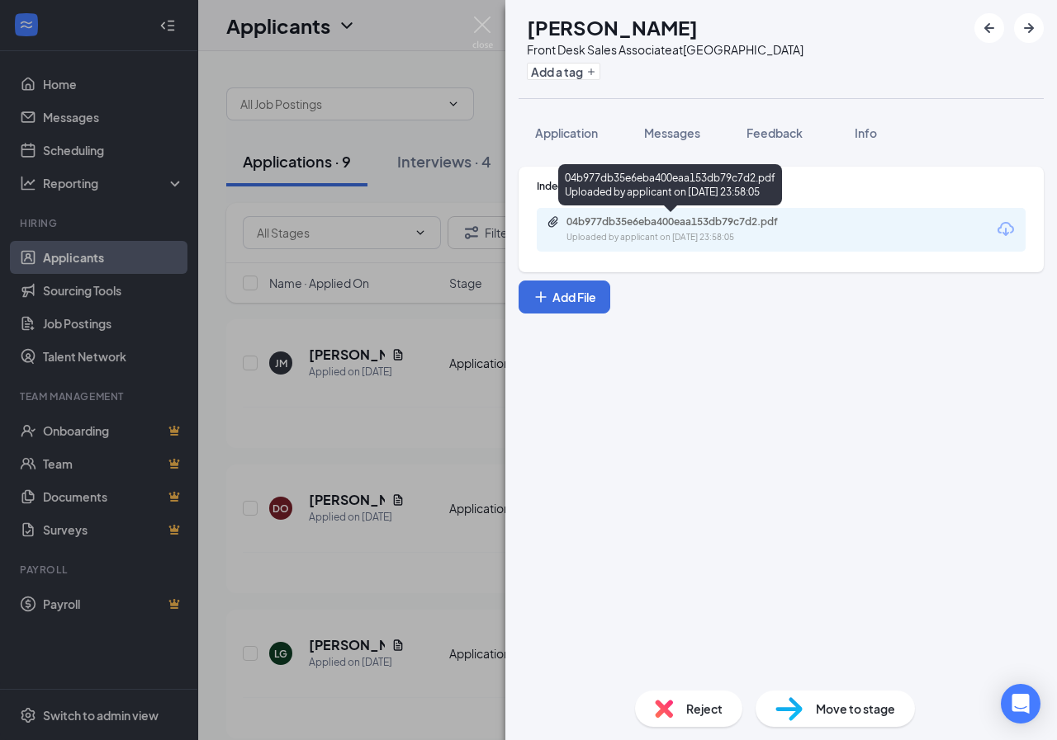
click at [708, 230] on div "04b977db35e6eba400eaa153db79c7d2.pdf Uploaded by applicant on [DATE] 23:58:05" at bounding box center [679, 229] width 267 height 29
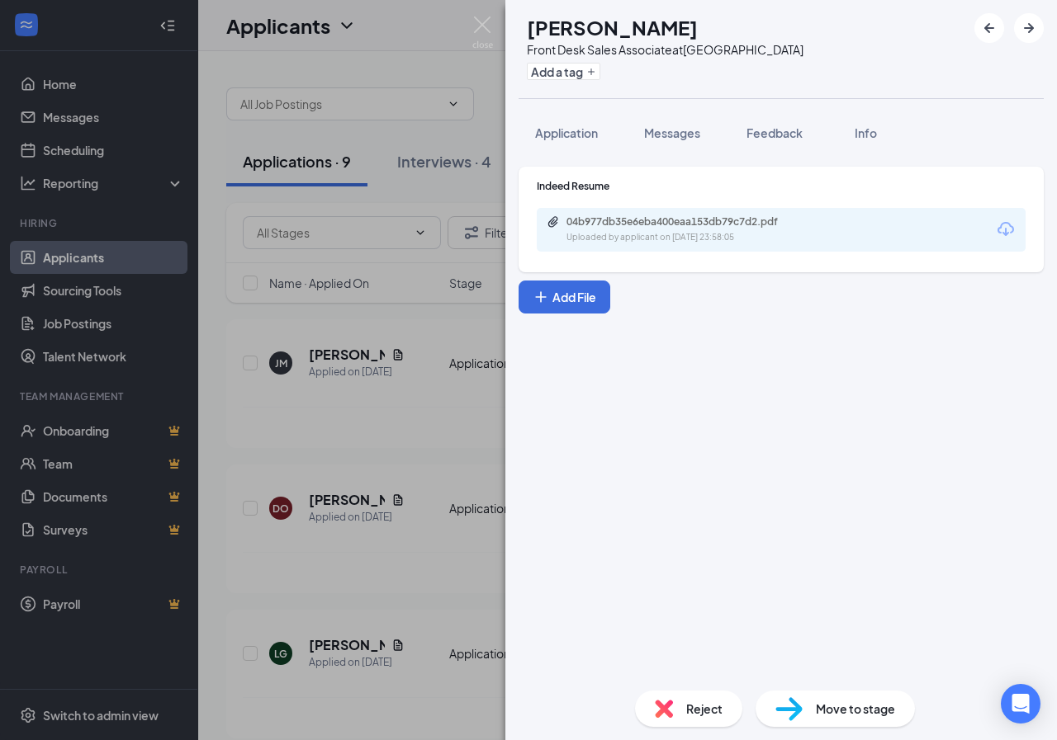
click at [471, 30] on div "[PERSON_NAME] [PERSON_NAME] Front Desk Sales Associate at [GEOGRAPHIC_DATA] Add…" at bounding box center [528, 370] width 1057 height 740
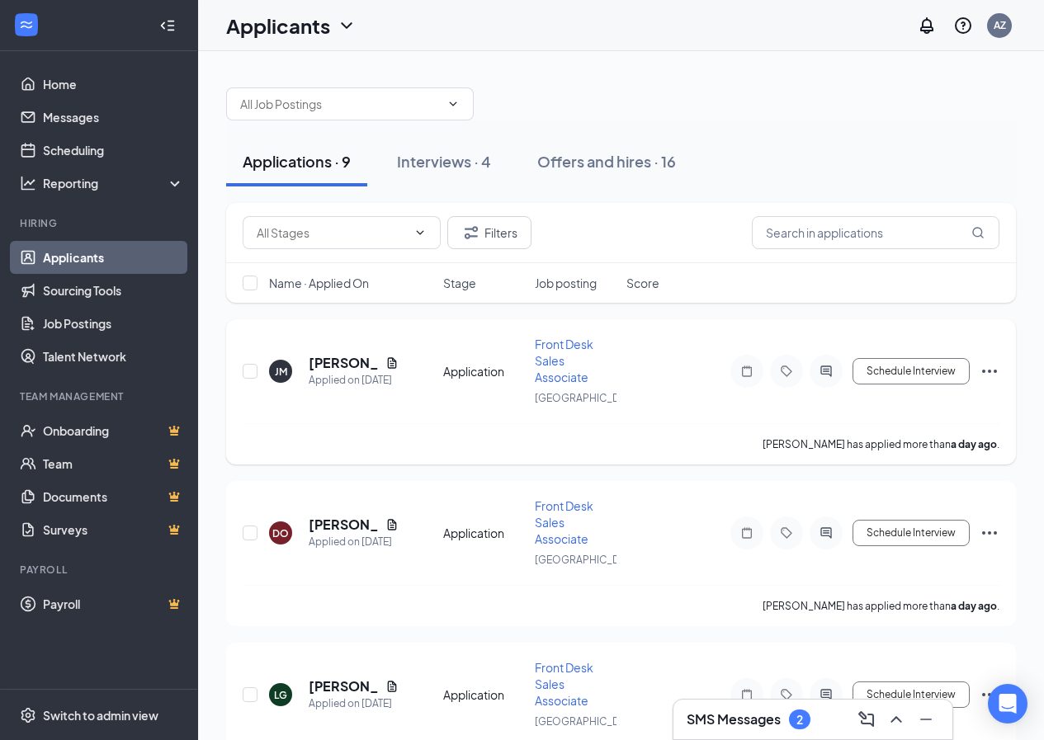
click at [988, 374] on icon "Ellipses" at bounding box center [990, 372] width 20 height 20
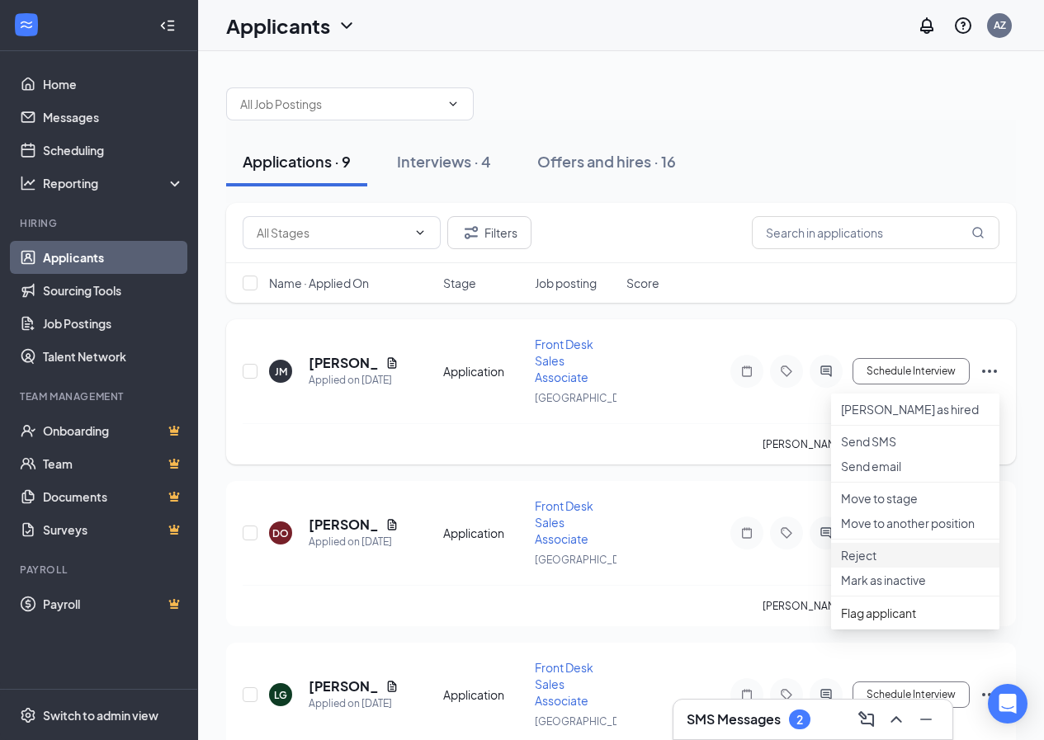
click at [878, 564] on p "Reject" at bounding box center [915, 555] width 149 height 17
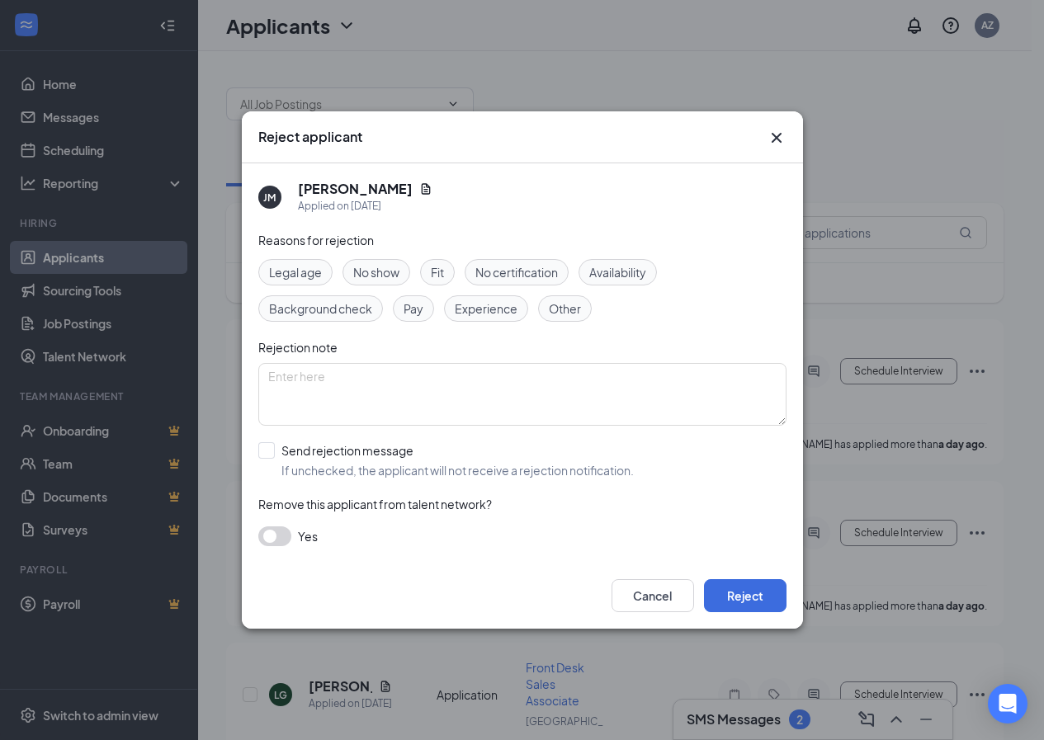
click at [447, 267] on div "Fit" at bounding box center [437, 272] width 35 height 26
drag, startPoint x: 477, startPoint y: 304, endPoint x: 492, endPoint y: 315, distance: 18.3
click at [478, 304] on span "Experience" at bounding box center [486, 309] width 63 height 18
click at [712, 592] on button "Reject" at bounding box center [745, 595] width 83 height 33
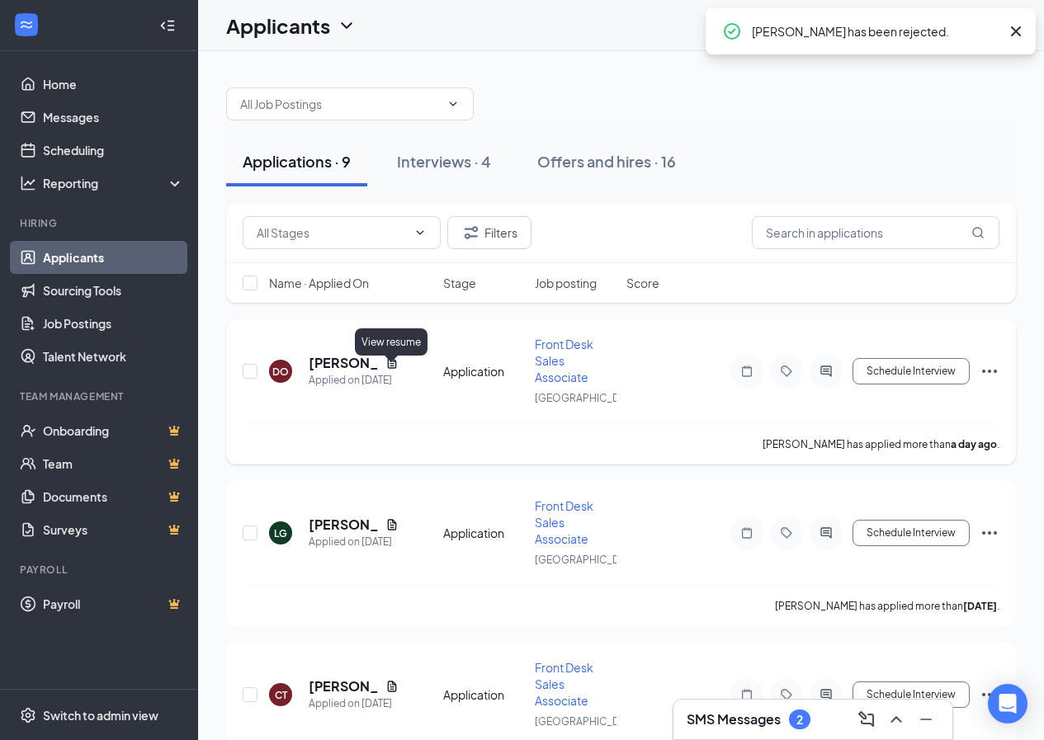
click at [390, 370] on icon "Document" at bounding box center [391, 363] width 13 height 13
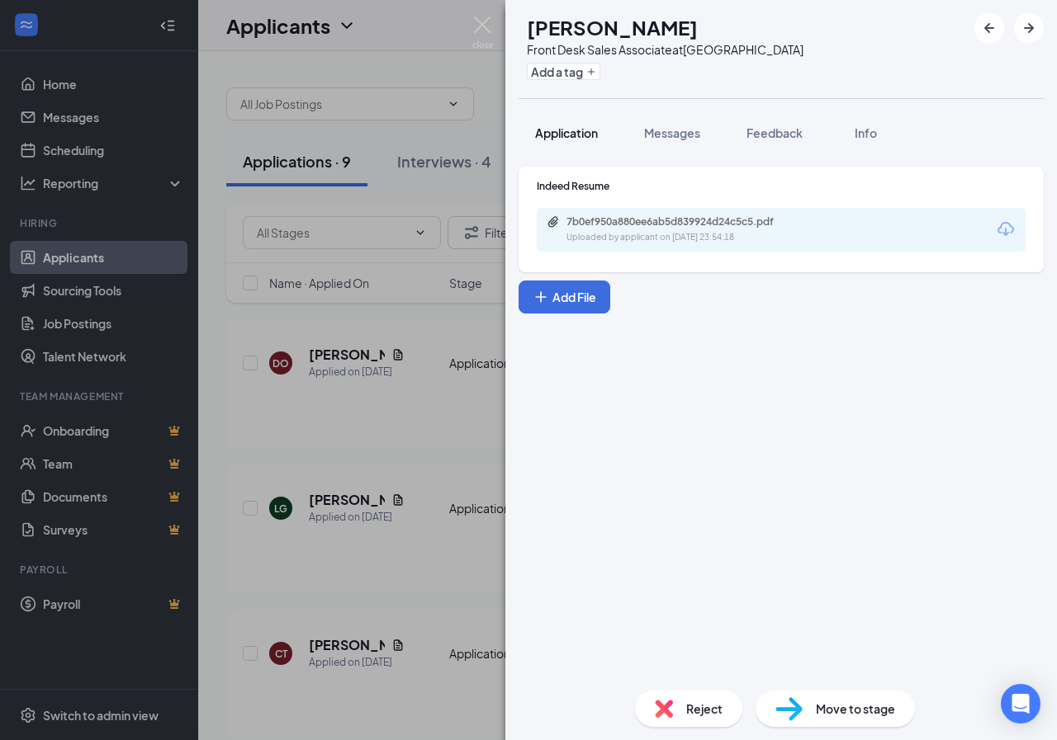
drag, startPoint x: 577, startPoint y: 116, endPoint x: 578, endPoint y: 141, distance: 25.6
click at [574, 116] on button "Application" at bounding box center [566, 132] width 96 height 41
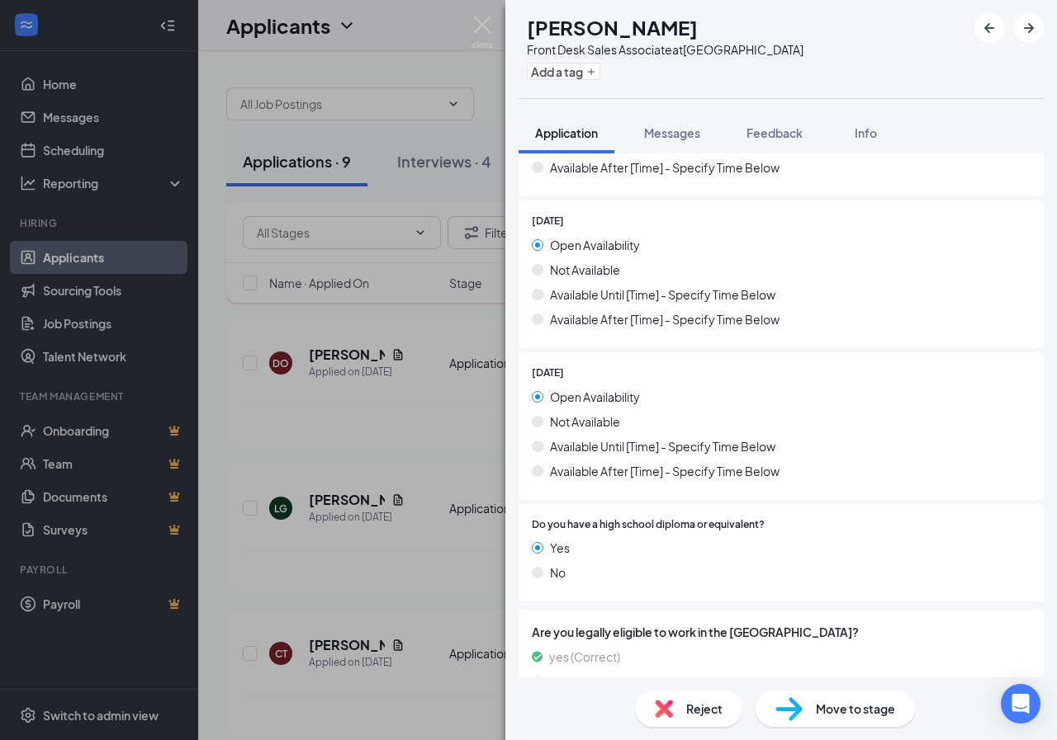
scroll to position [1486, 0]
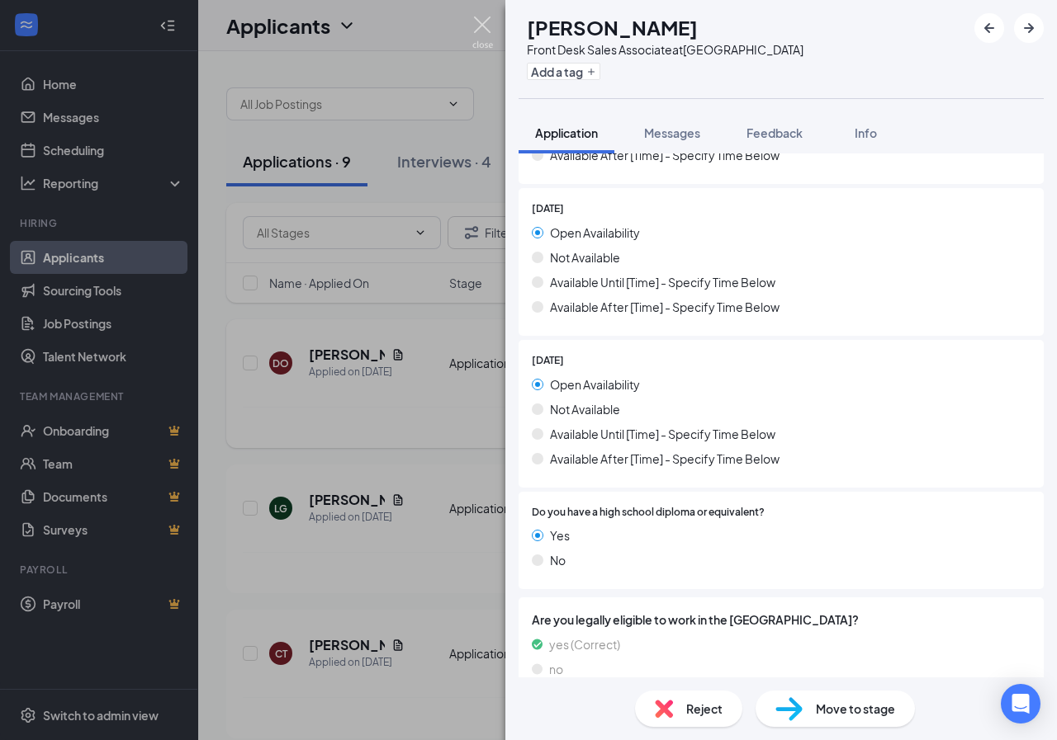
drag, startPoint x: 492, startPoint y: 34, endPoint x: 376, endPoint y: 350, distance: 336.6
click at [490, 34] on img at bounding box center [482, 33] width 21 height 32
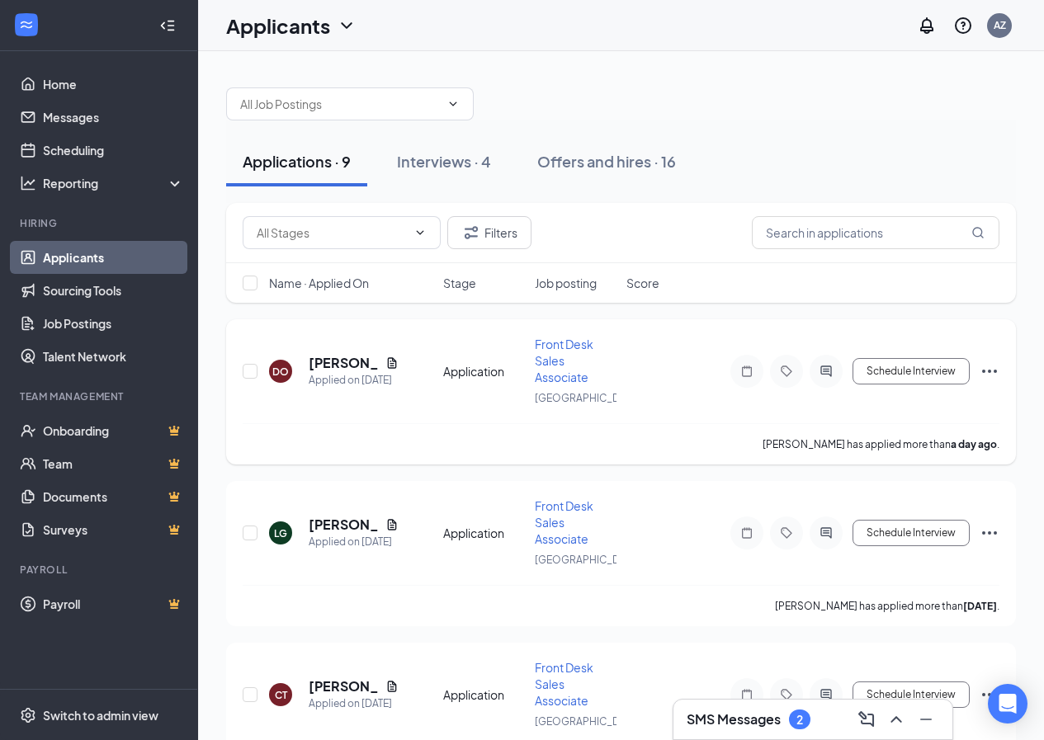
click at [395, 370] on icon "Document" at bounding box center [391, 363] width 13 height 13
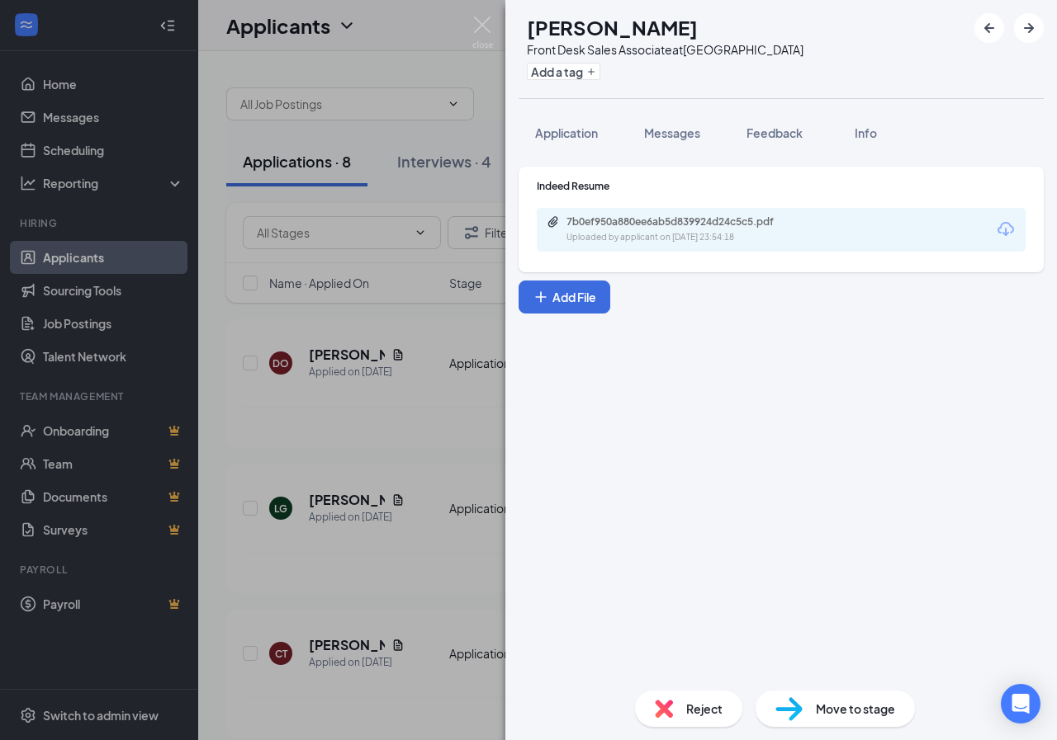
click at [632, 255] on div "Indeed Resume 7b0ef950a880ee6ab5d839924d24c5c5.pdf Uploaded by applicant on [DA…" at bounding box center [780, 220] width 525 height 106
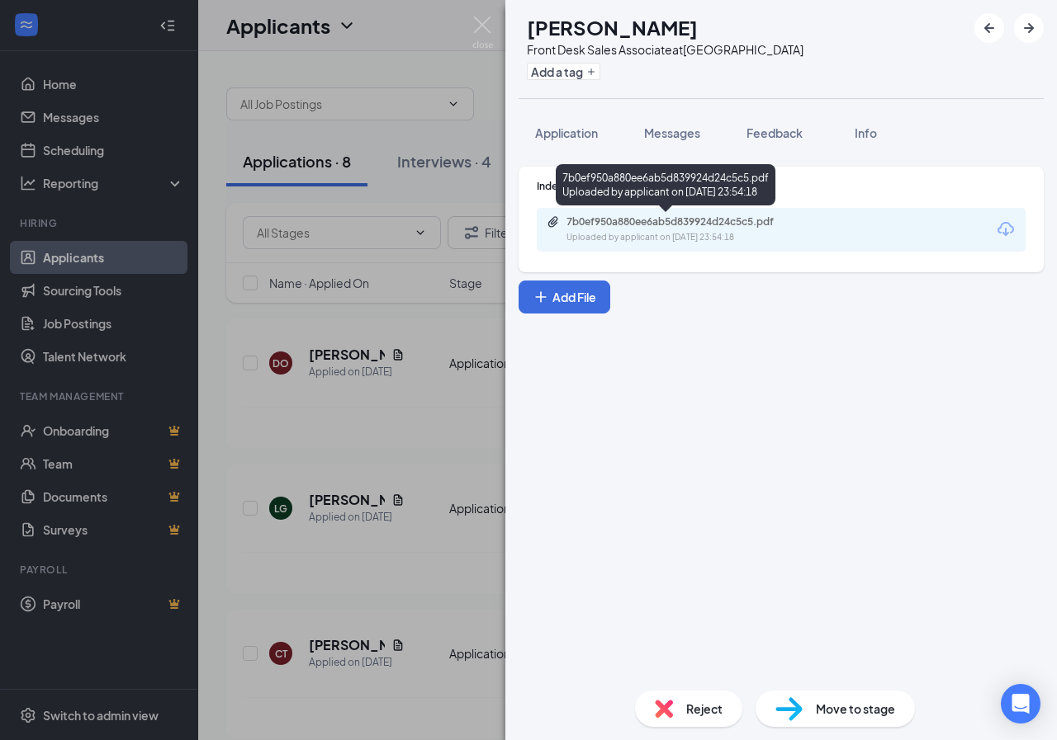
click at [645, 225] on div "7b0ef950a880ee6ab5d839924d24c5c5.pdf" at bounding box center [681, 221] width 231 height 13
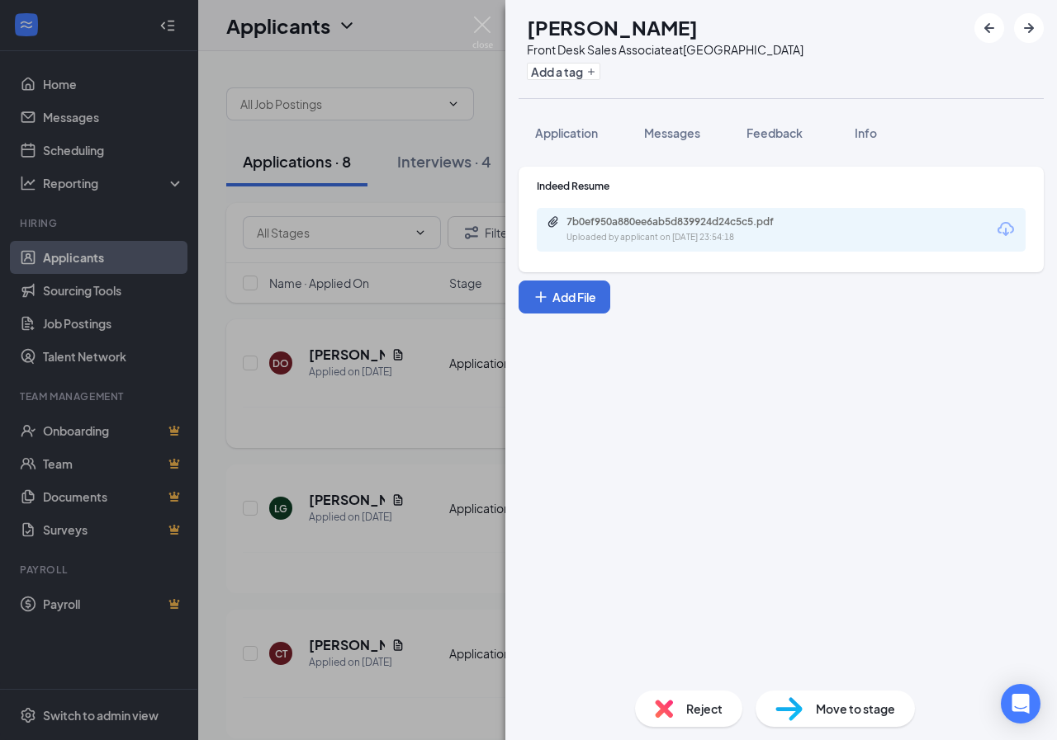
click at [488, 24] on img at bounding box center [482, 33] width 21 height 32
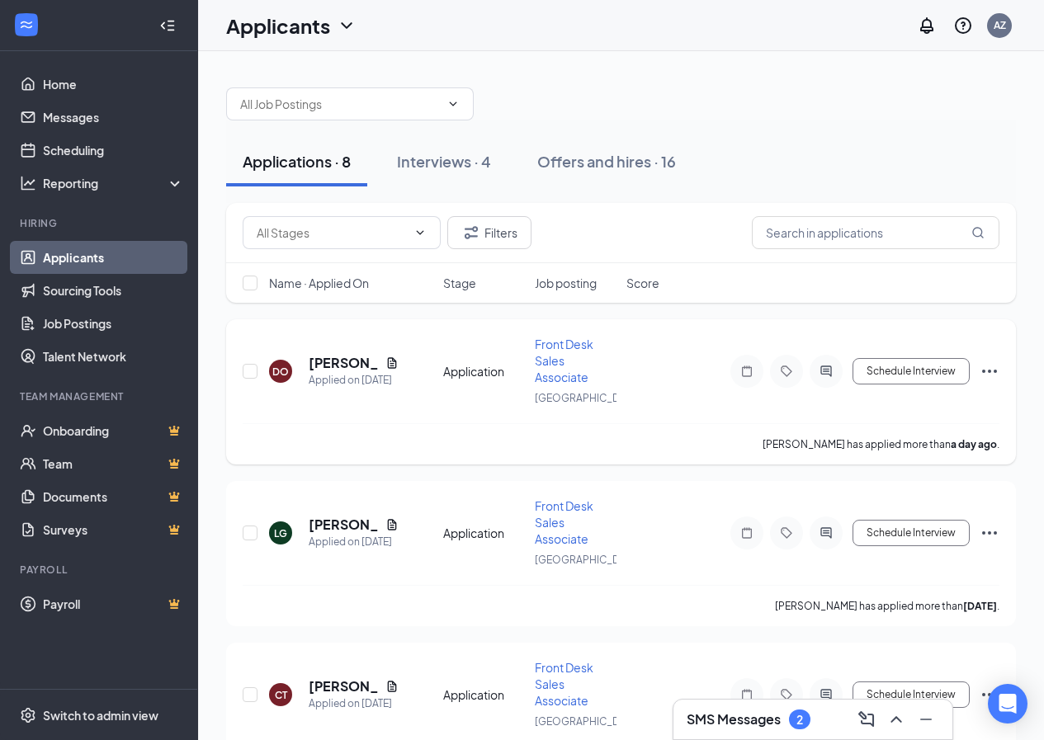
click at [1001, 380] on div "DO [PERSON_NAME] Applied on [DATE] Application Front Desk Sales Associate [GEOG…" at bounding box center [621, 391] width 790 height 145
click at [996, 381] on icon "Ellipses" at bounding box center [990, 372] width 20 height 20
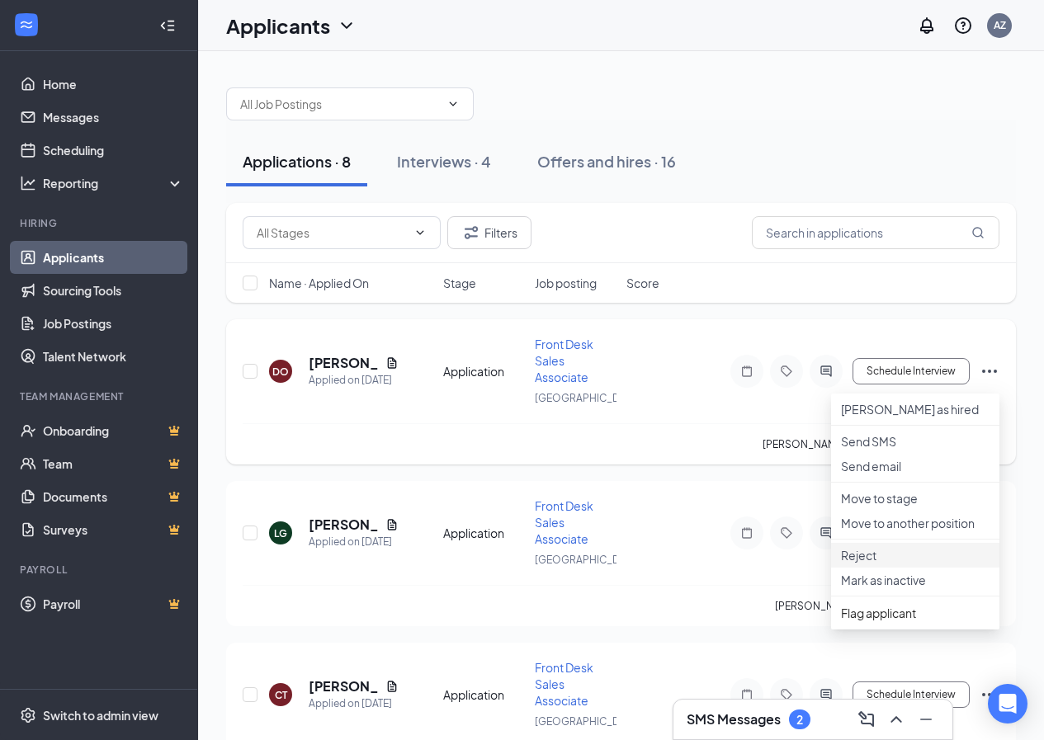
click at [881, 564] on p "Reject" at bounding box center [915, 555] width 149 height 17
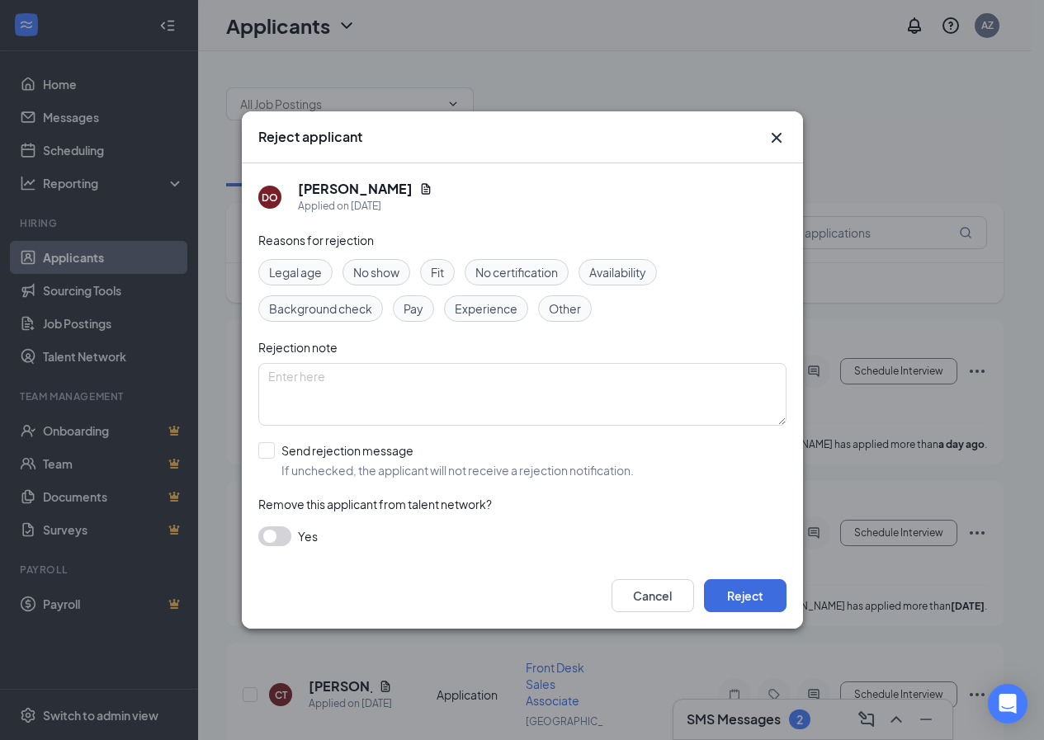
click at [470, 307] on span "Experience" at bounding box center [486, 309] width 63 height 18
click at [715, 609] on button "Reject" at bounding box center [745, 595] width 83 height 33
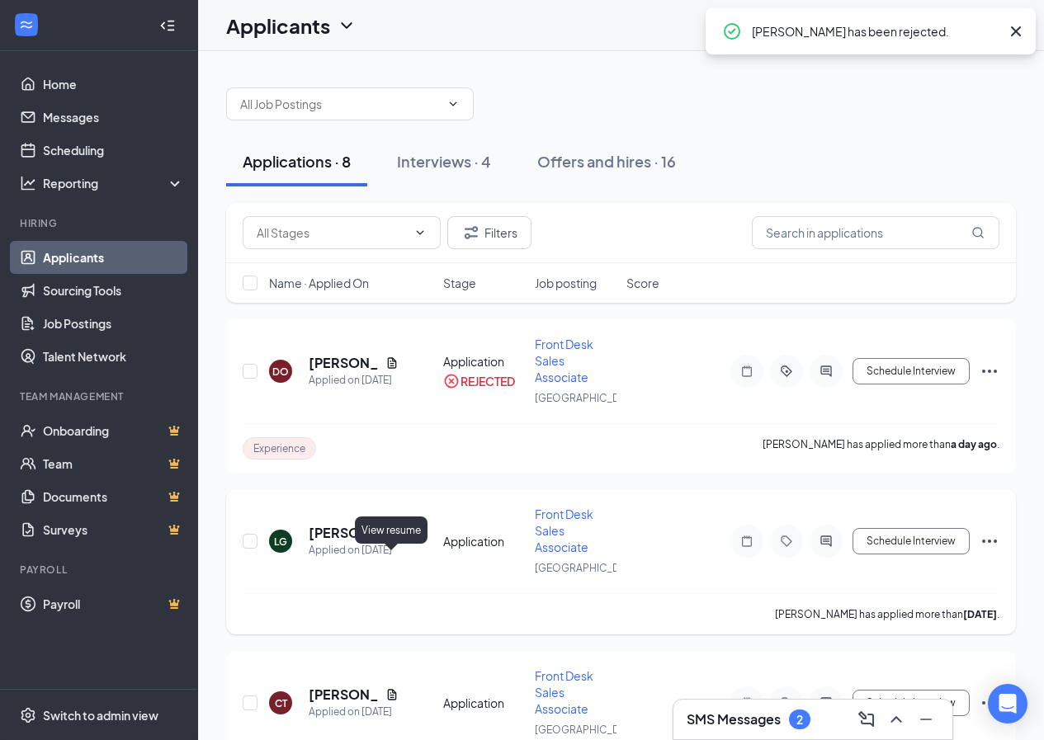
click at [400, 559] on div "LG [PERSON_NAME] Applied on [DATE]" at bounding box center [351, 541] width 164 height 35
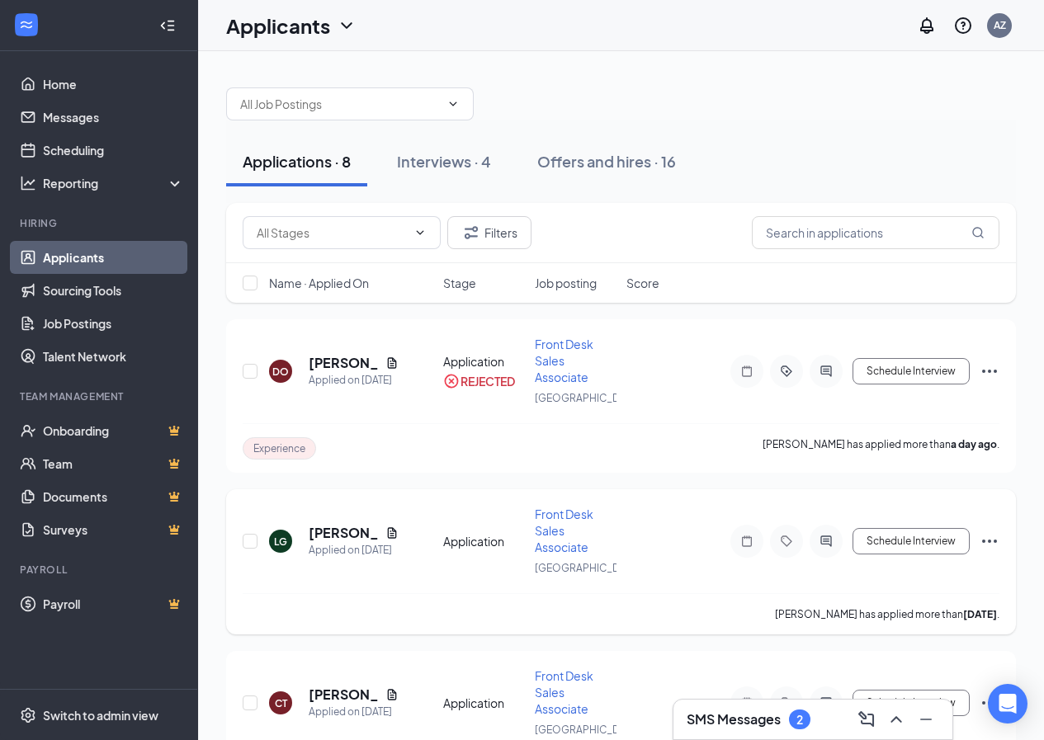
click at [391, 540] on icon "Document" at bounding box center [391, 533] width 13 height 13
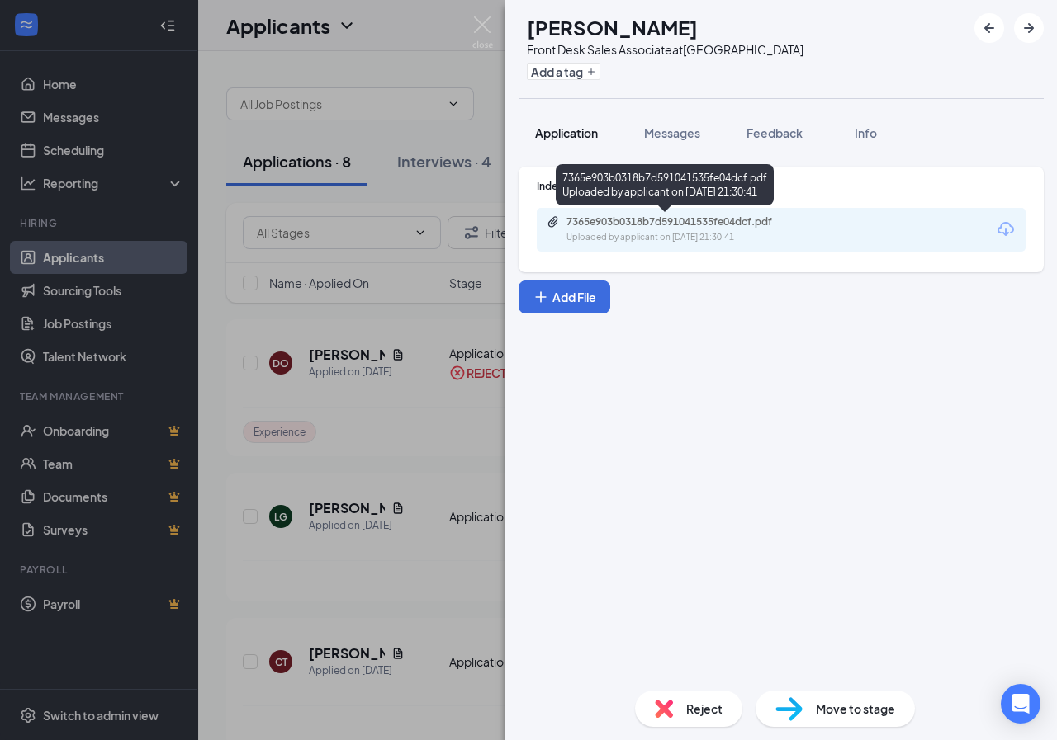
click at [577, 135] on span "Application" at bounding box center [566, 132] width 63 height 15
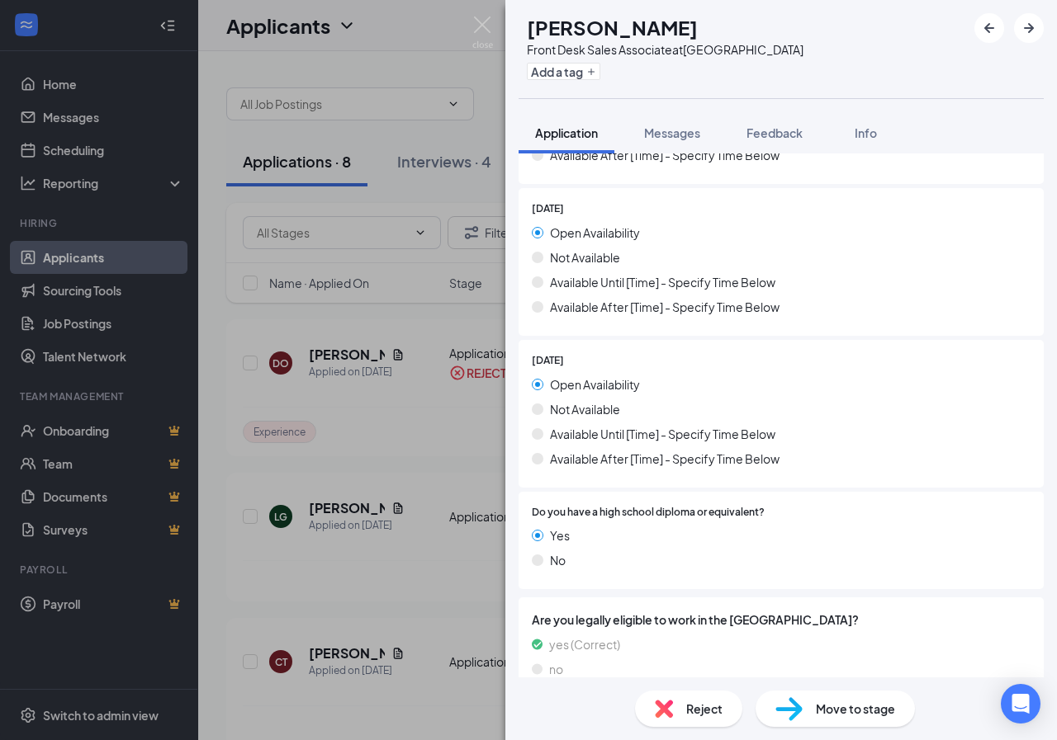
scroll to position [1511, 0]
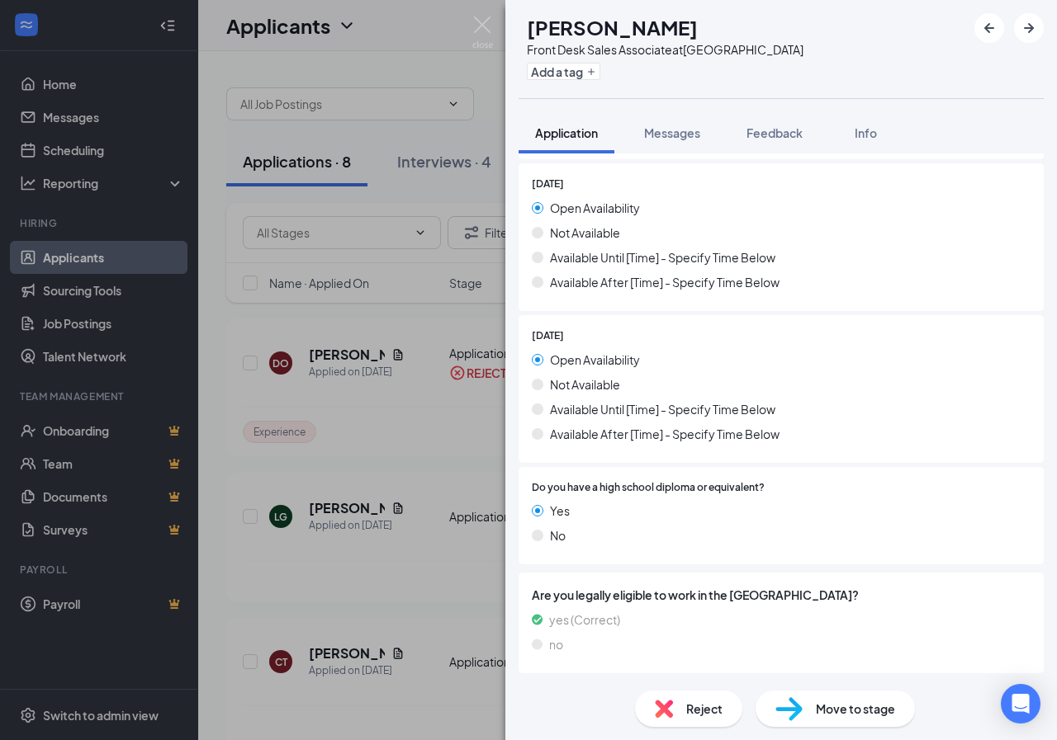
click at [484, 14] on div "LG [PERSON_NAME] Front Desk Sales Associate at [GEOGRAPHIC_DATA] Add a tag Appl…" at bounding box center [528, 370] width 1057 height 740
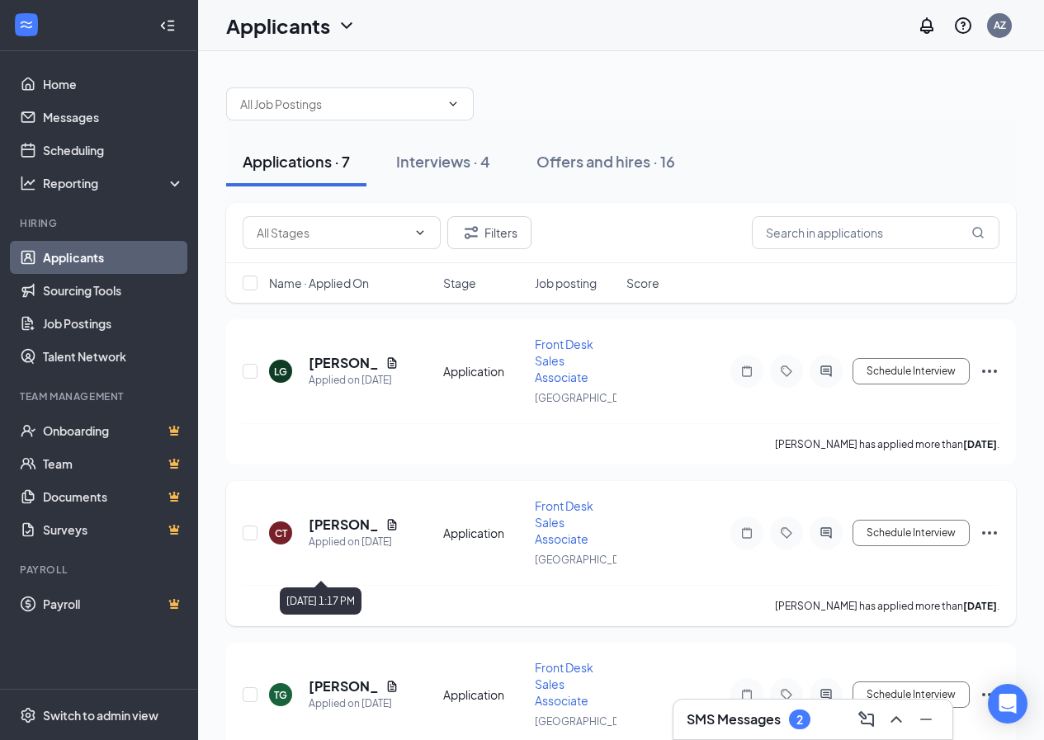
click at [390, 551] on div "Applied on [DATE]" at bounding box center [354, 542] width 90 height 17
click at [389, 368] on icon "Document" at bounding box center [391, 362] width 9 height 11
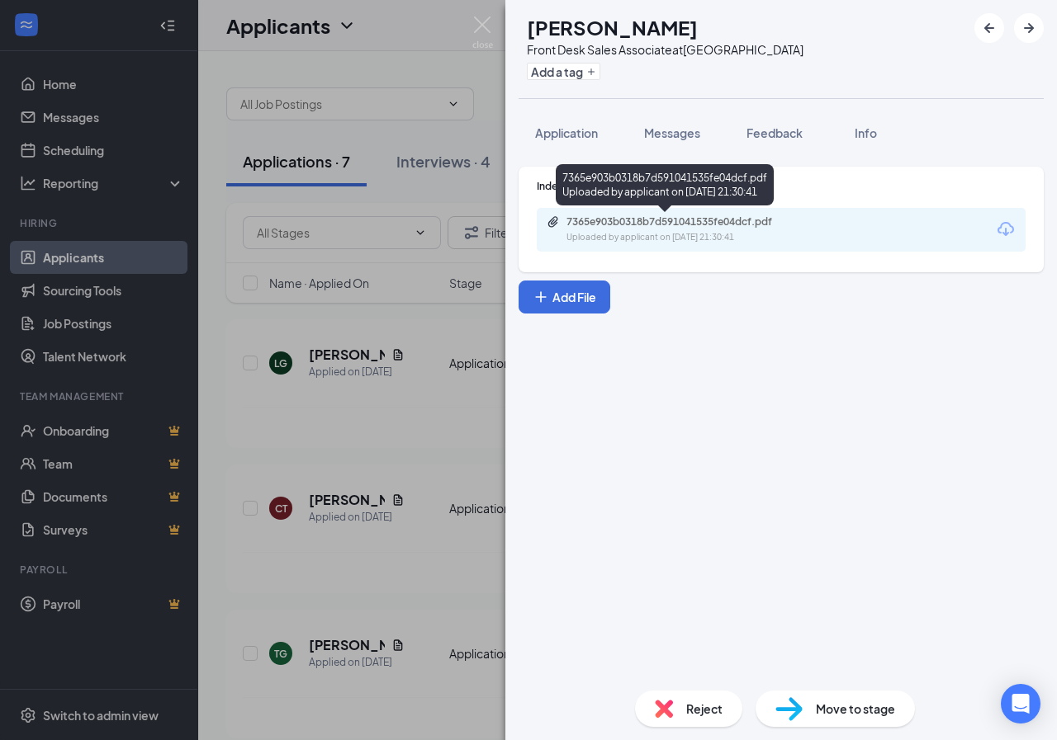
click at [618, 235] on div "Uploaded by applicant on [DATE] 21:30:41" at bounding box center [690, 237] width 248 height 13
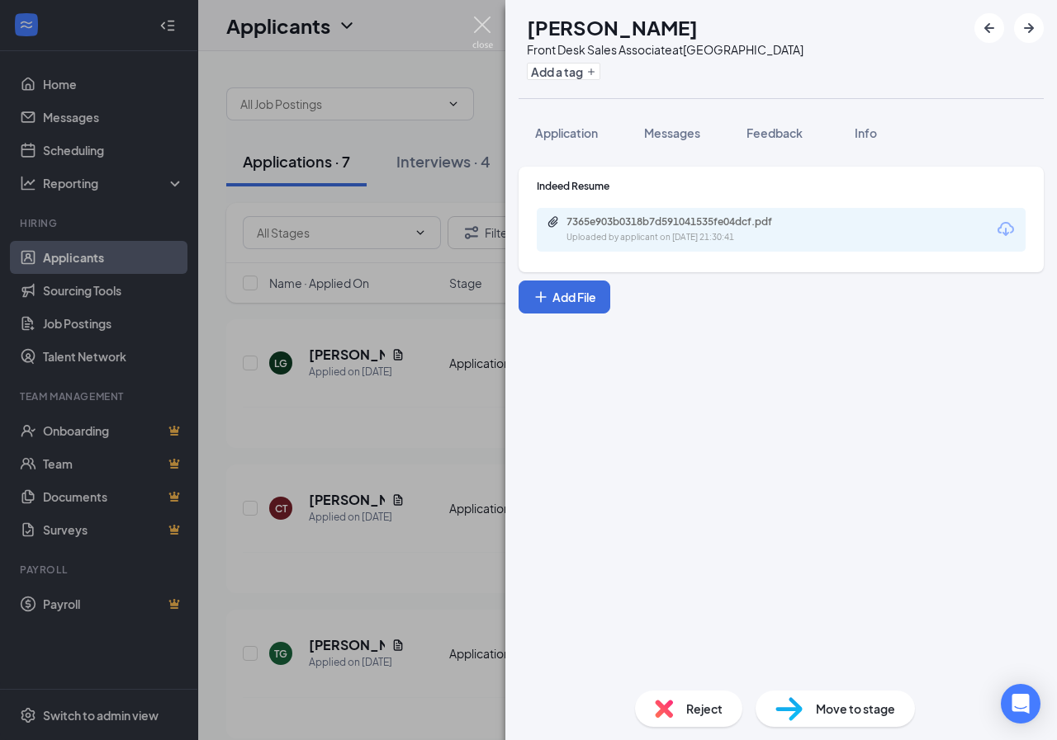
drag, startPoint x: 486, startPoint y: 23, endPoint x: 486, endPoint y: 240, distance: 217.1
click at [486, 24] on img at bounding box center [482, 33] width 21 height 32
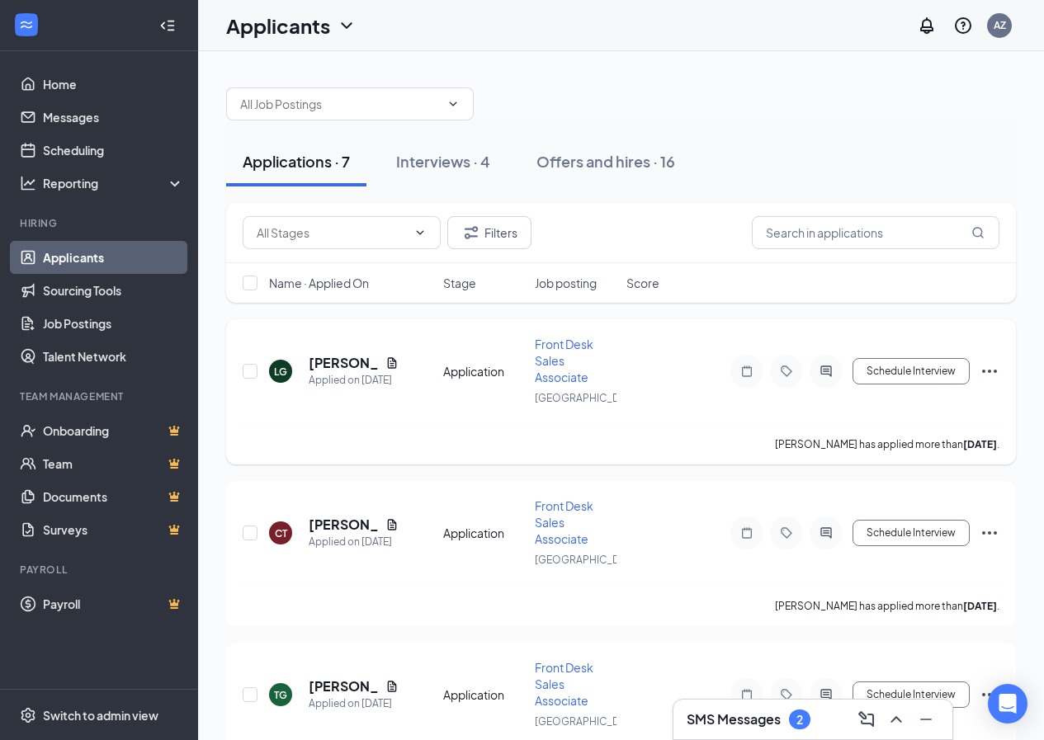
click at [981, 381] on icon "Ellipses" at bounding box center [990, 372] width 20 height 20
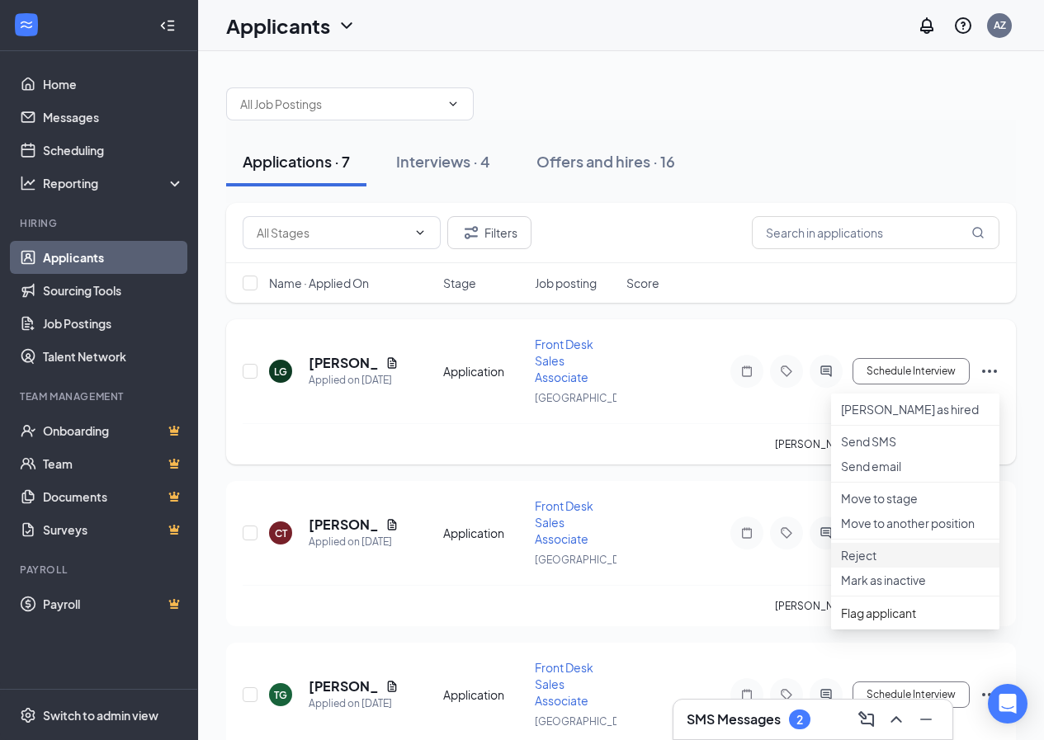
click at [852, 564] on p "Reject" at bounding box center [915, 555] width 149 height 17
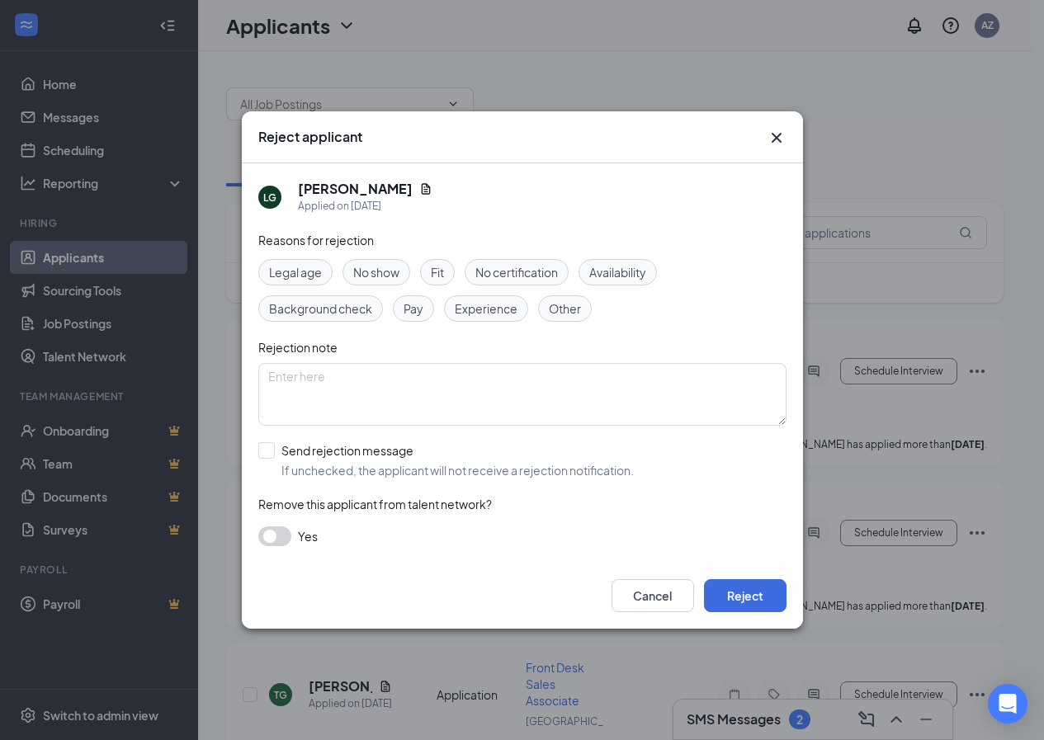
click at [491, 317] on span "Experience" at bounding box center [486, 309] width 63 height 18
click at [615, 284] on div "Availability" at bounding box center [618, 272] width 78 height 26
drag, startPoint x: 624, startPoint y: 277, endPoint x: 637, endPoint y: 324, distance: 49.7
click at [622, 278] on span "Availability" at bounding box center [617, 272] width 57 height 18
click at [669, 264] on div "Legal age No show Fit No certification Availability Background check Pay Experi…" at bounding box center [522, 290] width 528 height 63
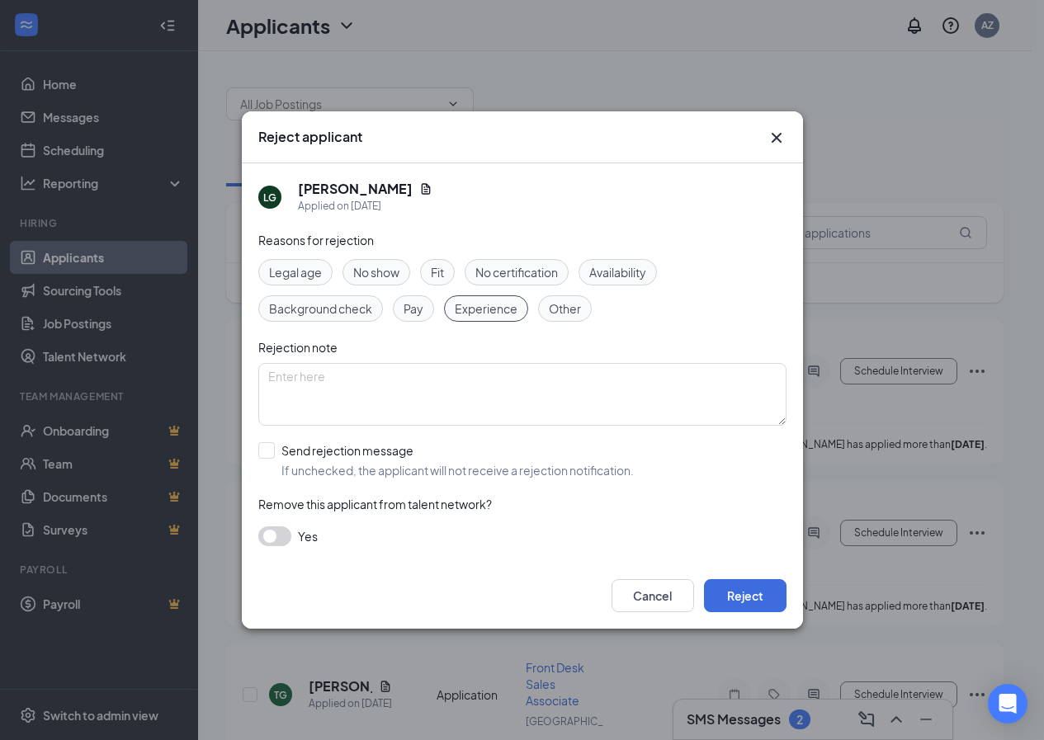
click at [660, 264] on div "Legal age No show Fit No certification Availability Background check Pay Experi…" at bounding box center [522, 290] width 528 height 63
click at [646, 281] on div "Availability" at bounding box center [618, 272] width 78 height 26
click at [770, 591] on button "Reject" at bounding box center [745, 595] width 83 height 33
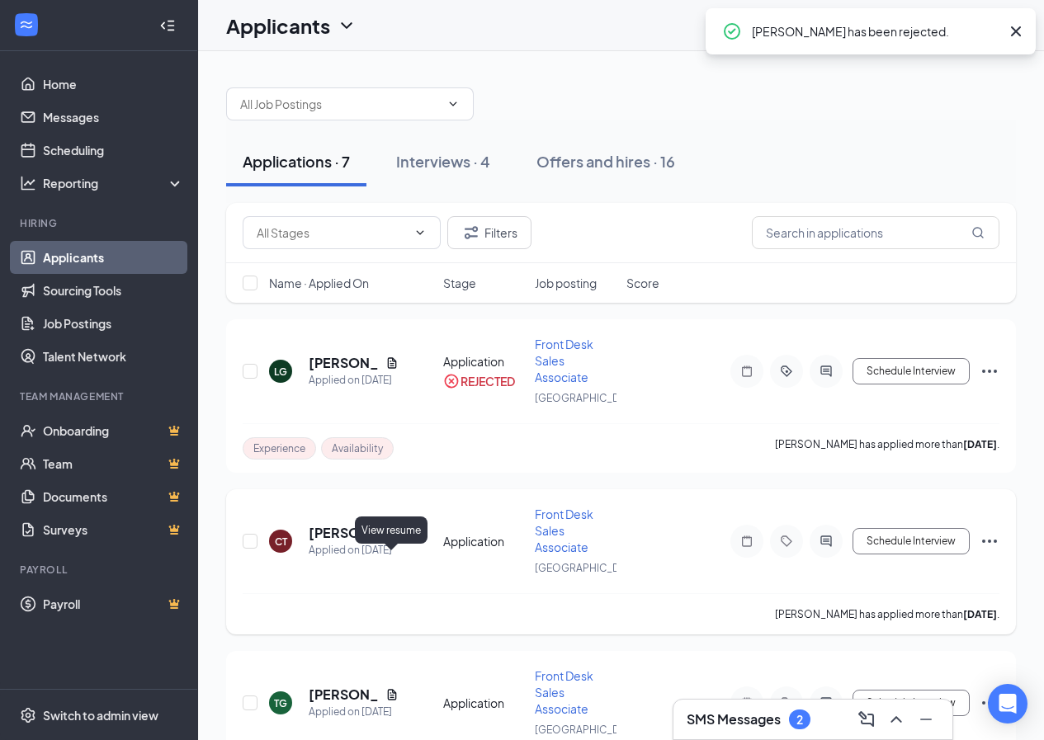
click at [396, 540] on icon "Document" at bounding box center [391, 533] width 13 height 13
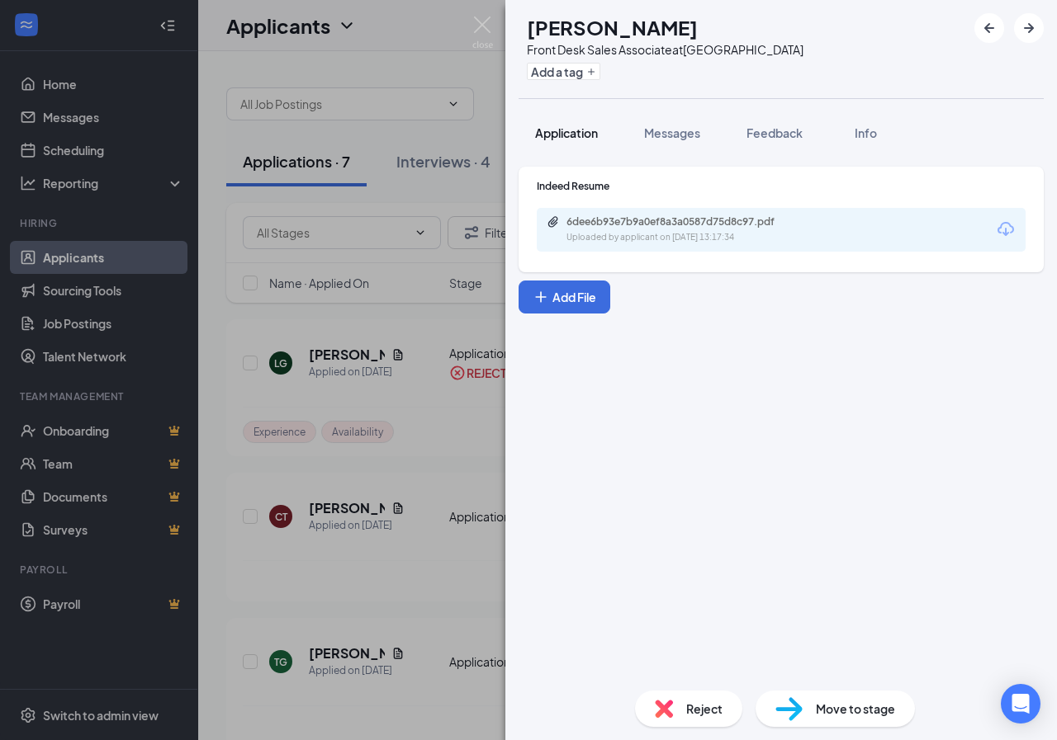
drag, startPoint x: 594, startPoint y: 132, endPoint x: 591, endPoint y: 144, distance: 11.8
click at [593, 133] on span "Application" at bounding box center [566, 132] width 63 height 15
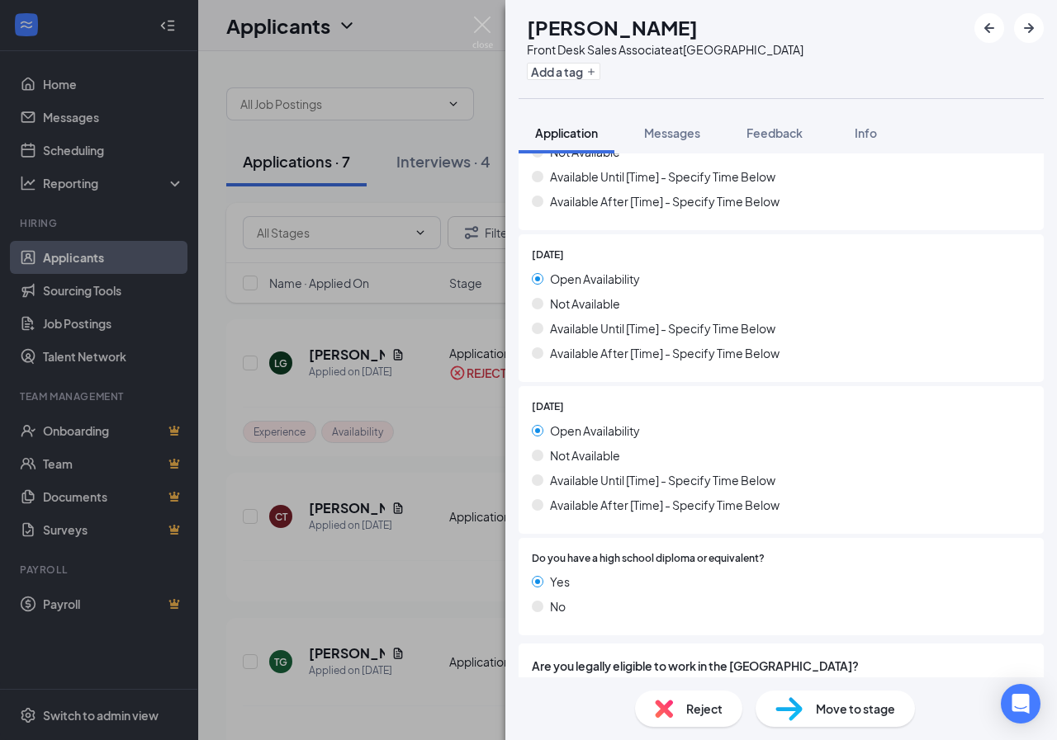
scroll to position [1557, 0]
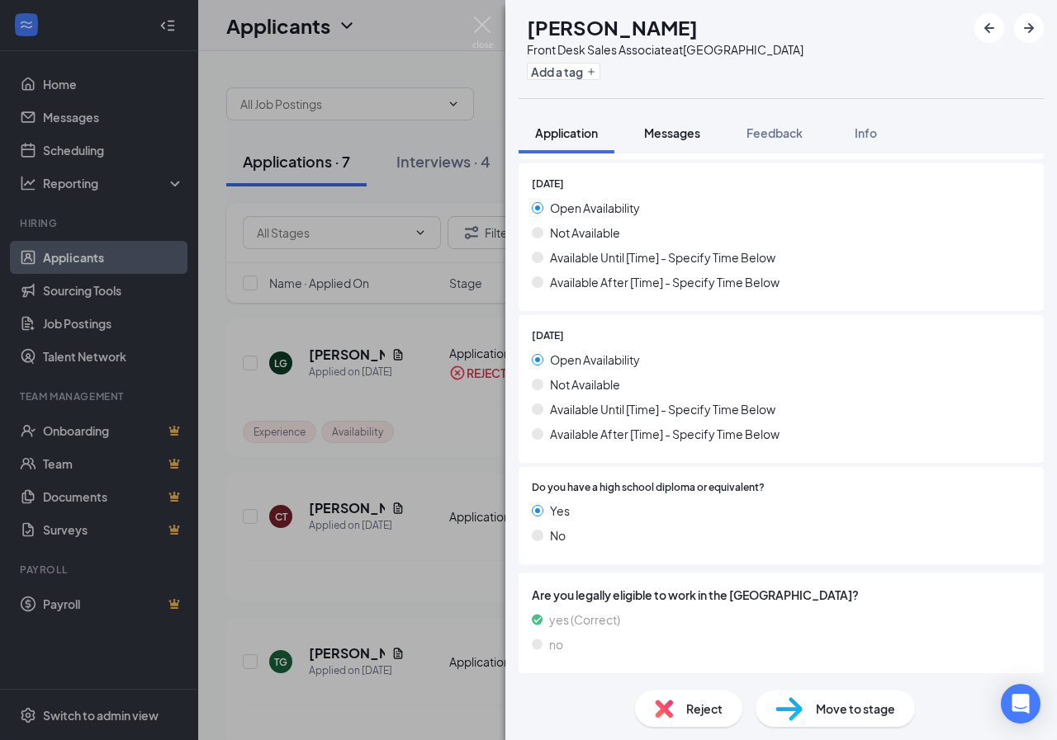
click at [674, 127] on span "Messages" at bounding box center [672, 132] width 56 height 15
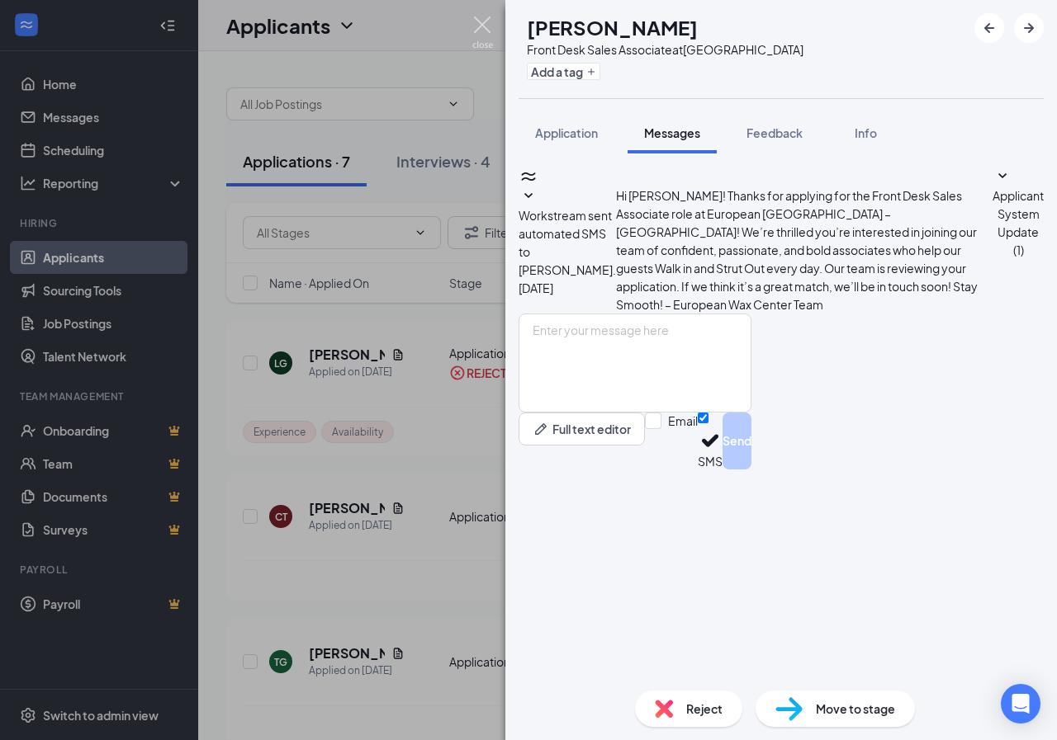
click at [485, 18] on img at bounding box center [482, 33] width 21 height 32
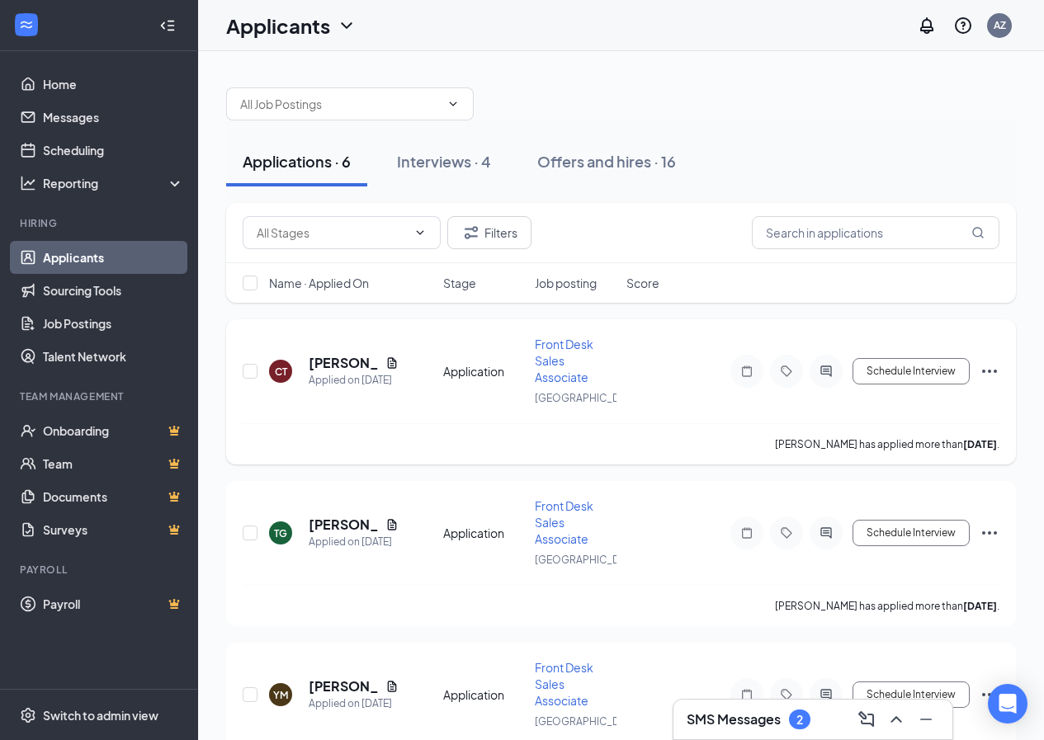
click at [388, 364] on div "[PERSON_NAME]" at bounding box center [354, 363] width 90 height 18
click at [388, 368] on icon "Document" at bounding box center [391, 362] width 9 height 11
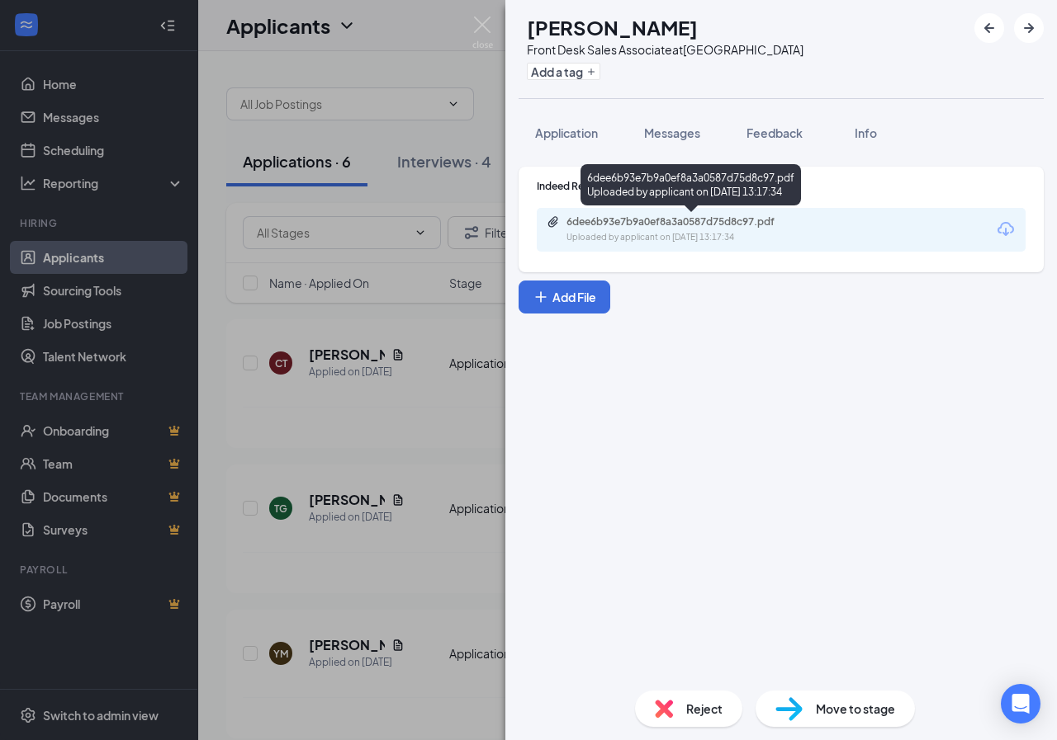
click at [673, 218] on div "6dee6b93e7b9a0ef8a3a0587d75d8c97.pdf" at bounding box center [681, 221] width 231 height 13
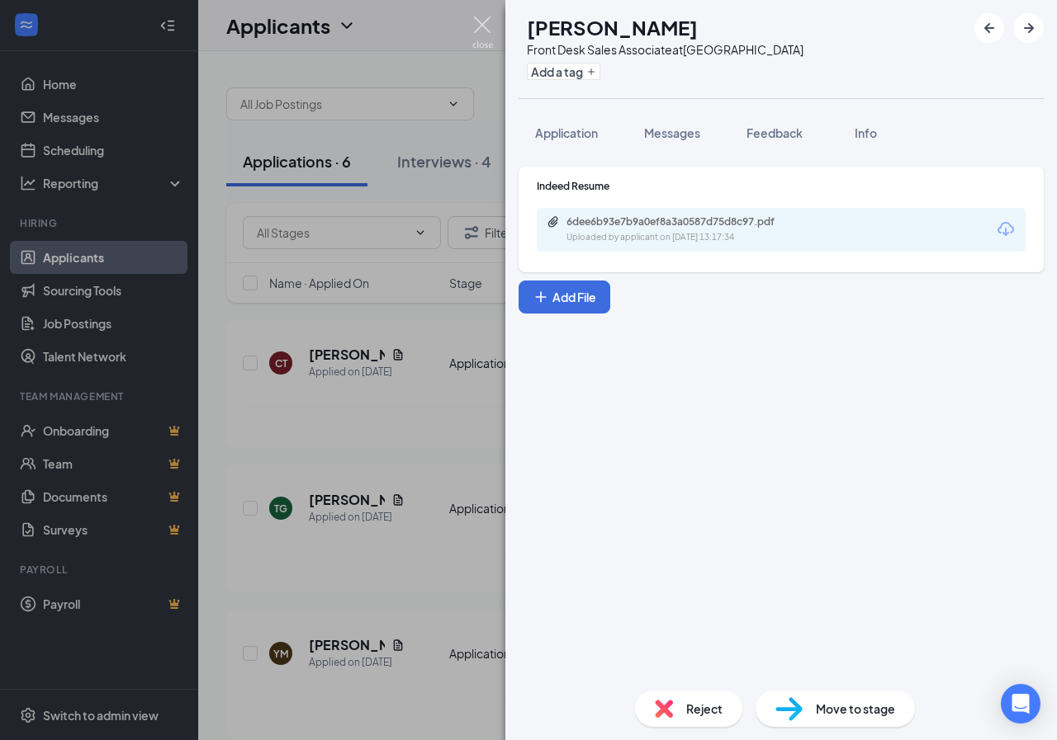
click at [472, 21] on img at bounding box center [482, 33] width 21 height 32
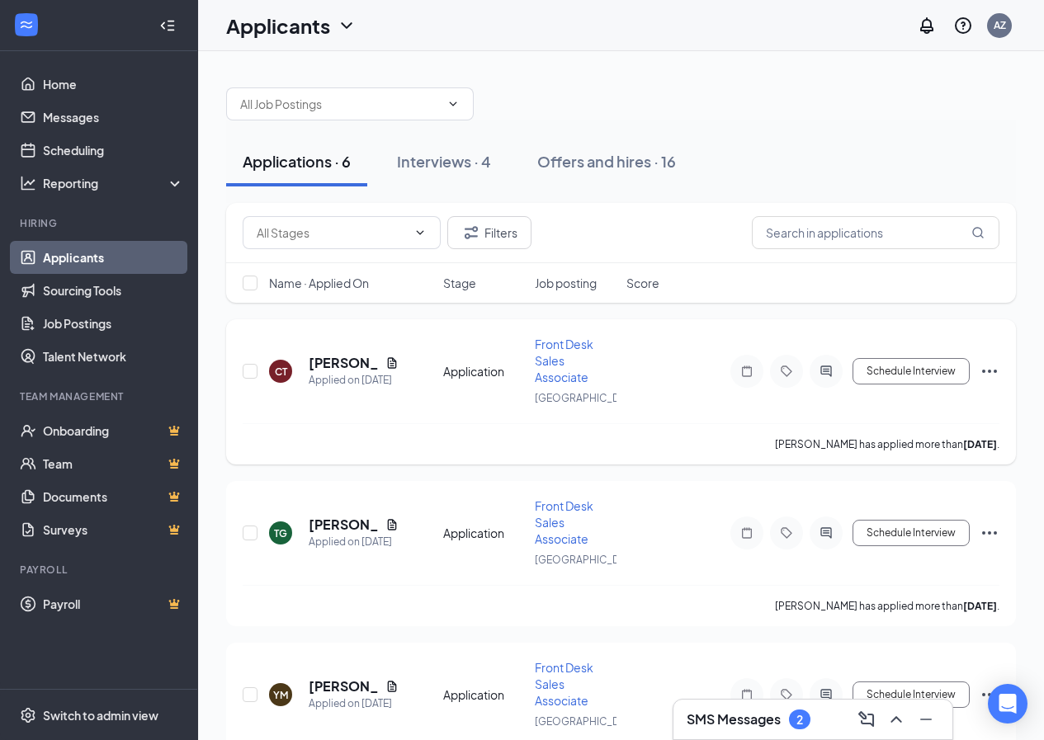
click at [988, 375] on icon "Ellipses" at bounding box center [990, 372] width 20 height 20
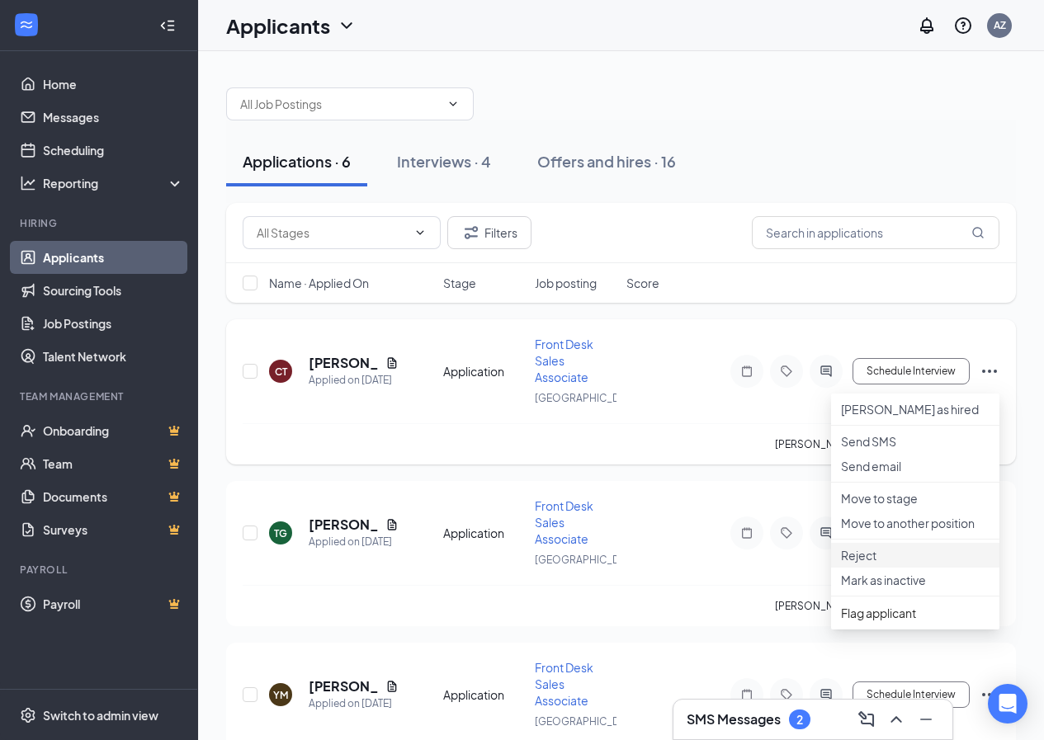
click at [882, 564] on p "Reject" at bounding box center [915, 555] width 149 height 17
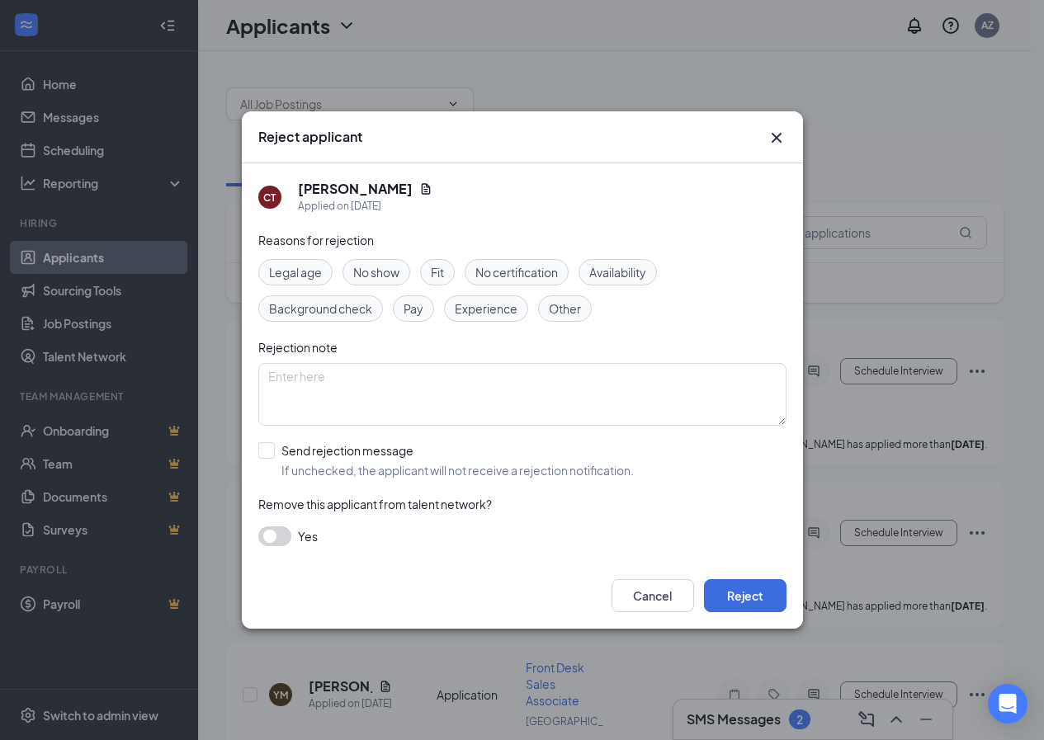
drag, startPoint x: 490, startPoint y: 295, endPoint x: 491, endPoint y: 308, distance: 13.3
click at [489, 299] on div "Legal age No show Fit No certification Availability Background check Pay Experi…" at bounding box center [522, 290] width 528 height 63
click at [432, 280] on span "Fit" at bounding box center [437, 272] width 13 height 18
click at [756, 613] on div "Cancel Reject" at bounding box center [522, 596] width 561 height 66
click at [754, 597] on button "Reject" at bounding box center [745, 595] width 83 height 33
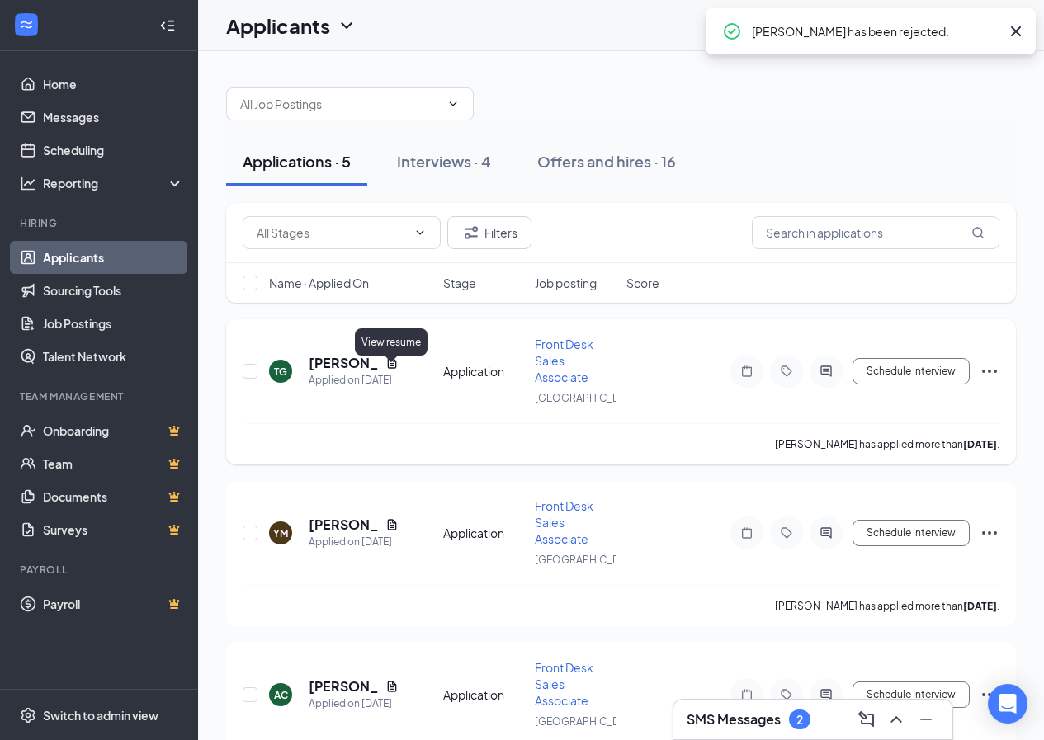
click at [395, 368] on icon "Document" at bounding box center [391, 362] width 9 height 11
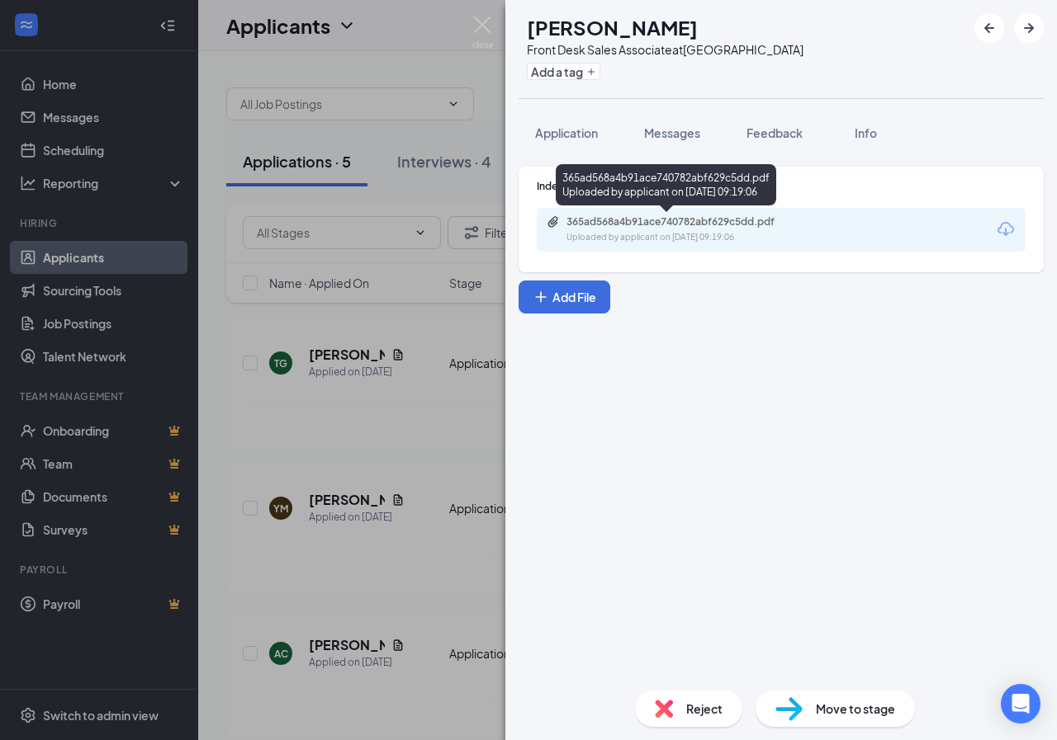
click at [677, 225] on div "365ad568a4b91ace740782abf629c5dd.pdf" at bounding box center [681, 221] width 231 height 13
click at [569, 110] on div "TG [PERSON_NAME] Front Desk Sales Associate at [GEOGRAPHIC_DATA] Add a tag Appl…" at bounding box center [780, 370] width 551 height 740
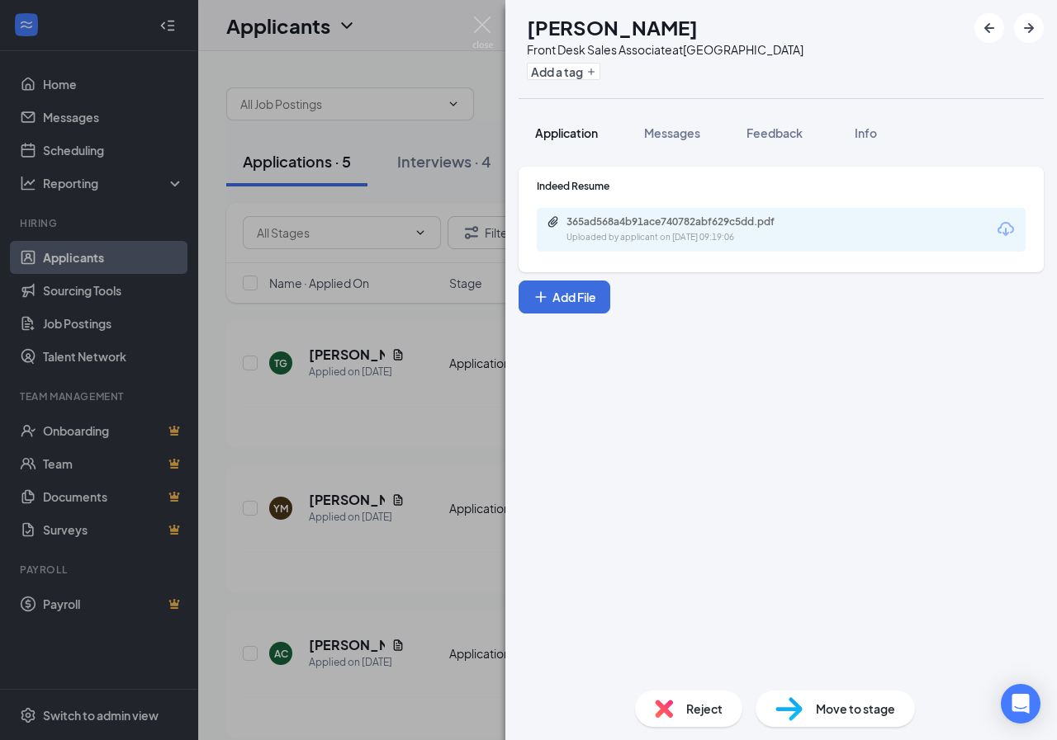
drag, startPoint x: 571, startPoint y: 130, endPoint x: 573, endPoint y: 144, distance: 14.1
click at [571, 131] on span "Application" at bounding box center [566, 132] width 63 height 15
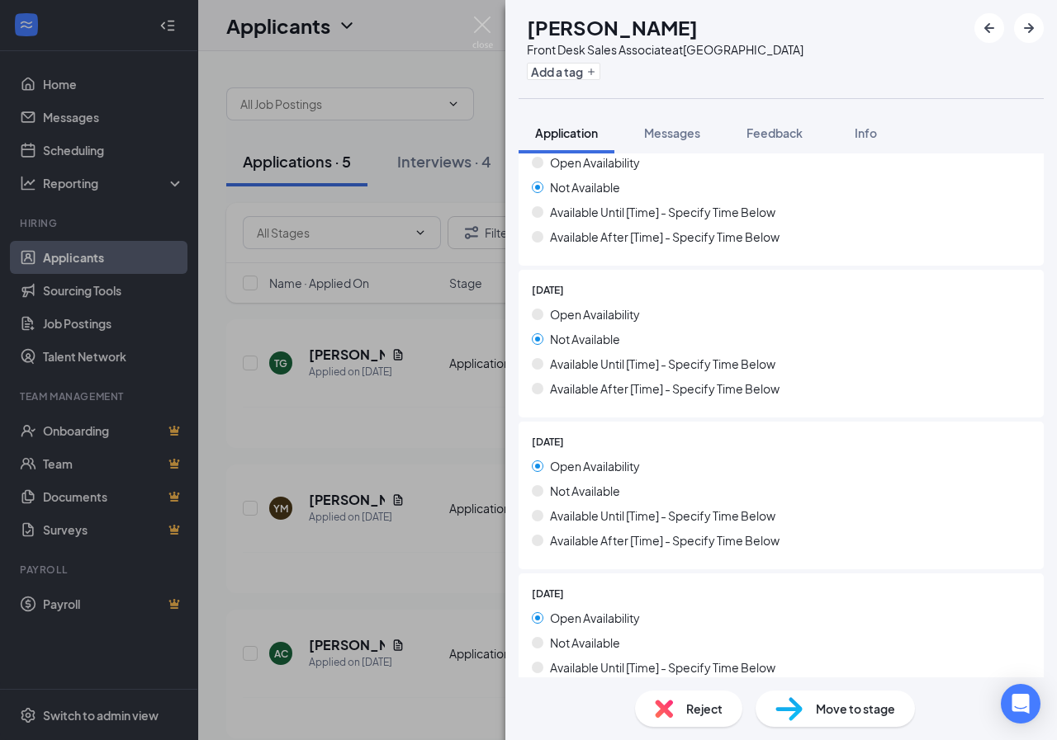
scroll to position [1403, 0]
click at [482, 40] on img at bounding box center [482, 33] width 21 height 32
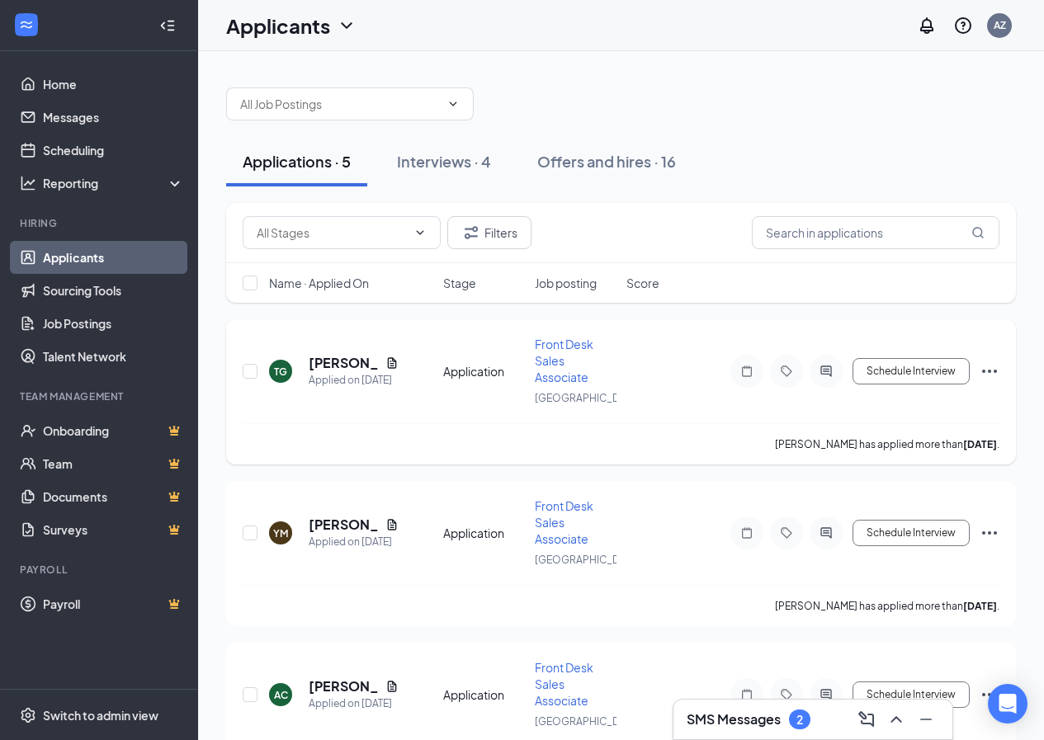
click at [988, 381] on icon "Ellipses" at bounding box center [990, 372] width 20 height 20
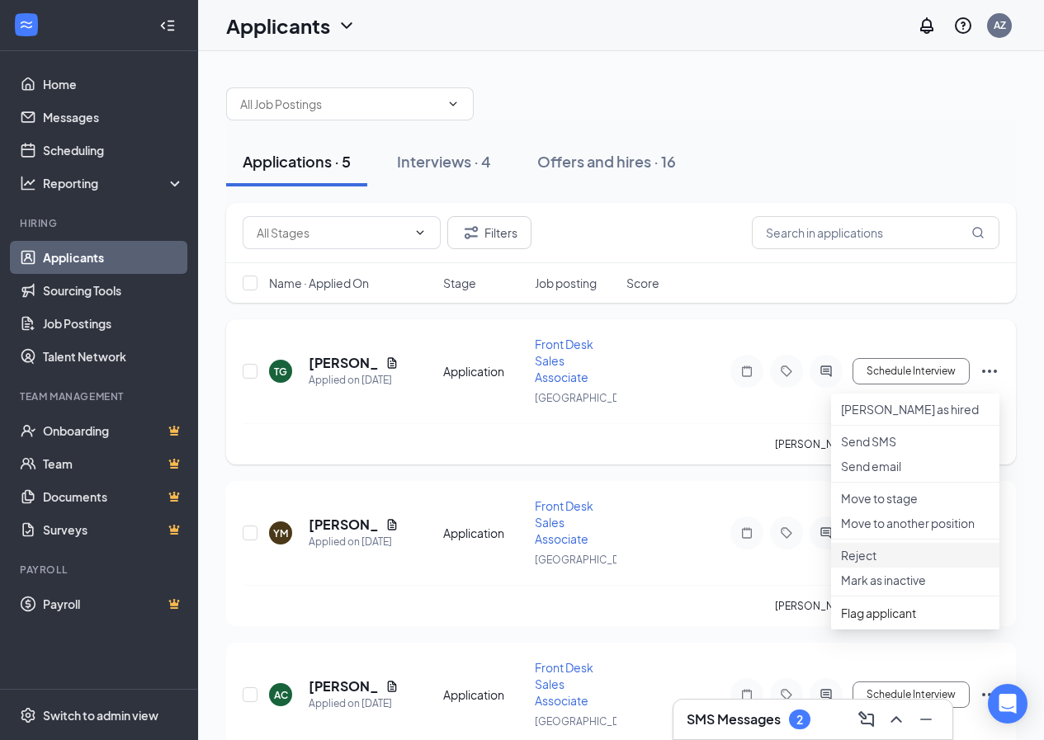
click at [854, 564] on p "Reject" at bounding box center [915, 555] width 149 height 17
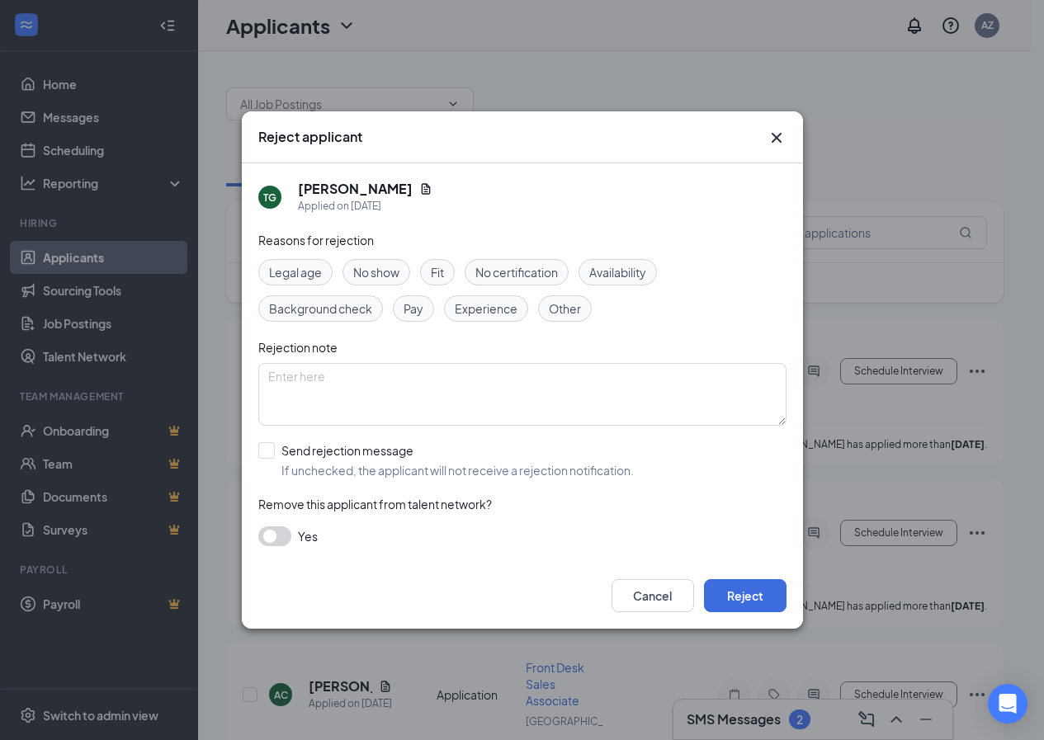
click at [613, 276] on span "Availability" at bounding box center [617, 272] width 57 height 18
click at [747, 595] on button "Reject" at bounding box center [745, 595] width 83 height 33
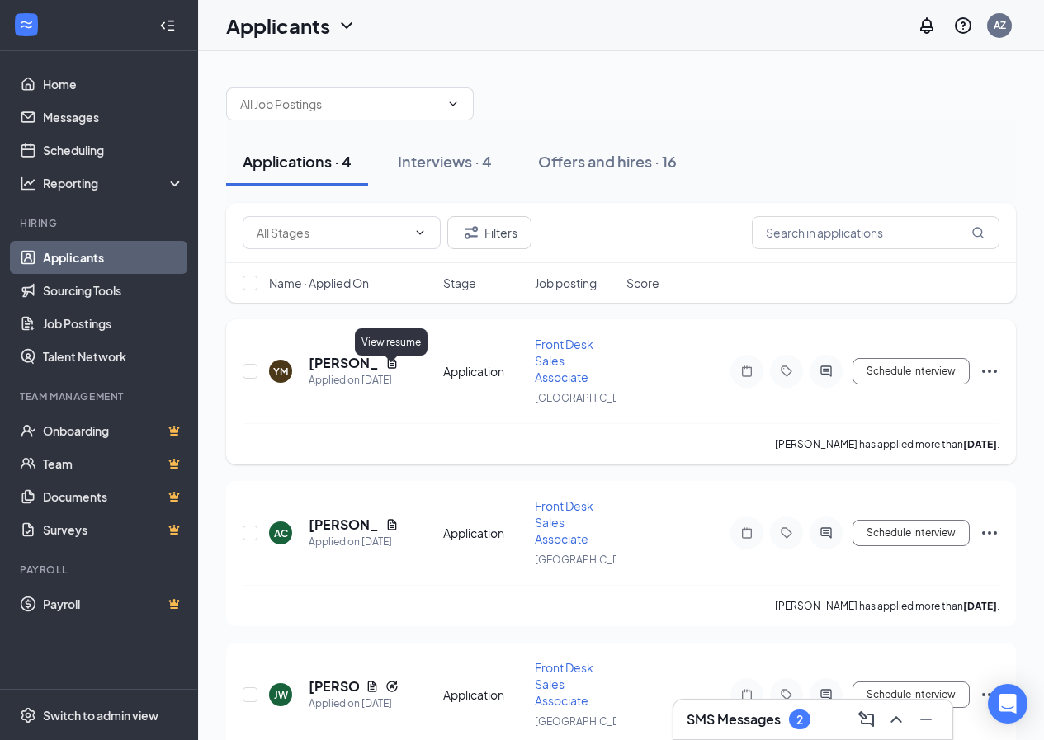
click at [390, 368] on icon "Document" at bounding box center [391, 362] width 9 height 11
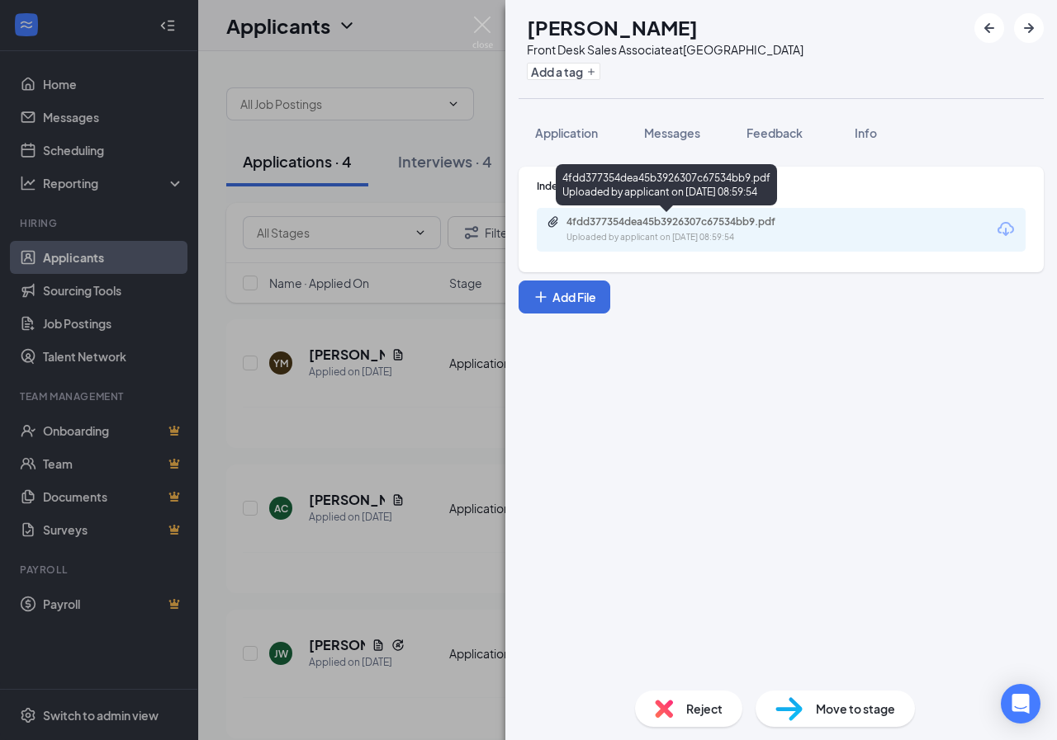
click at [665, 225] on div "4fdd377354dea45b3926307c67534bb9.pdf" at bounding box center [681, 221] width 231 height 13
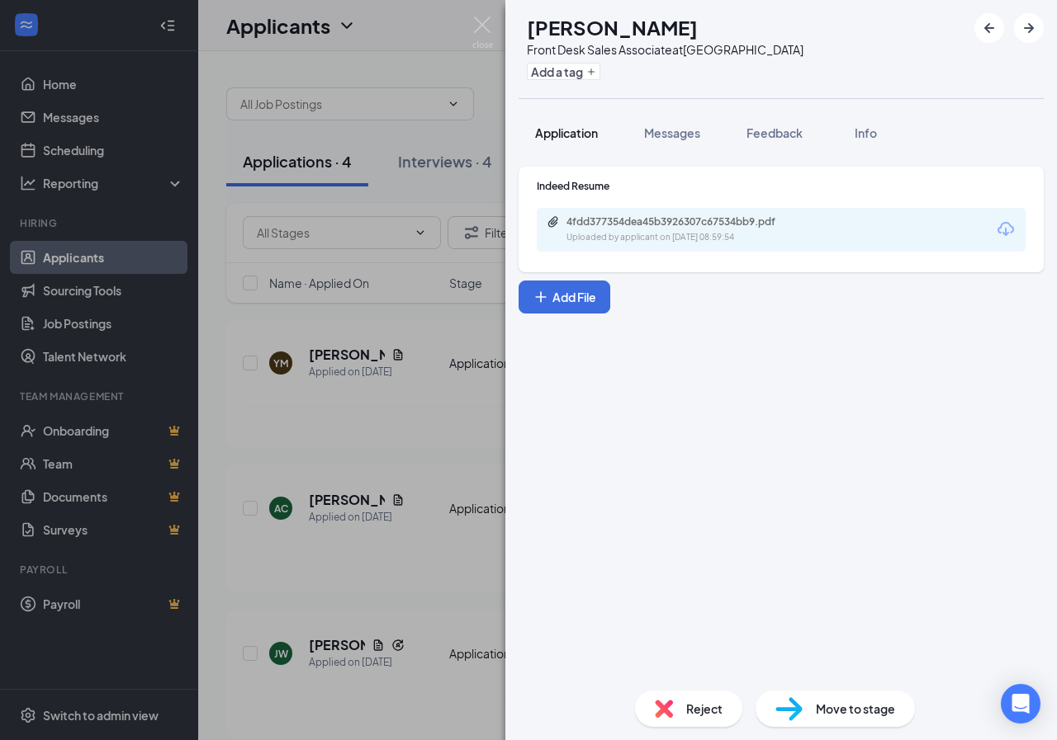
click at [594, 125] on div "Application" at bounding box center [566, 133] width 63 height 17
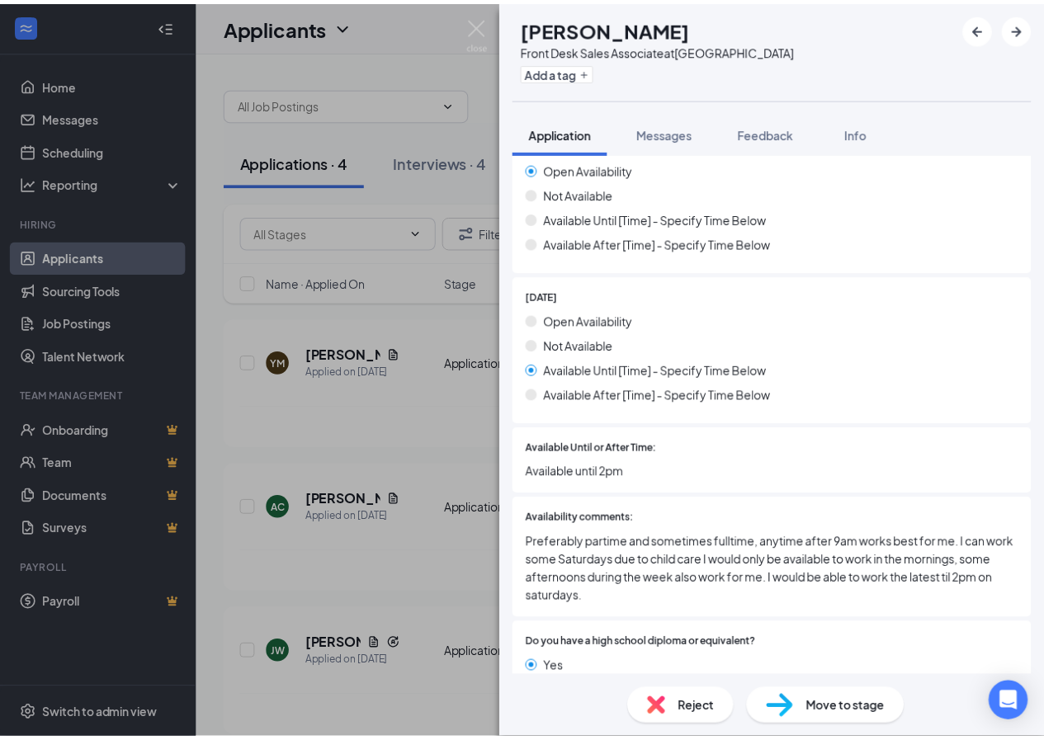
scroll to position [1568, 0]
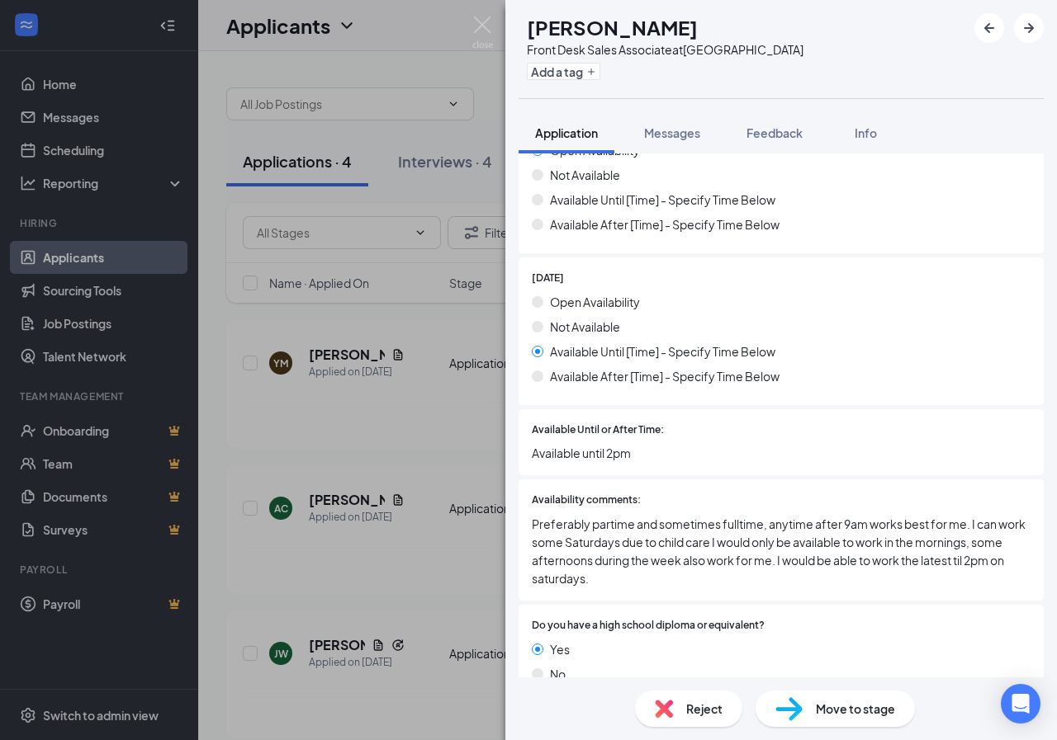
drag, startPoint x: 467, startPoint y: 45, endPoint x: 557, endPoint y: 201, distance: 180.1
click at [468, 45] on div "YM [PERSON_NAME] Front Desk Sales Associate at [GEOGRAPHIC_DATA] Add a tag Appl…" at bounding box center [528, 370] width 1057 height 740
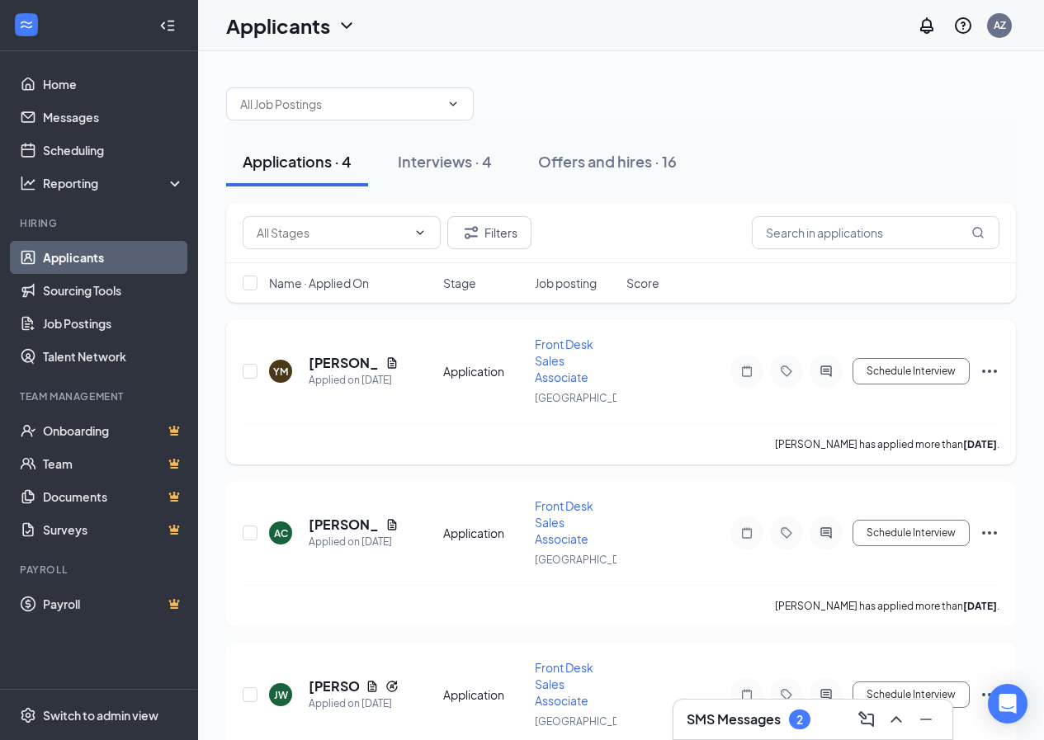
click at [986, 376] on icon "Ellipses" at bounding box center [990, 372] width 20 height 20
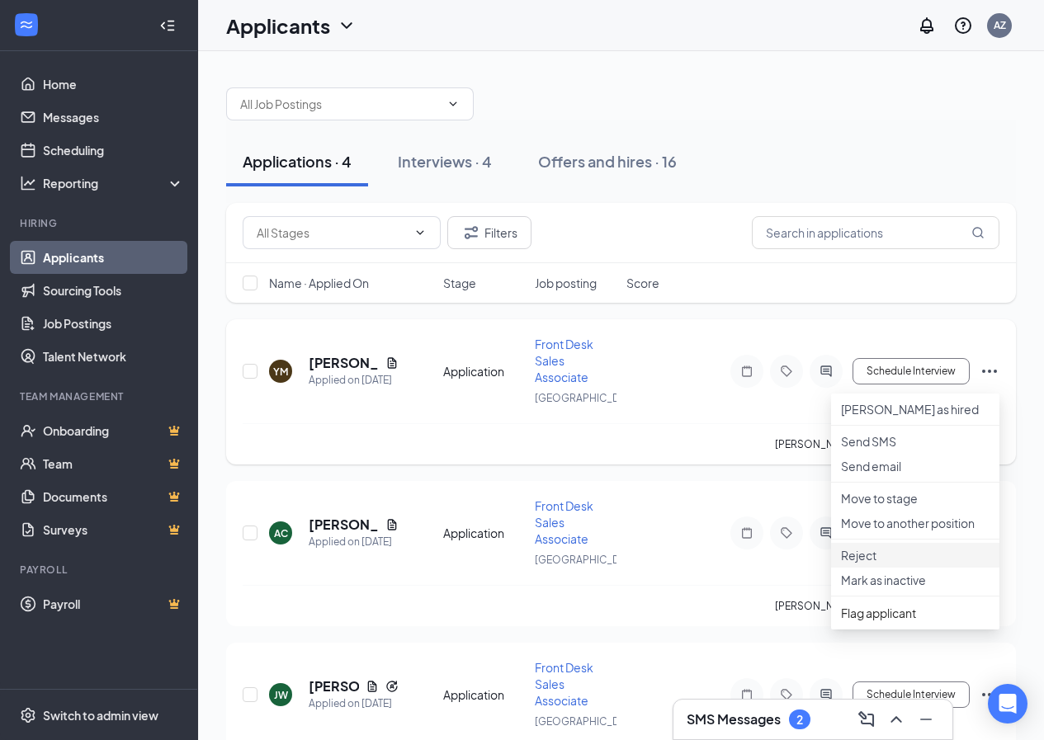
click at [884, 564] on p "Reject" at bounding box center [915, 555] width 149 height 17
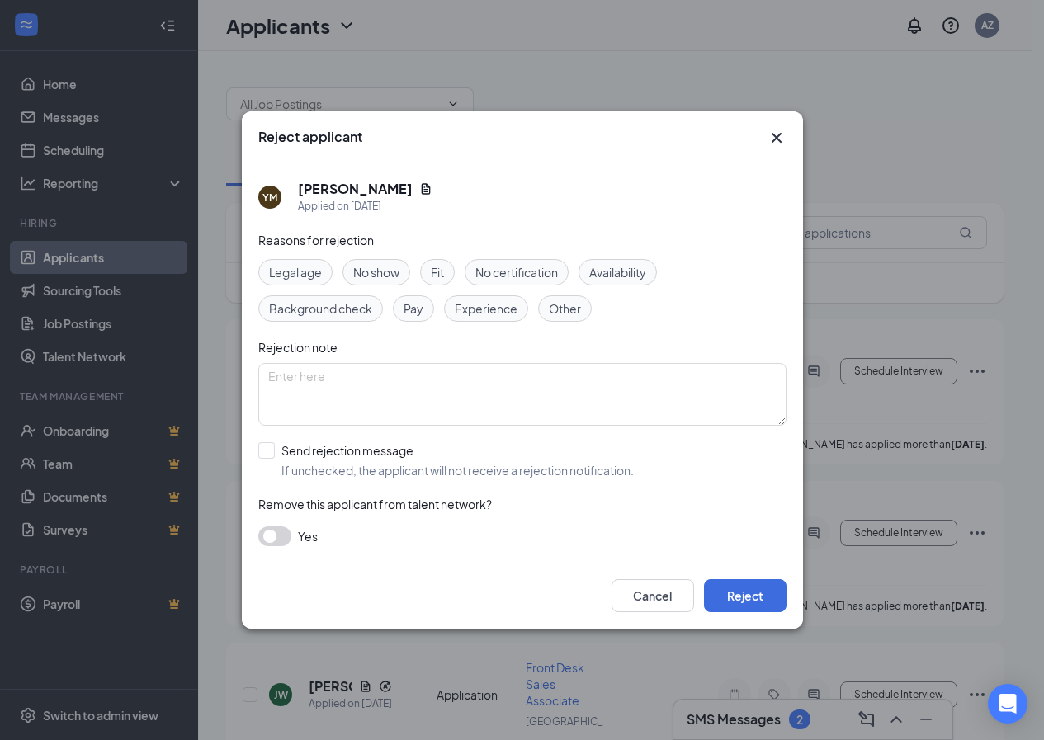
click at [646, 276] on span "Availability" at bounding box center [617, 272] width 57 height 18
click at [761, 607] on button "Reject" at bounding box center [745, 595] width 83 height 33
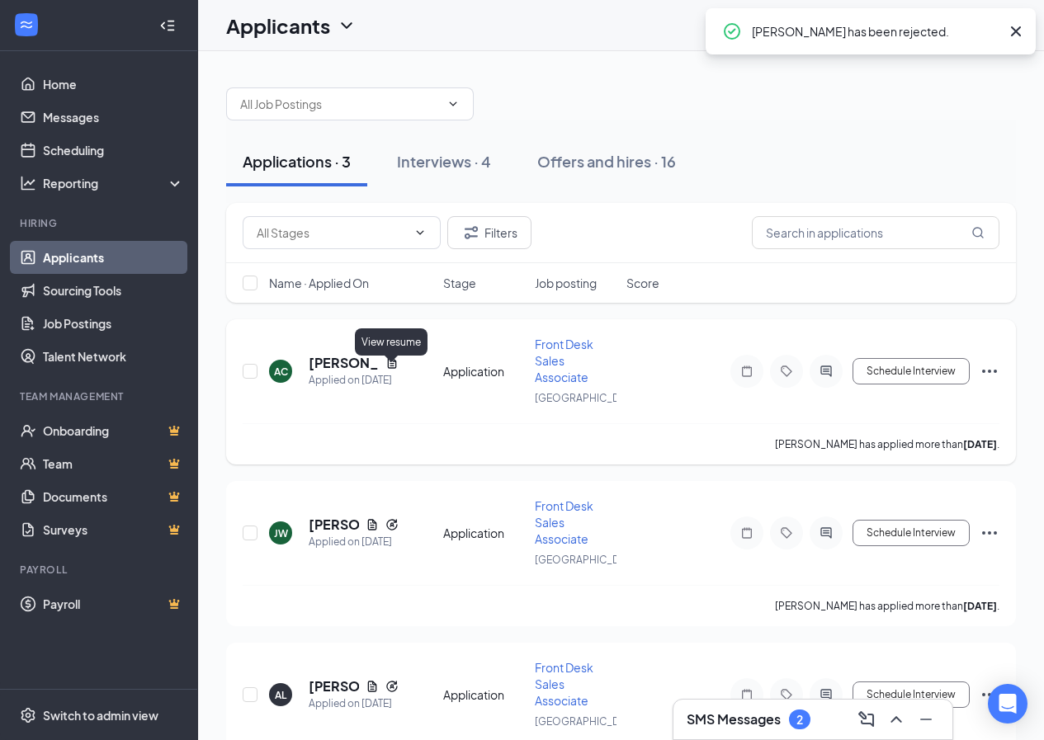
click at [387, 370] on icon "Document" at bounding box center [391, 363] width 13 height 13
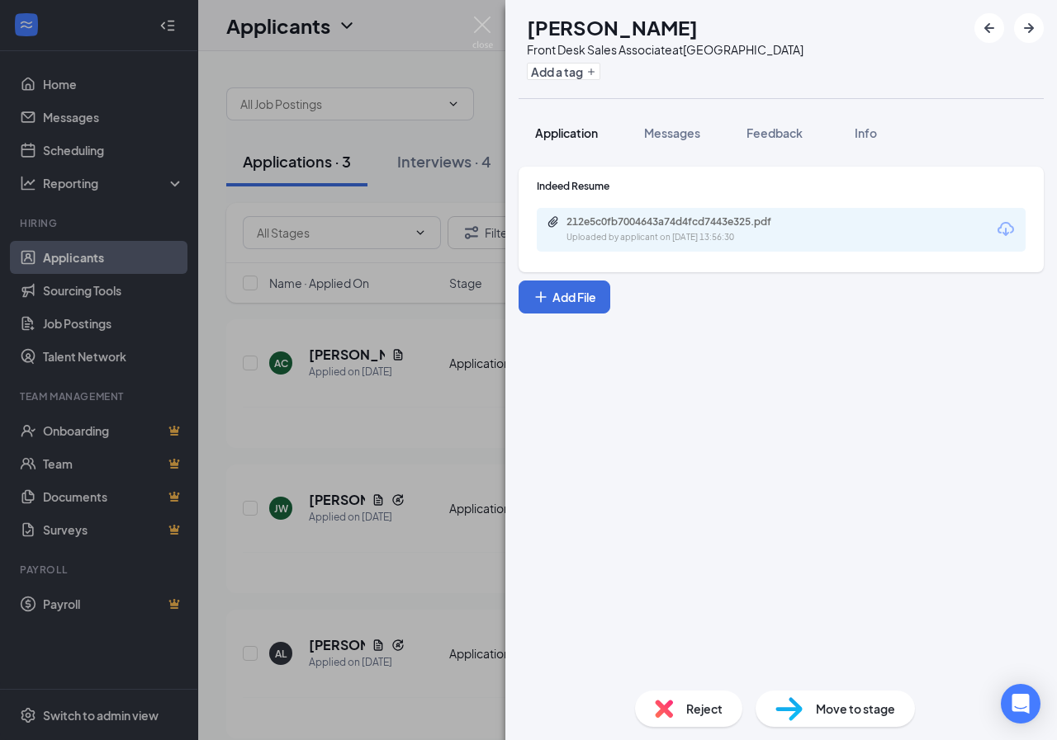
click at [594, 127] on span "Application" at bounding box center [566, 132] width 63 height 15
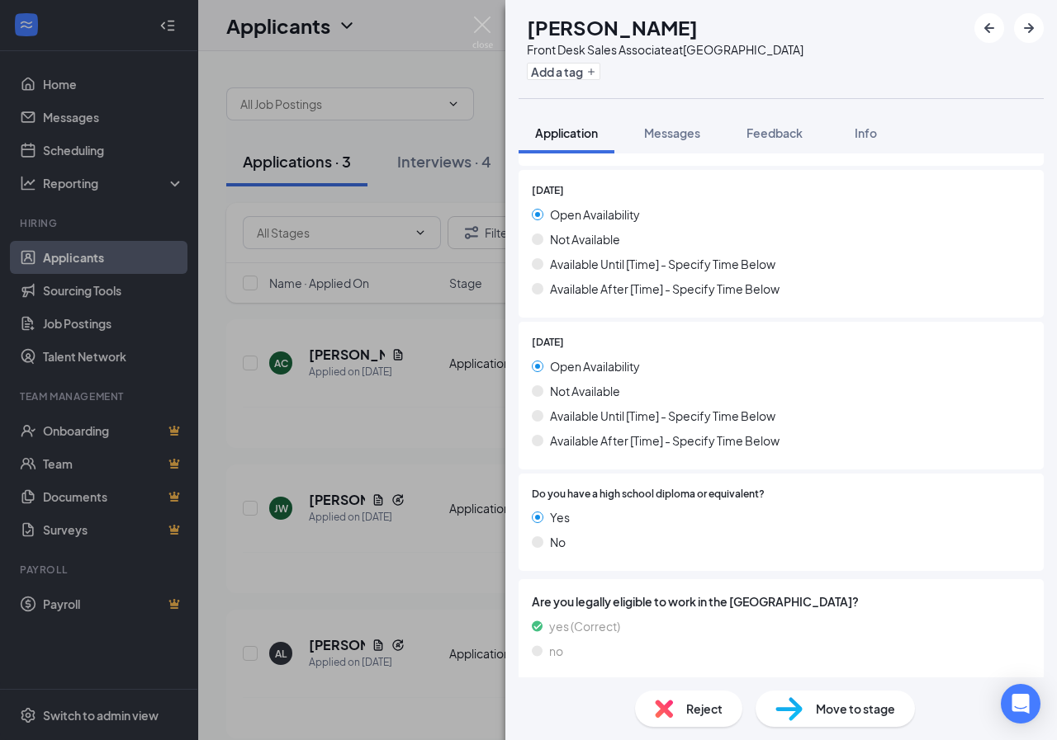
scroll to position [1511, 0]
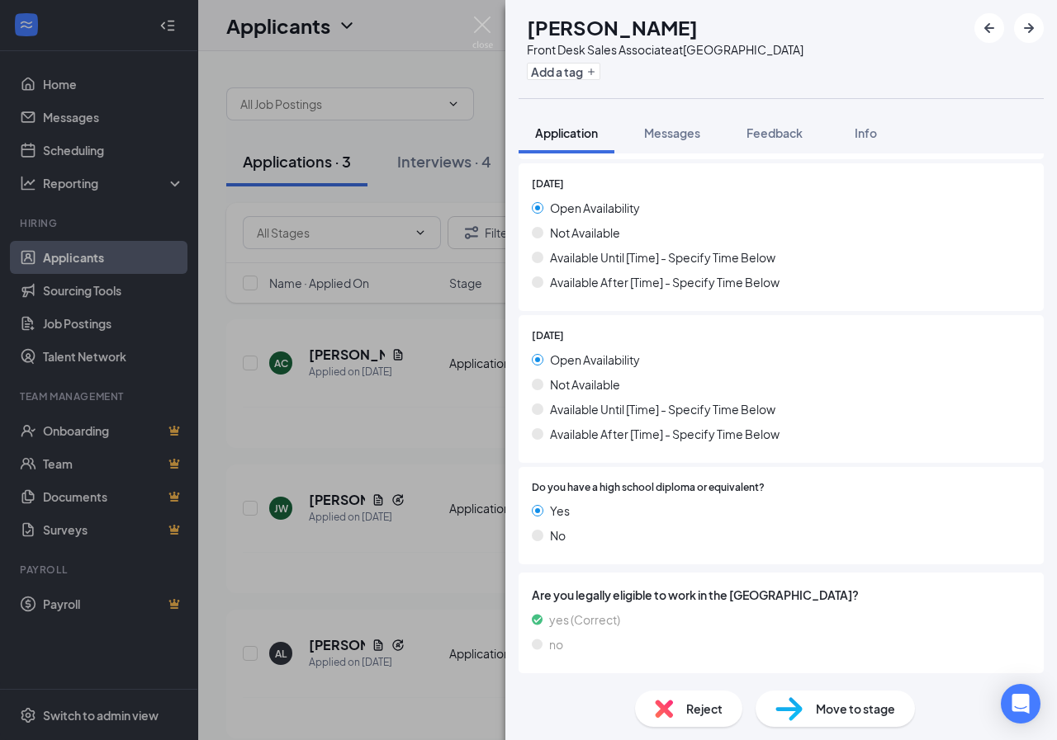
click at [505, 31] on div "AC [PERSON_NAME] Front Desk Sales Associate at [GEOGRAPHIC_DATA] Add a tag" at bounding box center [780, 49] width 551 height 98
click at [491, 25] on img at bounding box center [482, 33] width 21 height 32
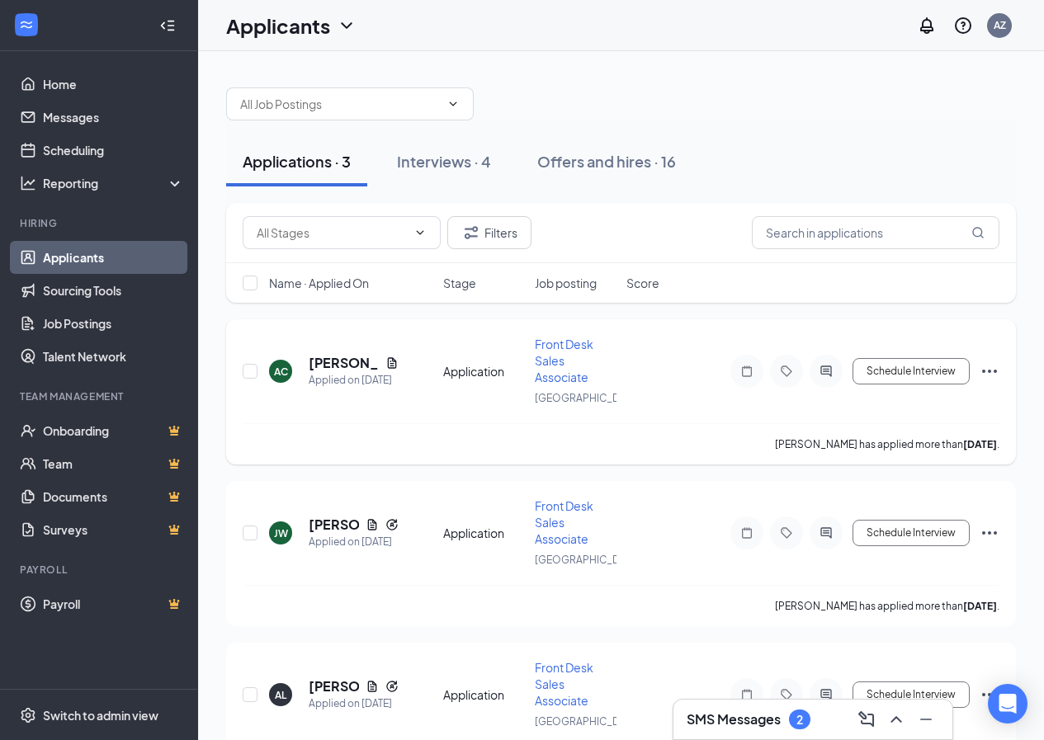
click at [395, 369] on icon "Document" at bounding box center [391, 363] width 13 height 13
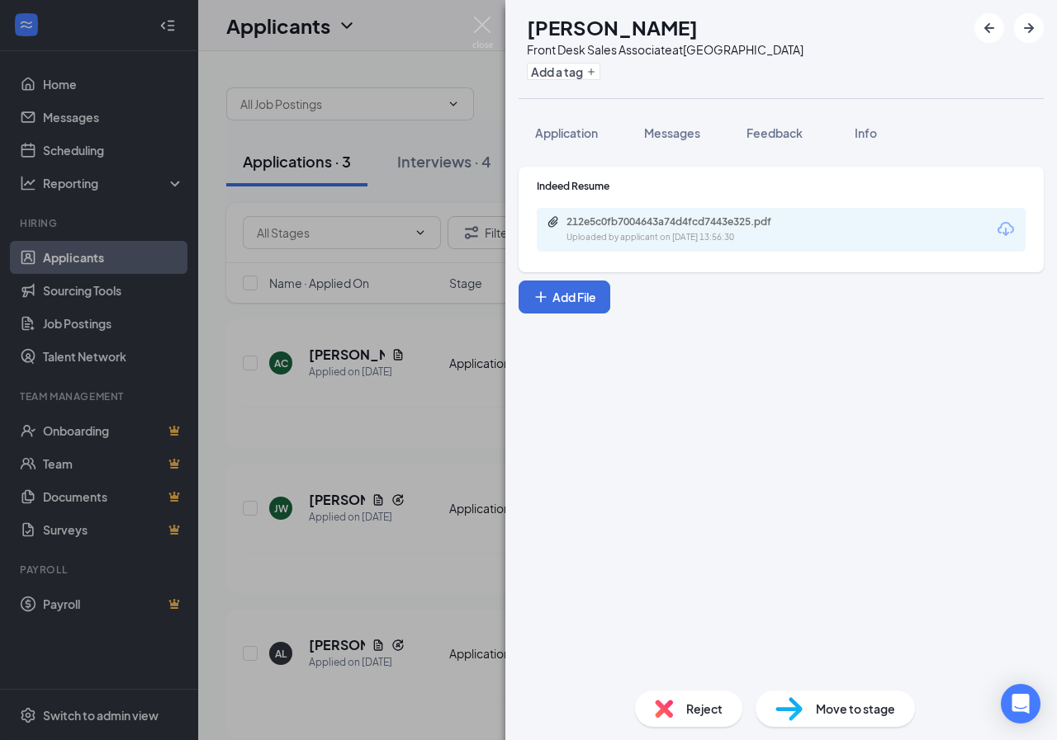
click at [217, 41] on div "212e5c0fb7004643a74d4fcd7443e325.pdf Uploaded by applicant on [DATE] 13:56:30" at bounding box center [108, 20] width 217 height 41
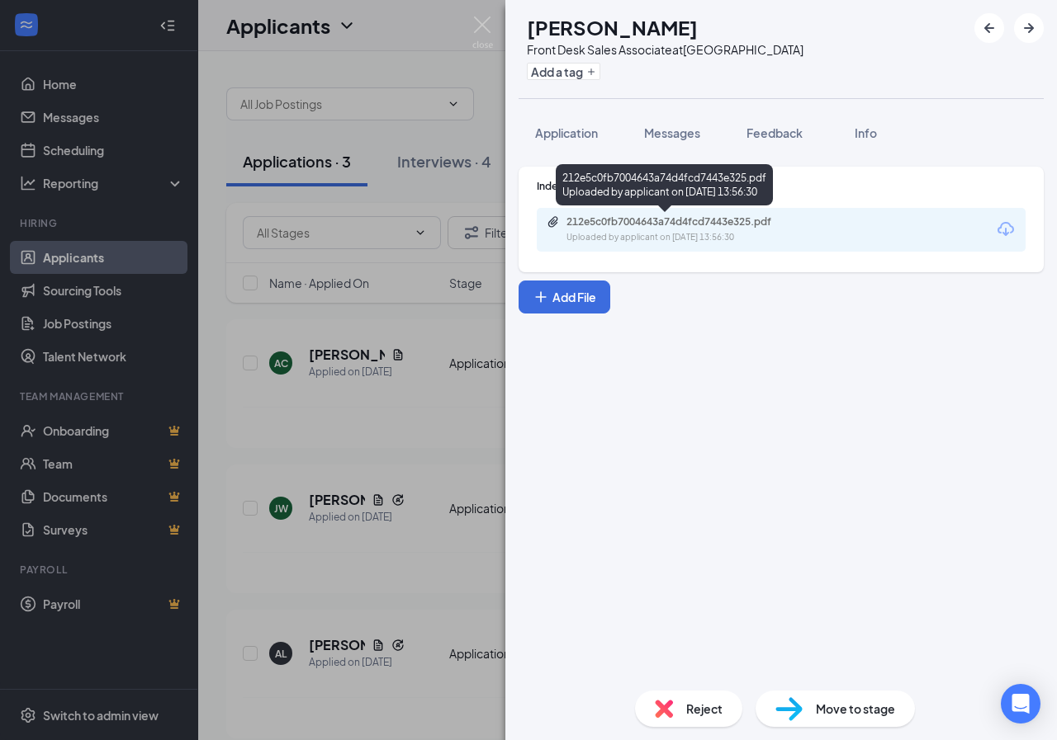
click at [615, 222] on div "212e5c0fb7004643a74d4fcd7443e325.pdf" at bounding box center [681, 221] width 231 height 13
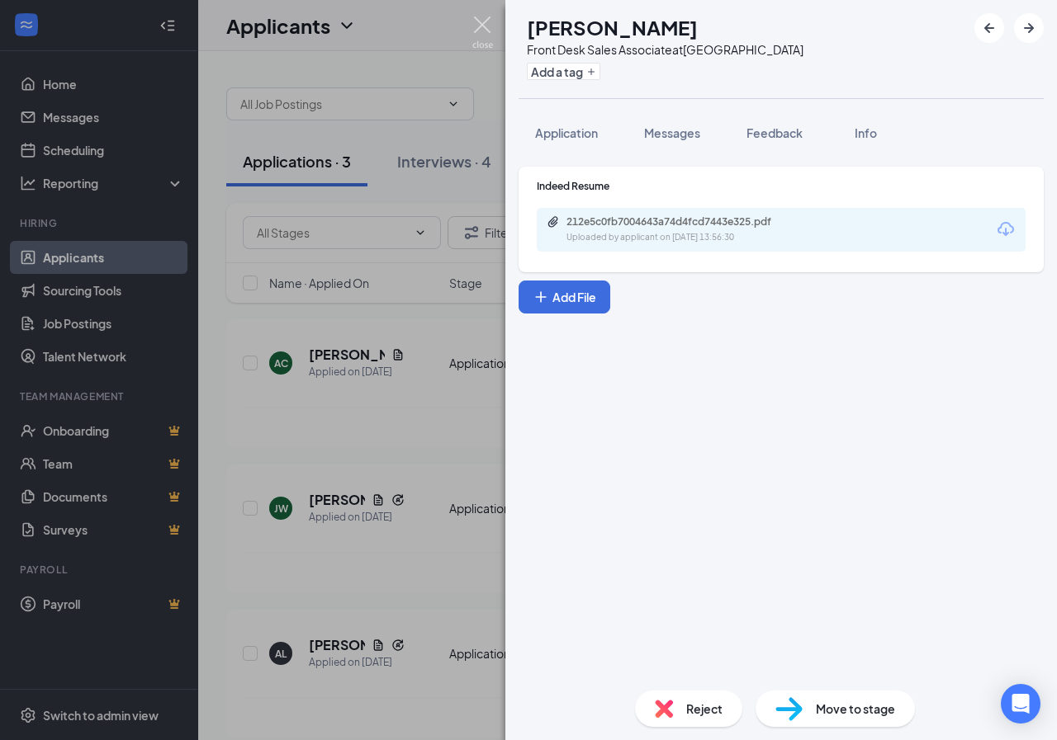
drag, startPoint x: 478, startPoint y: 38, endPoint x: 516, endPoint y: 158, distance: 126.4
click at [478, 40] on img at bounding box center [482, 33] width 21 height 32
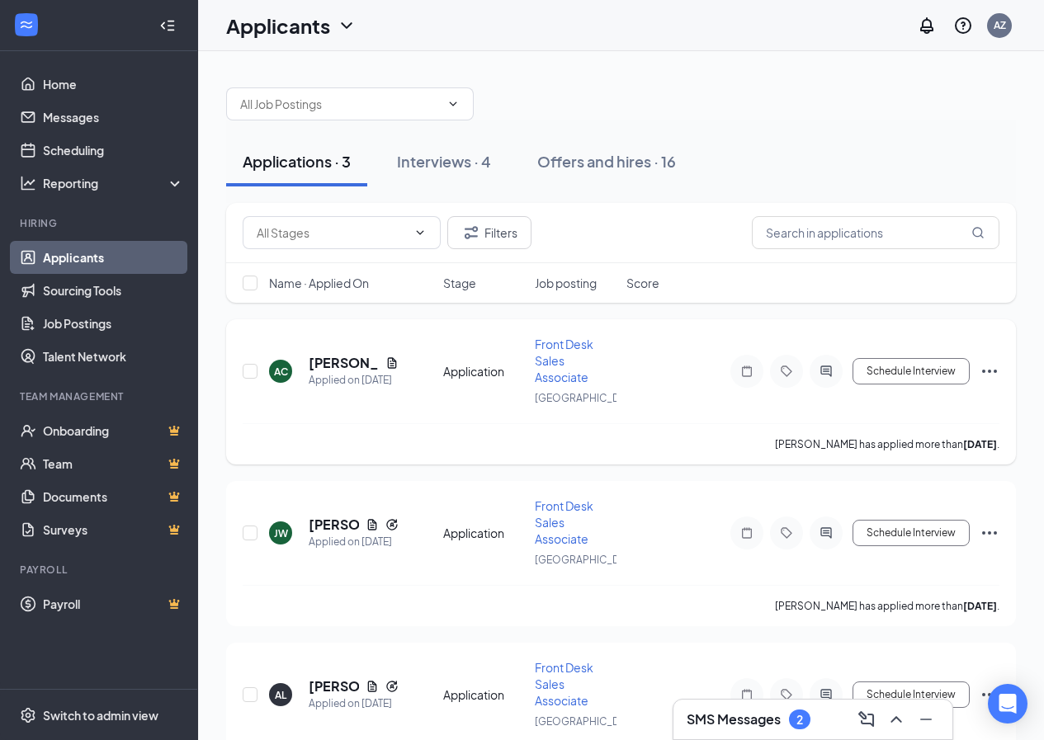
click at [982, 378] on icon "Ellipses" at bounding box center [990, 372] width 20 height 20
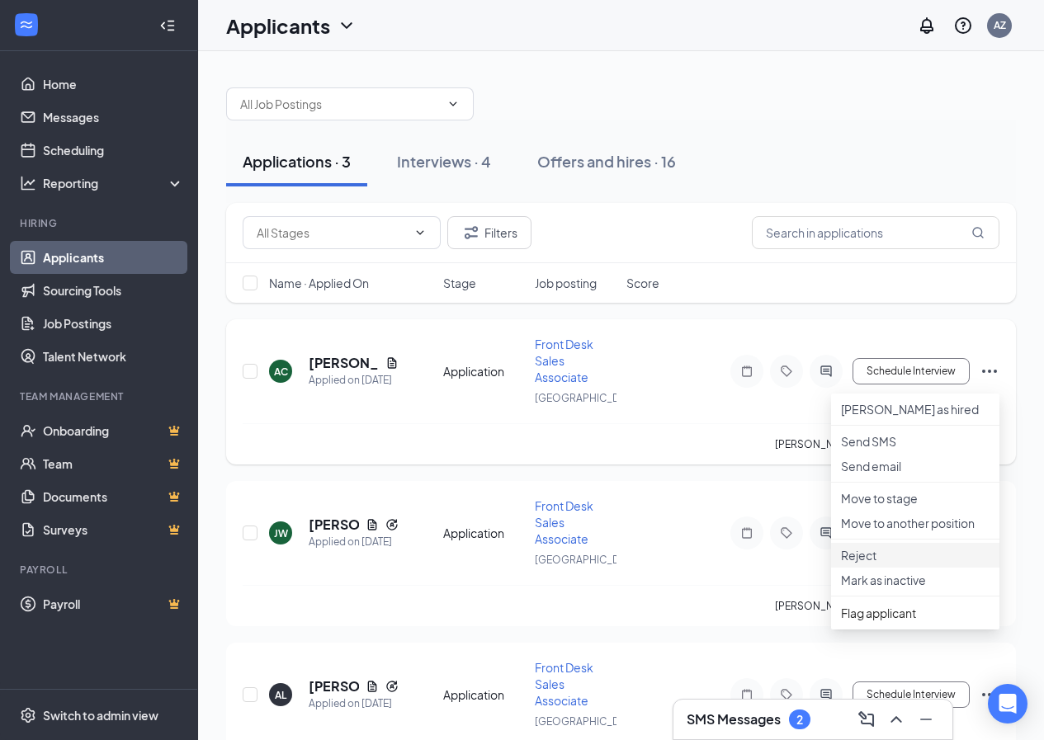
click at [937, 564] on p "Reject" at bounding box center [915, 555] width 149 height 17
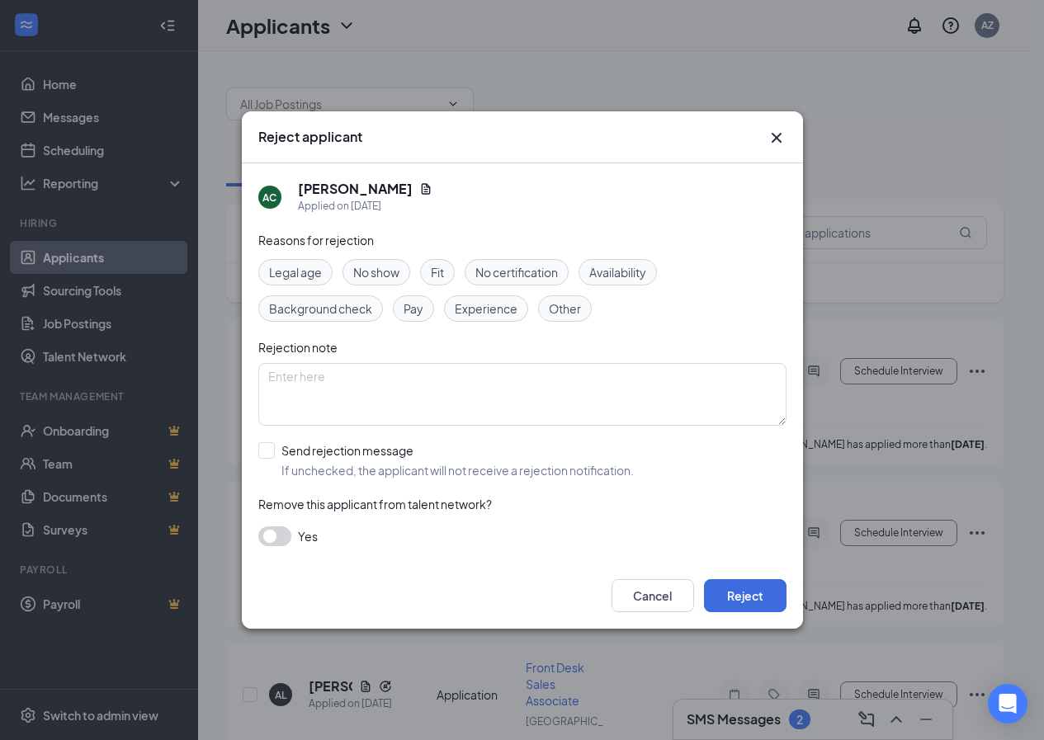
click at [443, 272] on span "Fit" at bounding box center [437, 272] width 13 height 18
click at [726, 605] on button "Reject" at bounding box center [745, 595] width 83 height 33
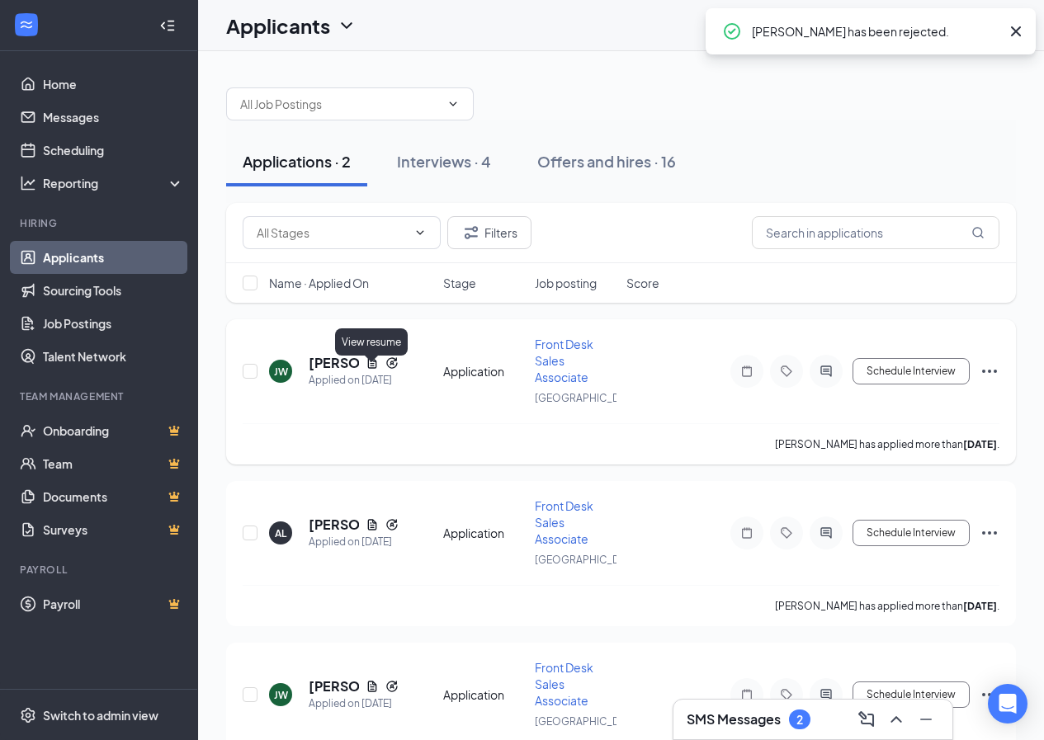
click at [367, 370] on icon "Document" at bounding box center [372, 363] width 13 height 13
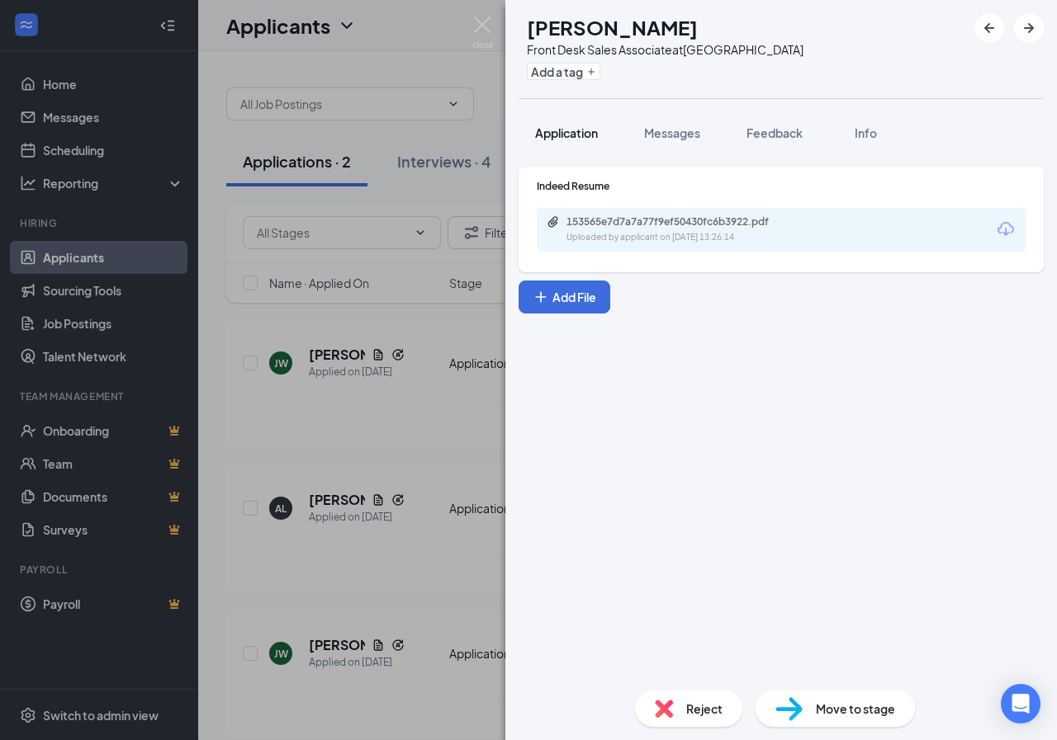
click at [562, 136] on span "Application" at bounding box center [566, 132] width 63 height 15
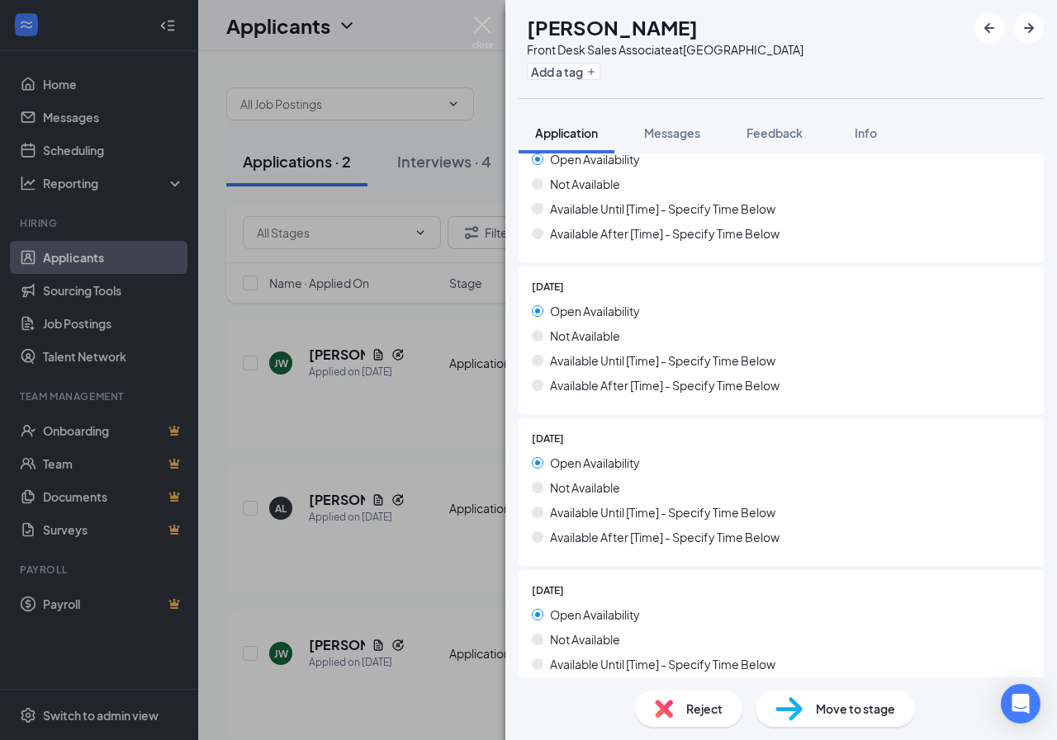
scroll to position [1062, 0]
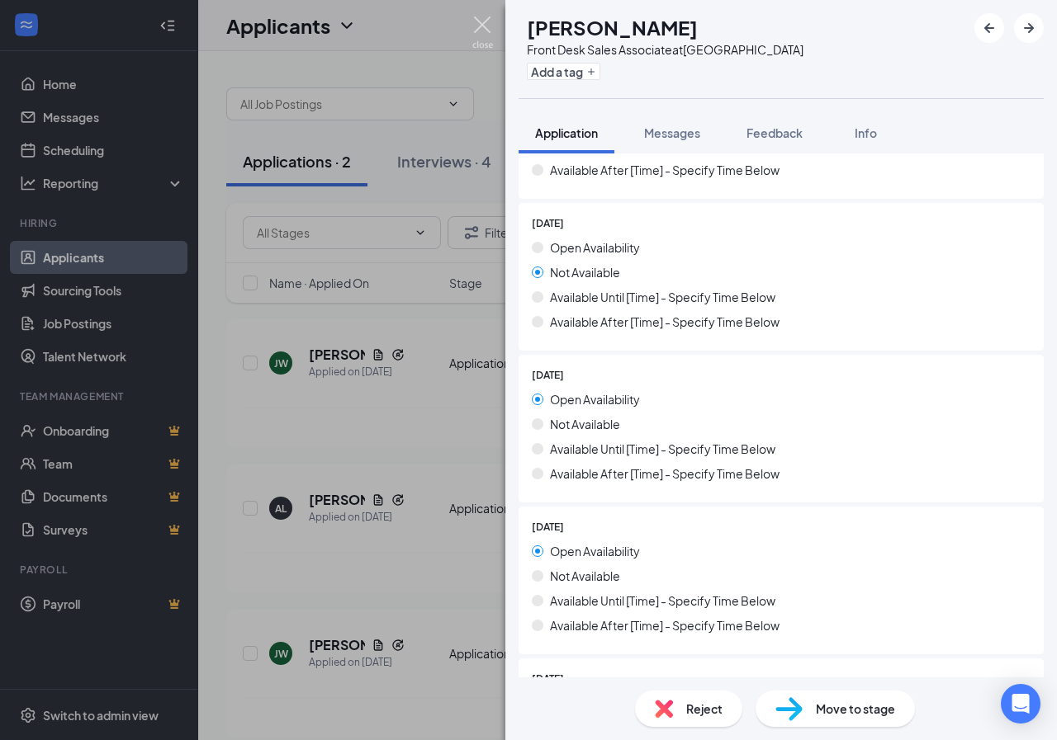
click at [474, 45] on img at bounding box center [482, 33] width 21 height 32
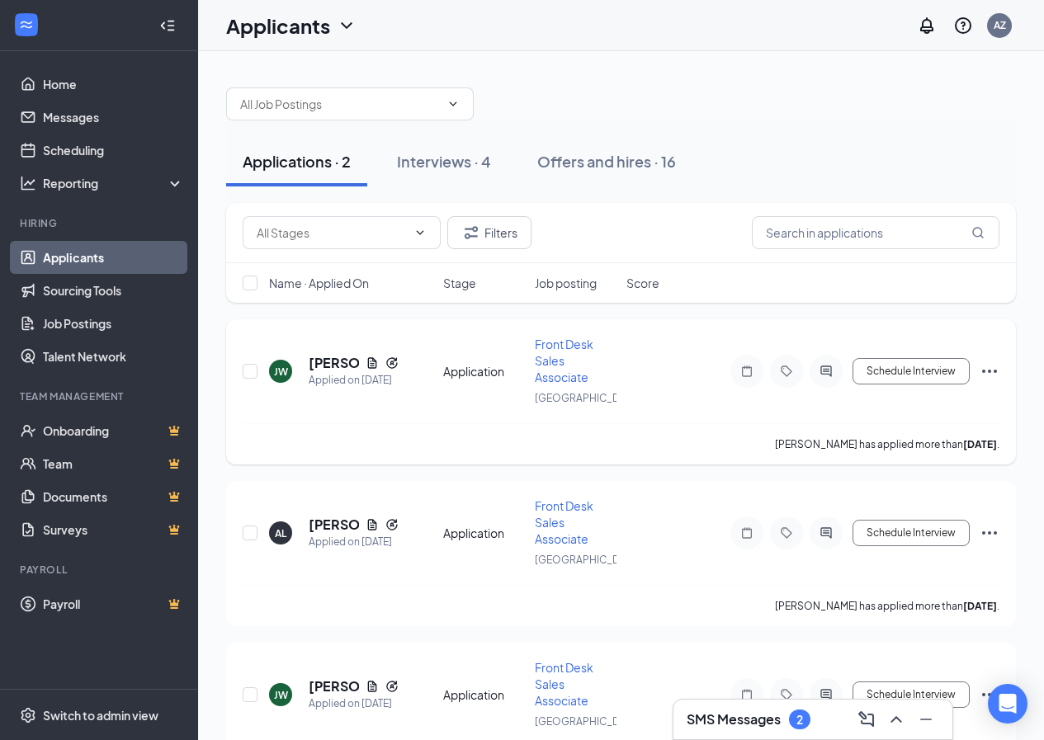
click at [986, 381] on icon "Ellipses" at bounding box center [990, 372] width 20 height 20
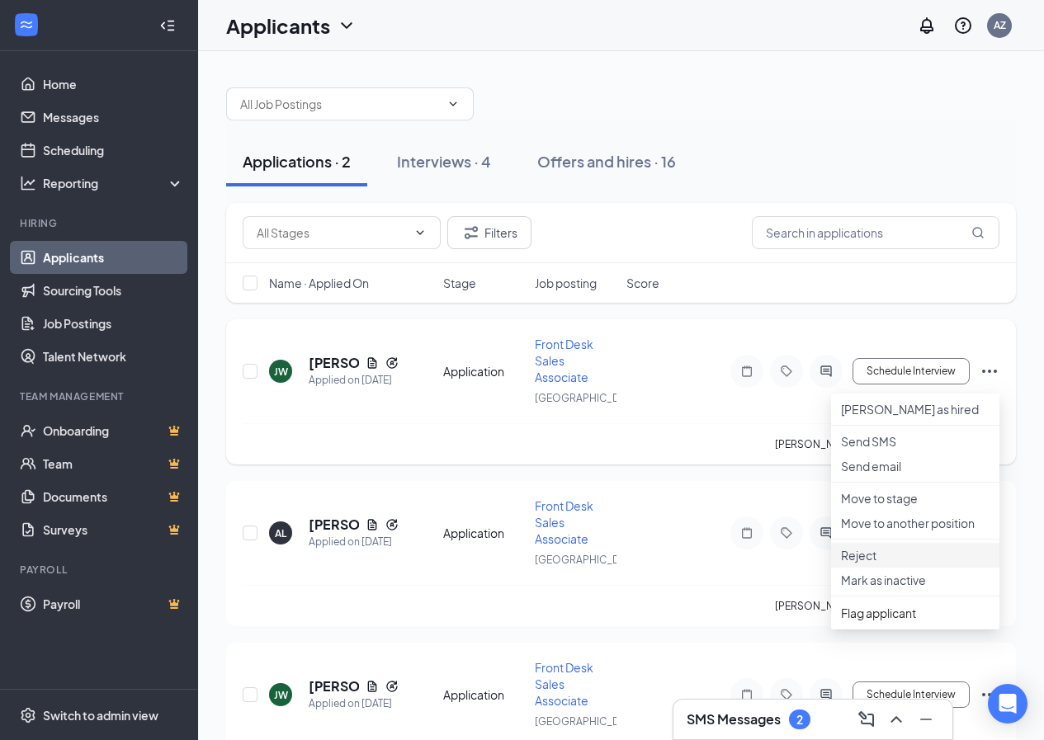
click at [874, 564] on p "Reject" at bounding box center [915, 555] width 149 height 17
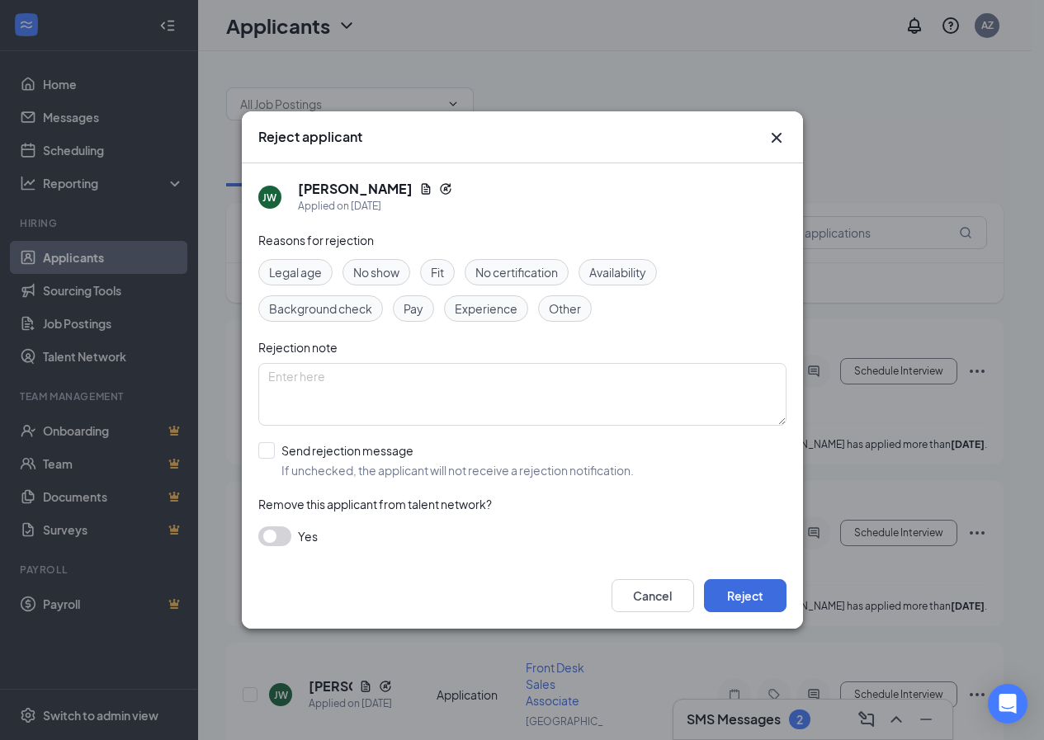
drag, startPoint x: 426, startPoint y: 273, endPoint x: 622, endPoint y: 360, distance: 214.7
click at [424, 273] on div "Fit" at bounding box center [437, 272] width 35 height 26
drag, startPoint x: 615, startPoint y: 275, endPoint x: 597, endPoint y: 279, distance: 18.6
click at [607, 277] on span "Availability" at bounding box center [617, 272] width 57 height 18
click at [452, 267] on div "Fit" at bounding box center [437, 272] width 35 height 26
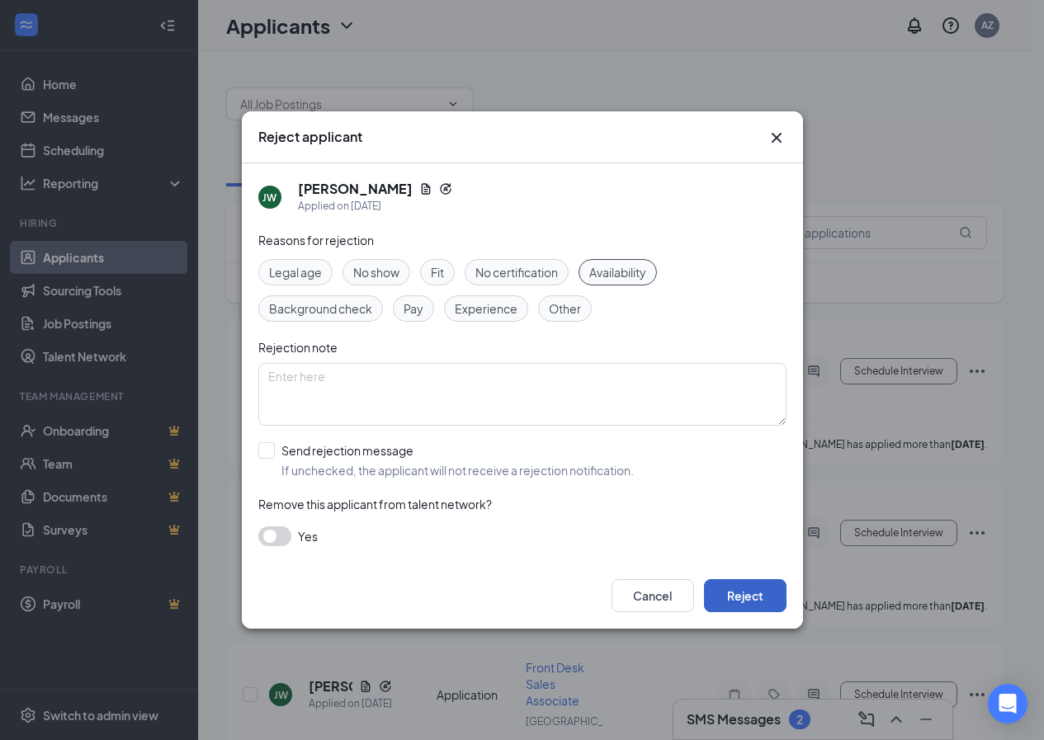
click at [751, 608] on button "Reject" at bounding box center [745, 595] width 83 height 33
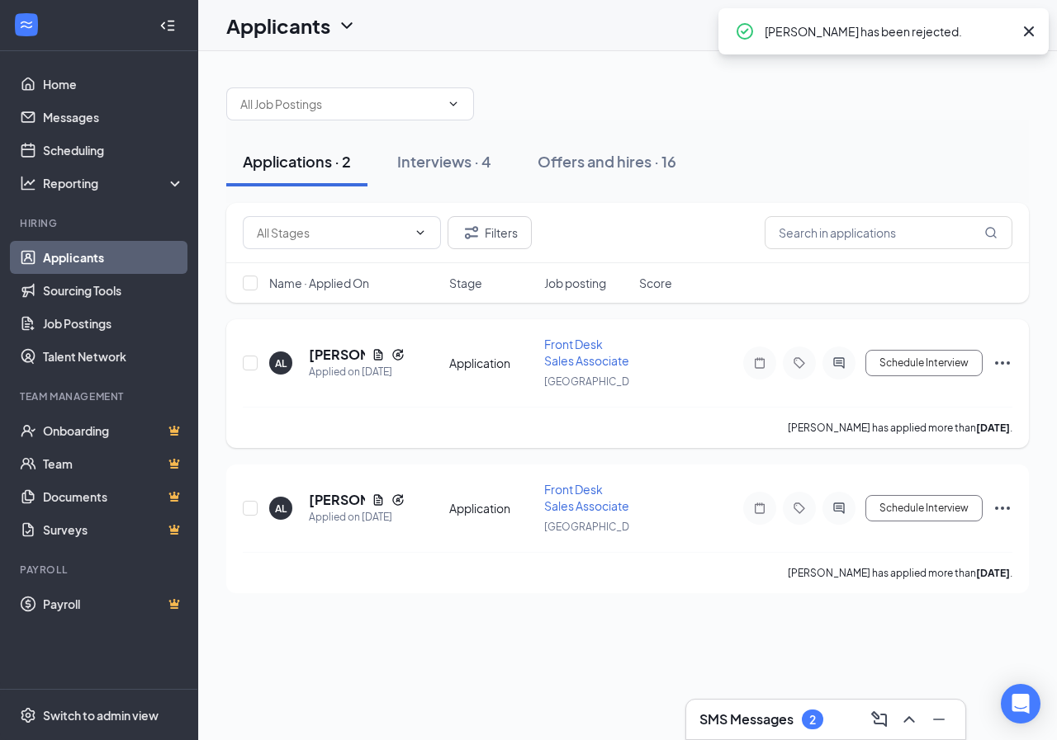
click at [376, 364] on div "[PERSON_NAME]" at bounding box center [357, 355] width 96 height 18
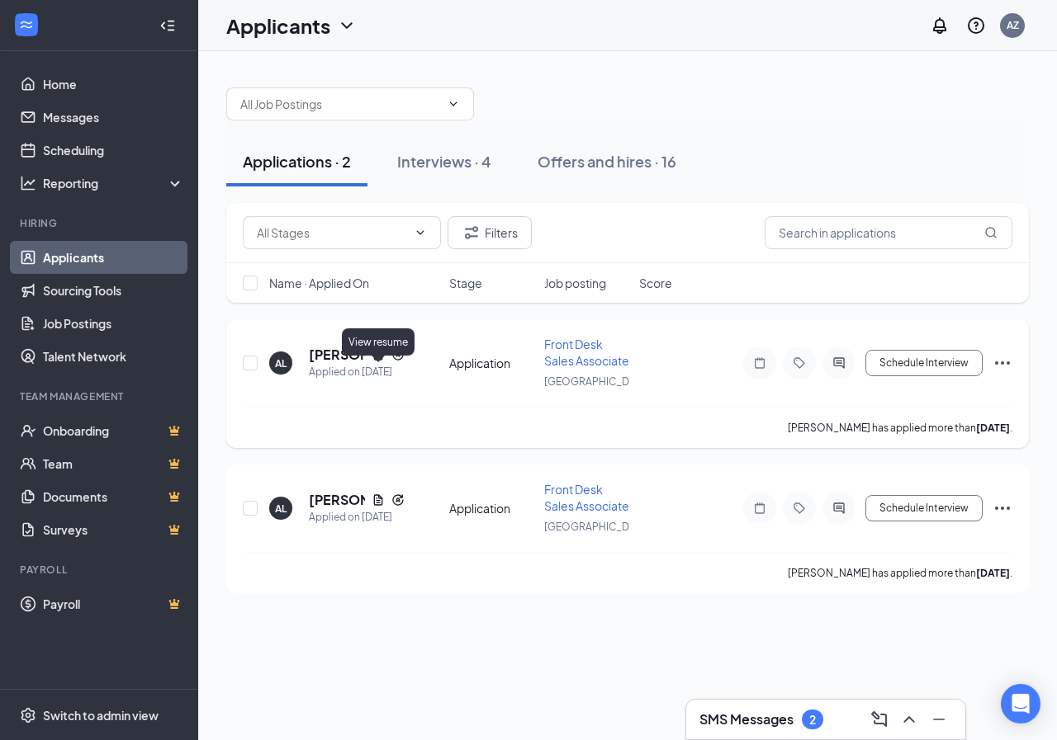
click at [375, 360] on icon "Document" at bounding box center [378, 354] width 9 height 11
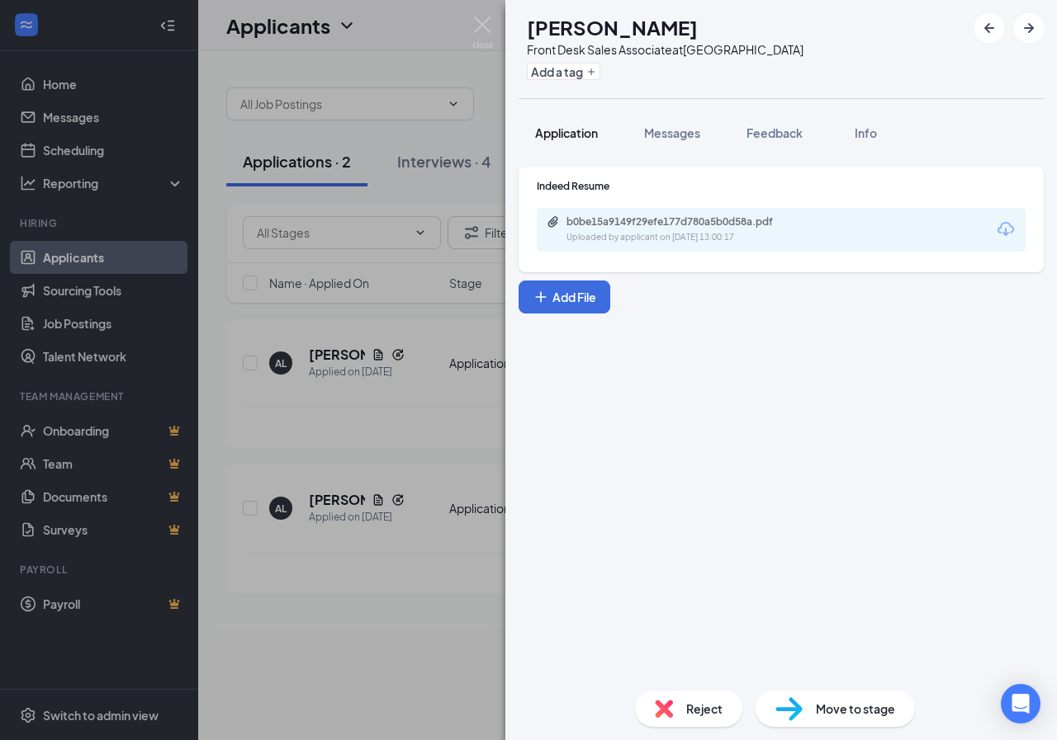
drag, startPoint x: 602, startPoint y: 135, endPoint x: 603, endPoint y: 143, distance: 8.4
click at [601, 135] on button "Application" at bounding box center [566, 132] width 96 height 41
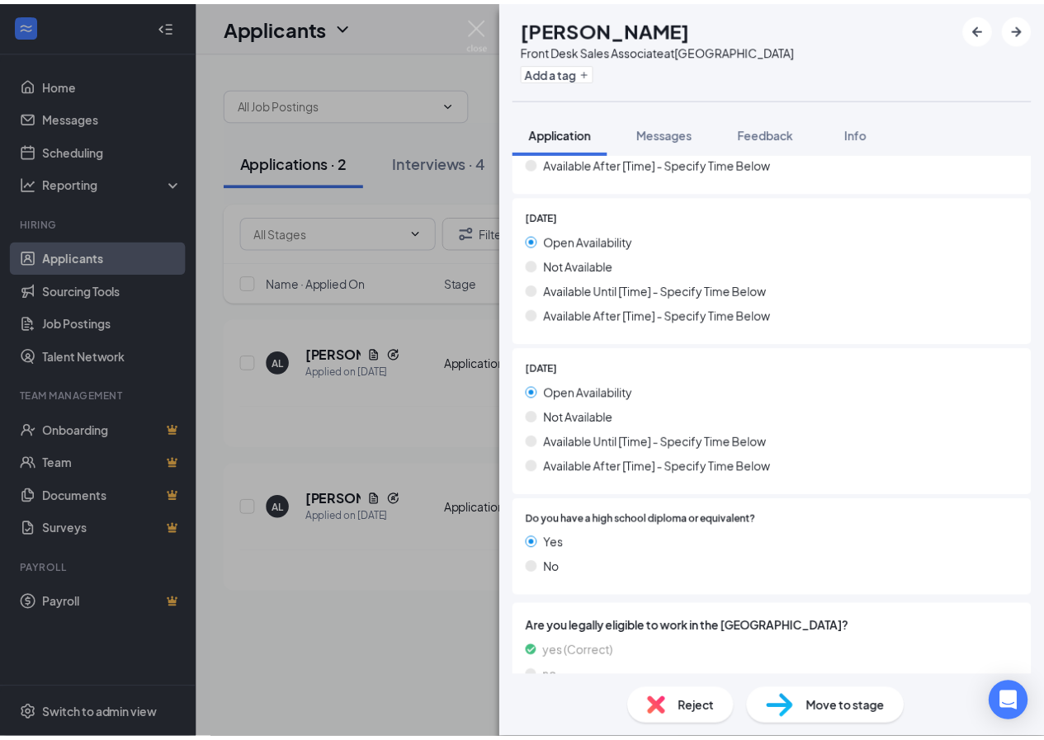
scroll to position [1557, 0]
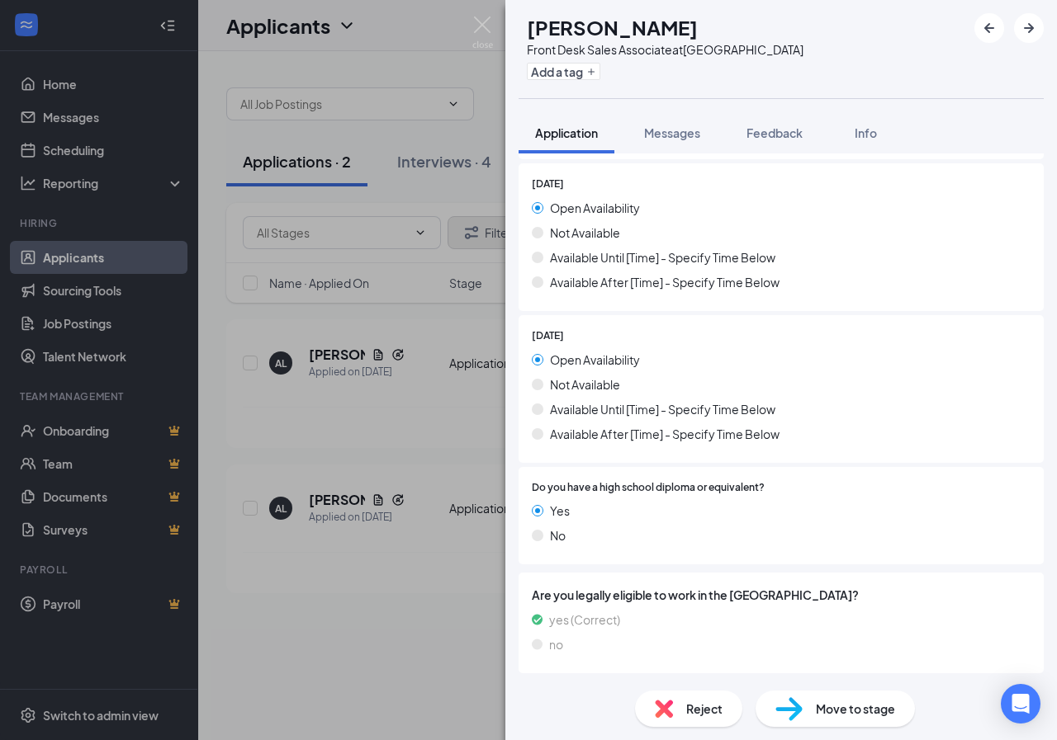
click at [494, 31] on div "AL [PERSON_NAME] Front Desk Sales Associate at [GEOGRAPHIC_DATA] Add a tag Appl…" at bounding box center [528, 370] width 1057 height 740
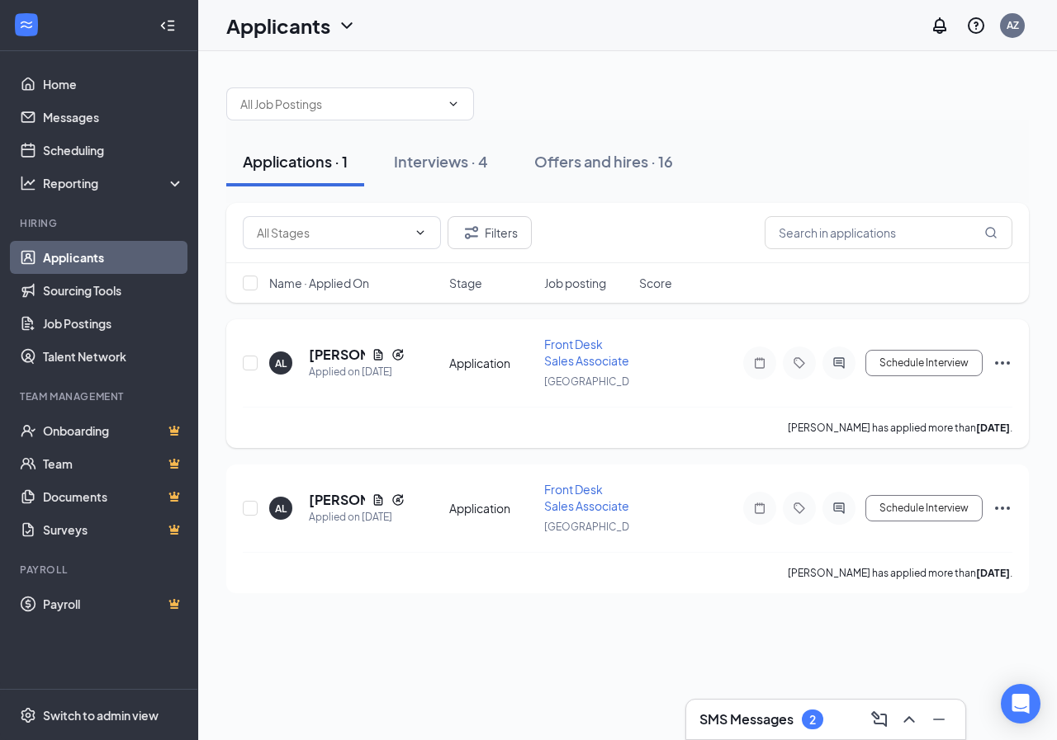
click at [1000, 373] on icon "Ellipses" at bounding box center [1002, 363] width 20 height 20
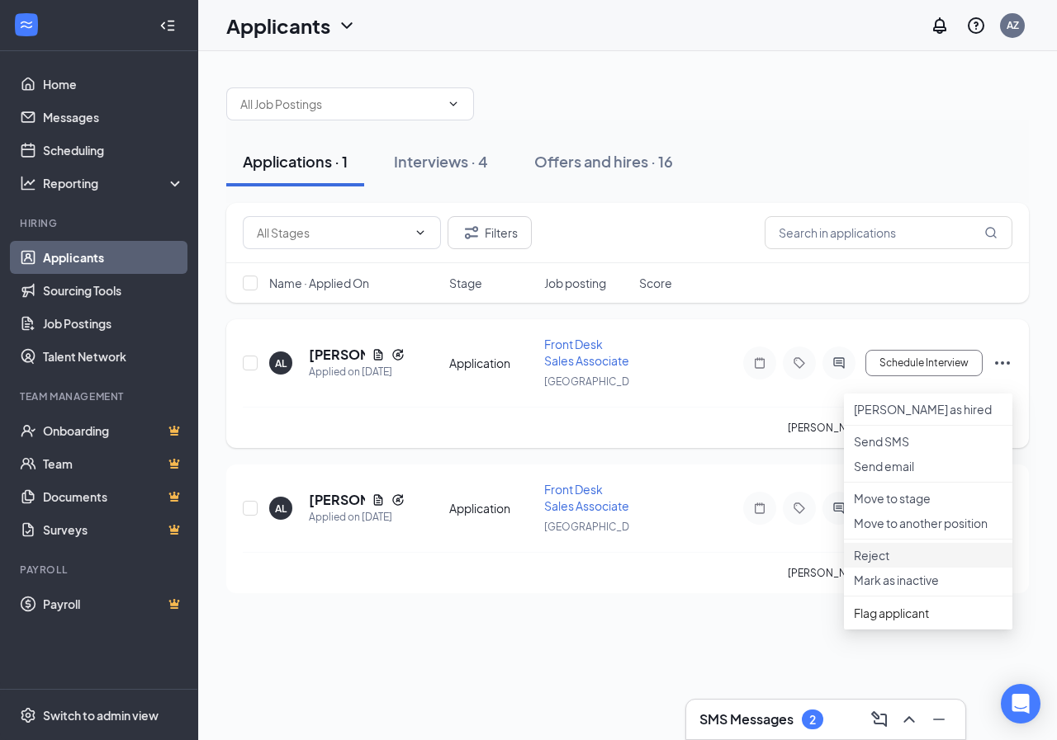
click at [875, 564] on p "Reject" at bounding box center [928, 555] width 149 height 17
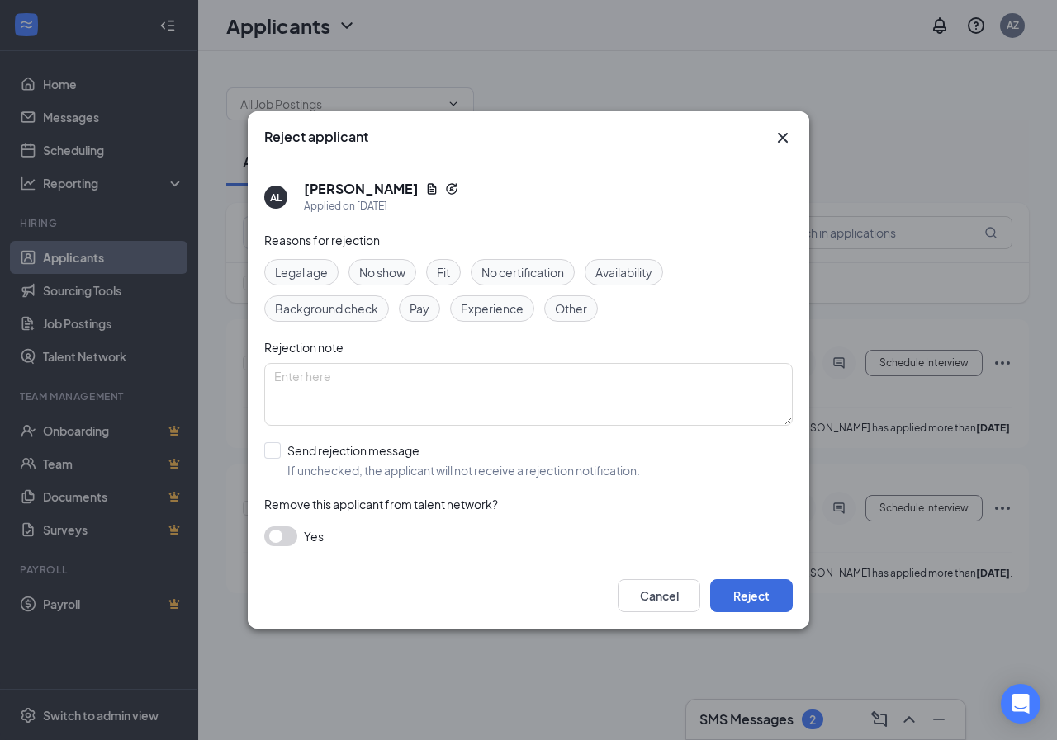
click at [658, 268] on div "Availability" at bounding box center [623, 272] width 78 height 26
click at [769, 618] on div "Cancel Reject" at bounding box center [528, 596] width 561 height 66
click at [746, 598] on button "Reject" at bounding box center [751, 595] width 83 height 33
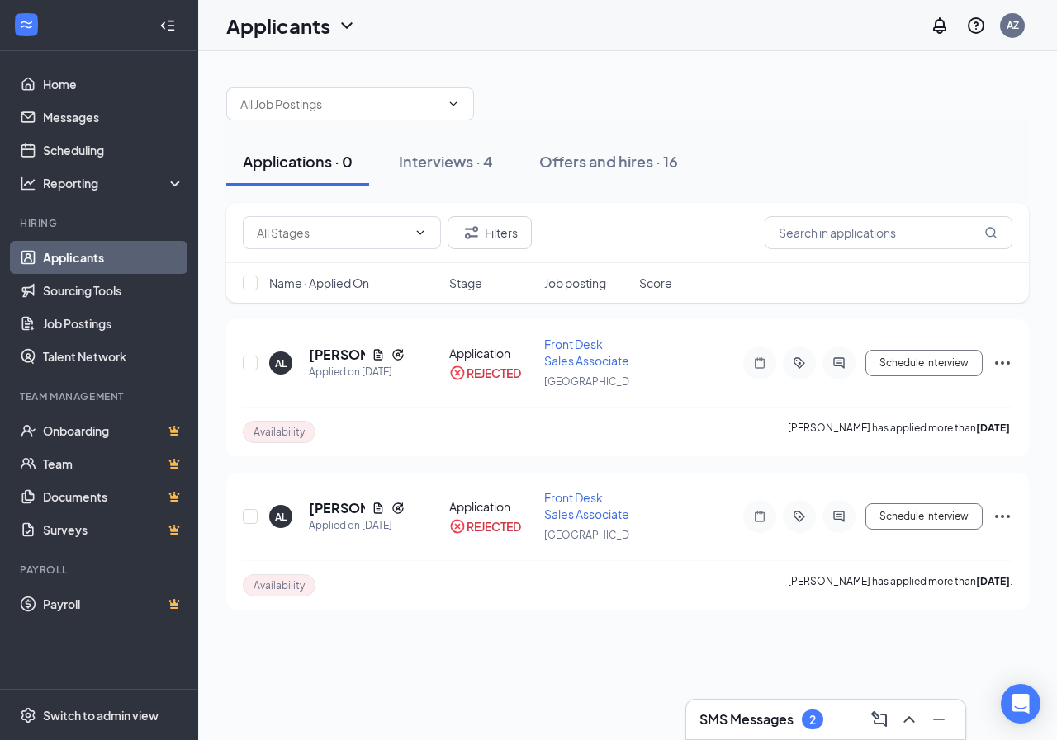
click at [369, 161] on button "Applications · 0" at bounding box center [297, 162] width 143 height 50
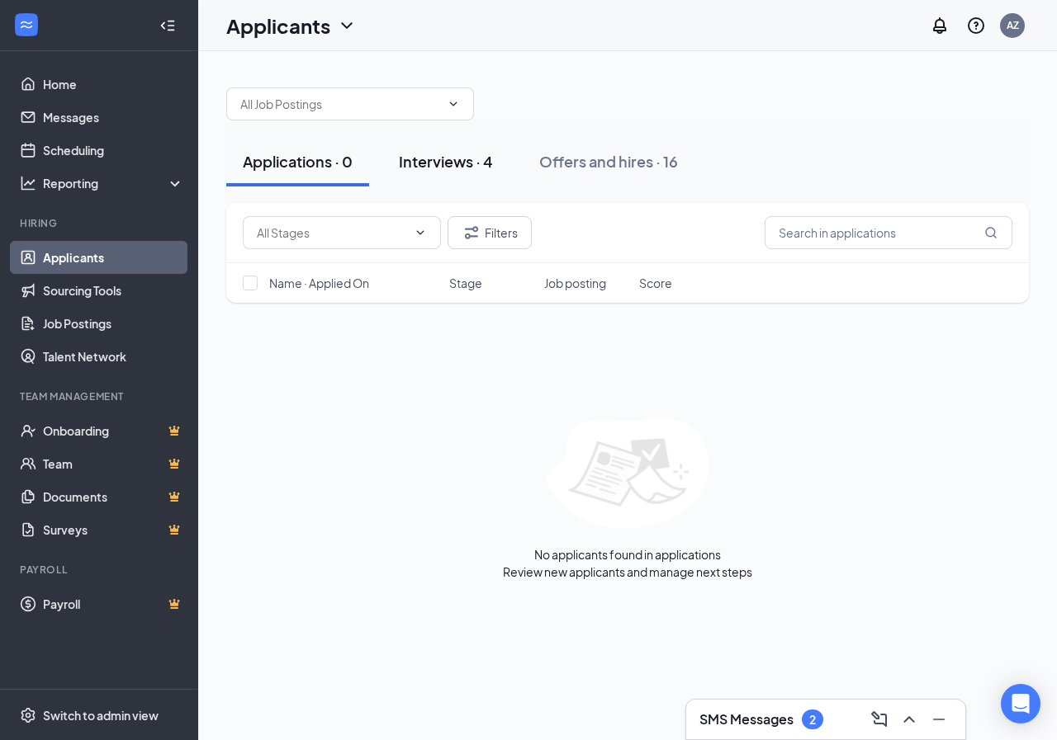
click at [447, 160] on div "Interviews · 4" at bounding box center [446, 161] width 94 height 21
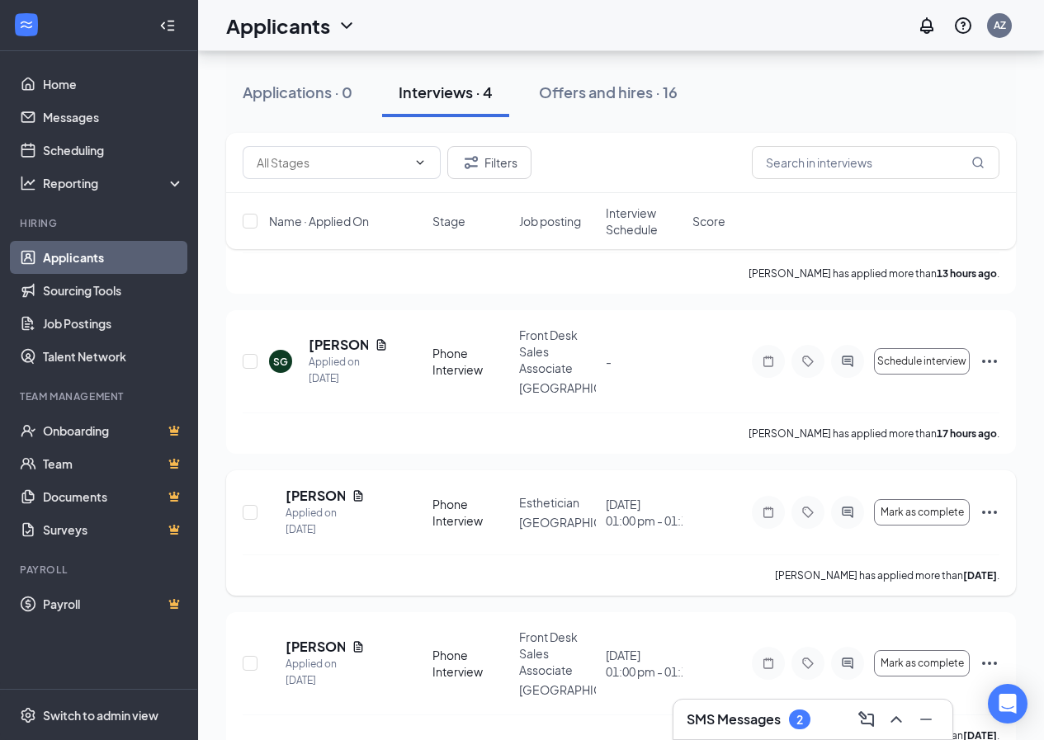
scroll to position [256, 0]
